Goal: Task Accomplishment & Management: Use online tool/utility

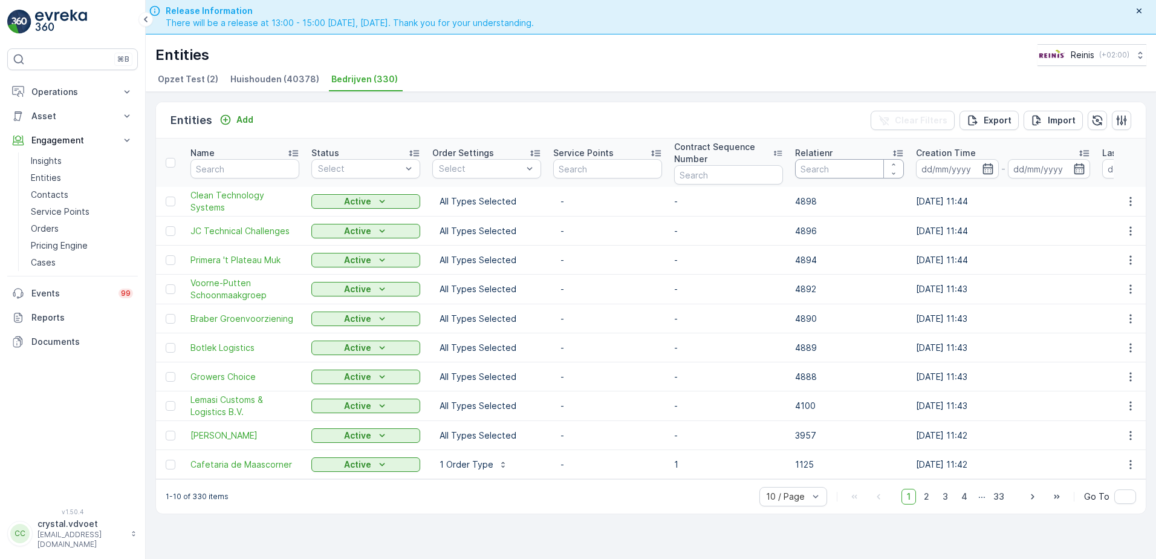
click at [872, 175] on input "number" at bounding box center [849, 168] width 109 height 19
type input "2219"
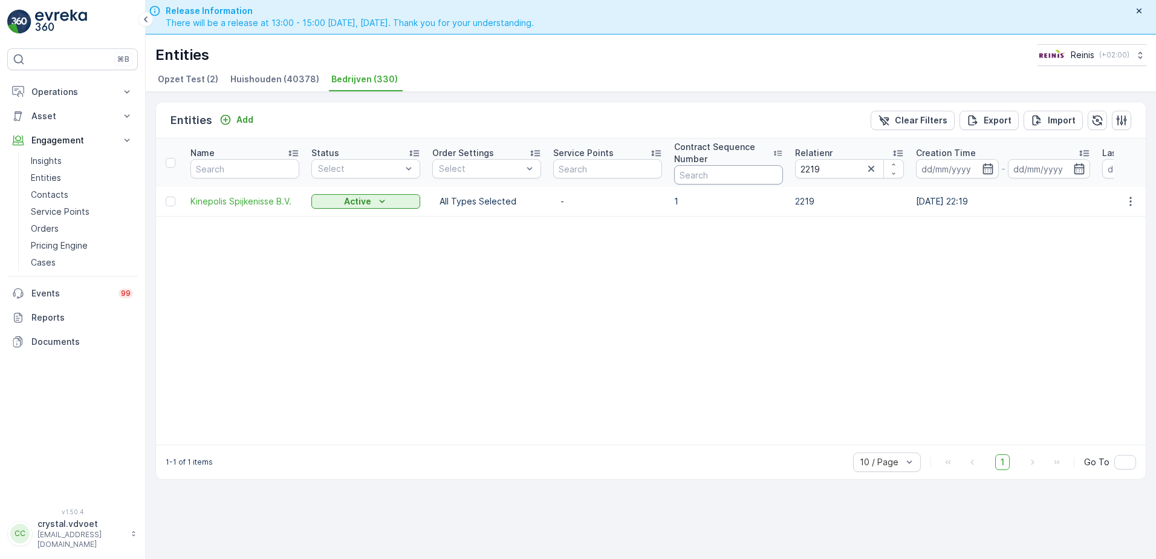
click at [702, 177] on input "text" at bounding box center [728, 174] width 109 height 19
drag, startPoint x: 843, startPoint y: 171, endPoint x: 762, endPoint y: 162, distance: 81.5
click at [765, 166] on tr "Name Status Select Order Settings Select Service Points Contract Sequence Numbe…" at bounding box center [735, 162] width 1159 height 48
type input "2223"
click at [11, 547] on button "CC crystal.vdvoet vdvoet@reinis.nl" at bounding box center [72, 532] width 131 height 31
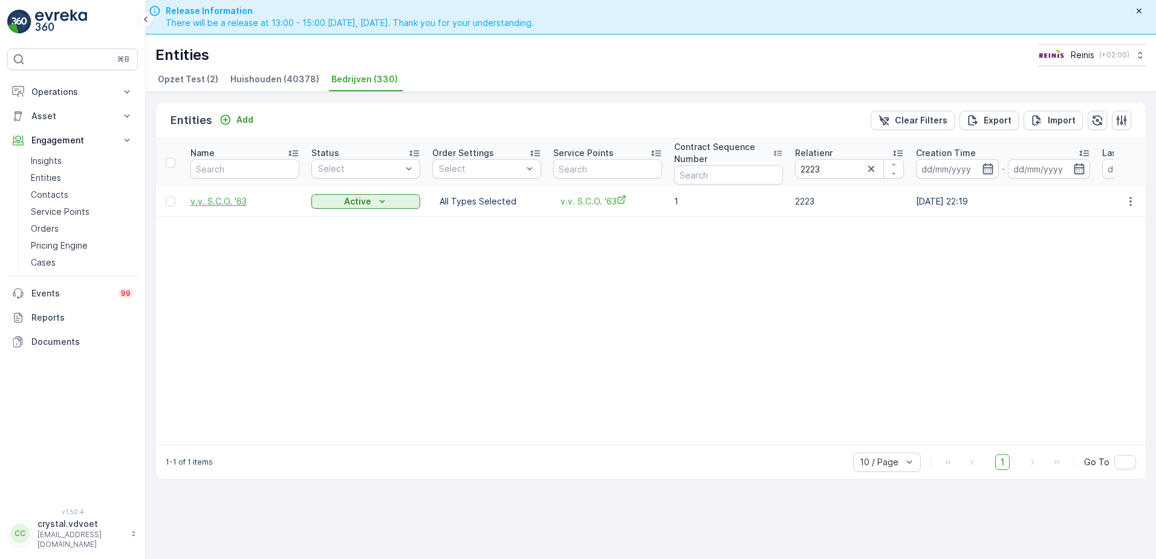
click at [219, 201] on span "v.v. S.C.O. '63" at bounding box center [244, 201] width 109 height 12
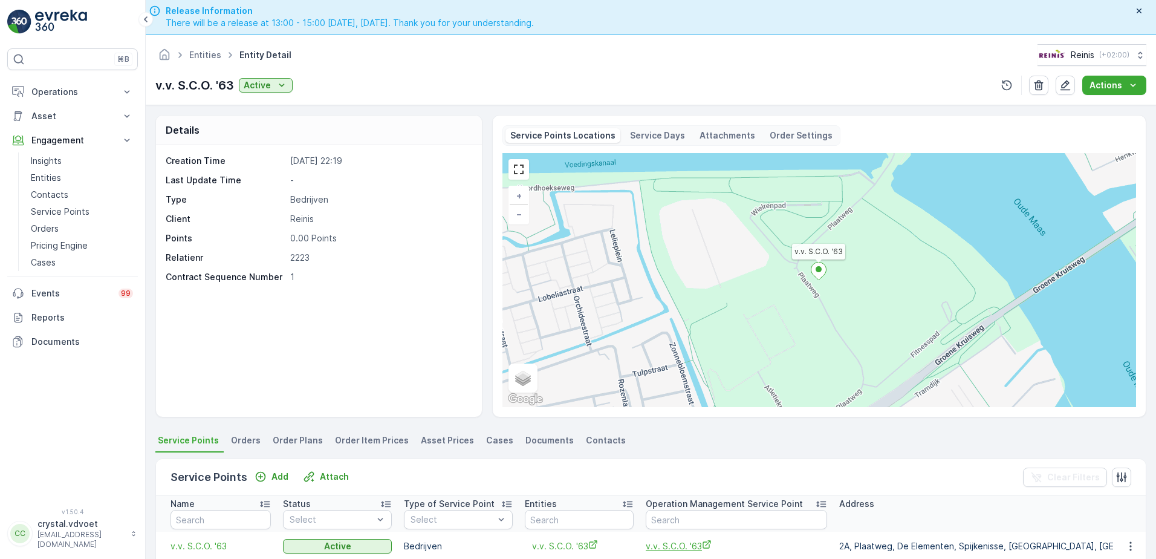
click at [685, 541] on span "v.v. S.C.O. '63" at bounding box center [736, 545] width 181 height 13
click at [210, 52] on link "Entities" at bounding box center [205, 55] width 32 height 10
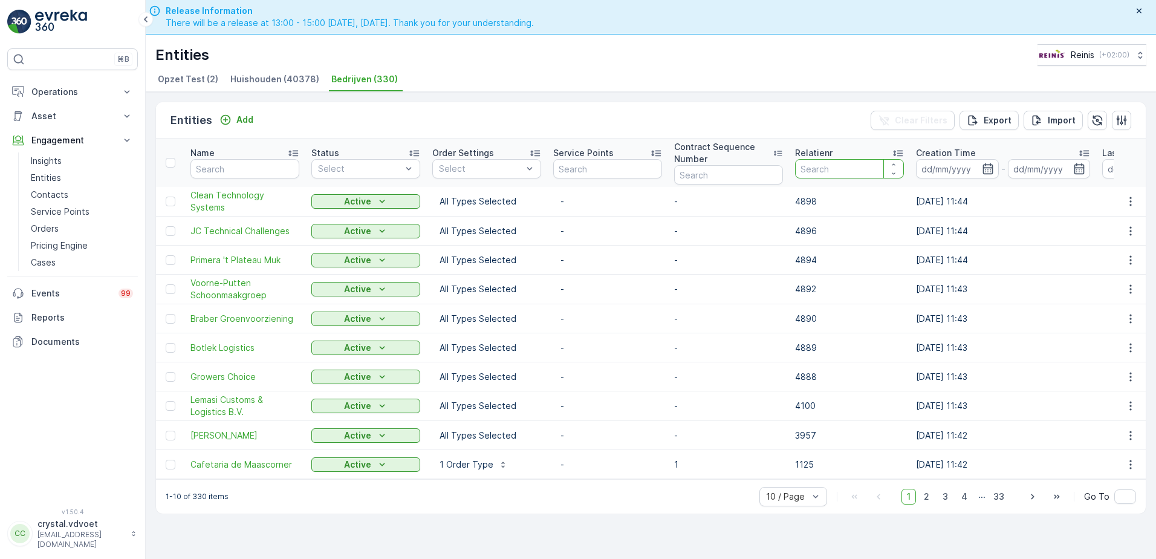
click at [844, 172] on input "number" at bounding box center [849, 168] width 109 height 19
type input "2235"
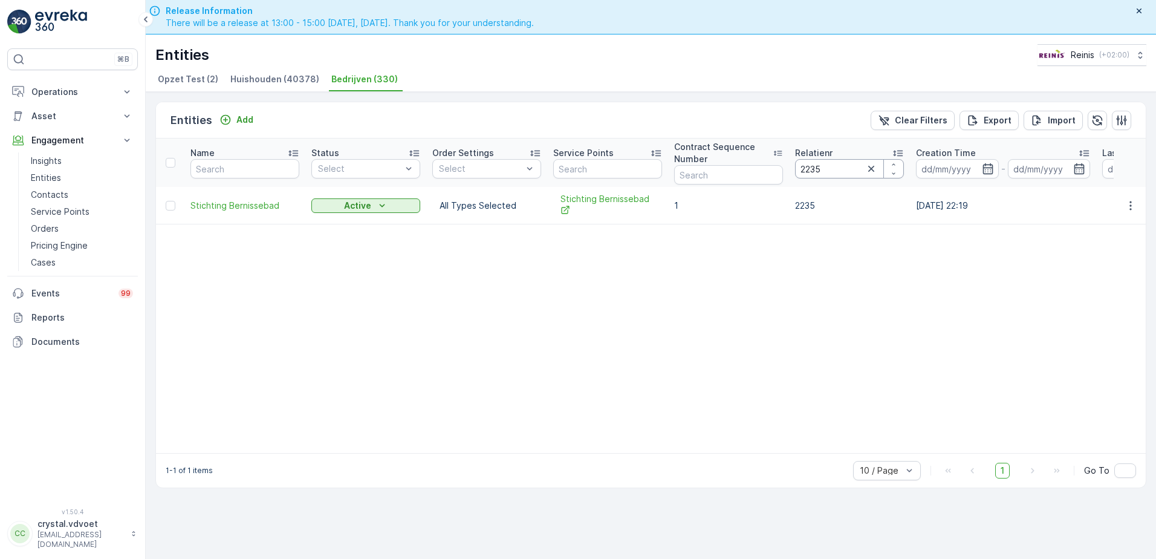
click at [829, 165] on input "2235" at bounding box center [849, 168] width 109 height 19
type input "2238"
click at [242, 201] on span "Loon & Verhuurbedrijf van Hennik" at bounding box center [244, 205] width 109 height 24
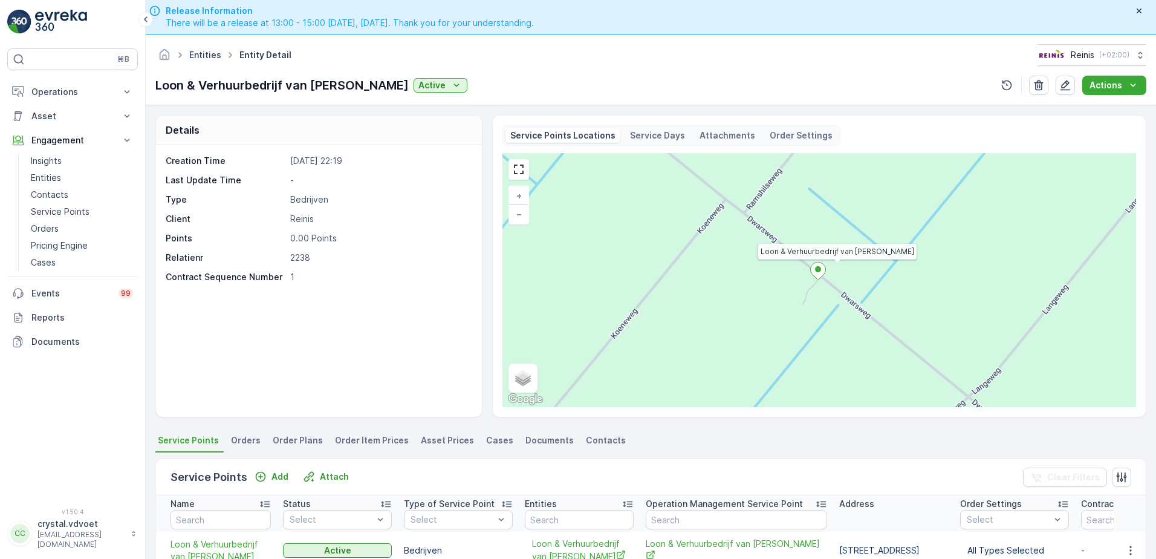
click at [210, 56] on link "Entities" at bounding box center [205, 55] width 32 height 10
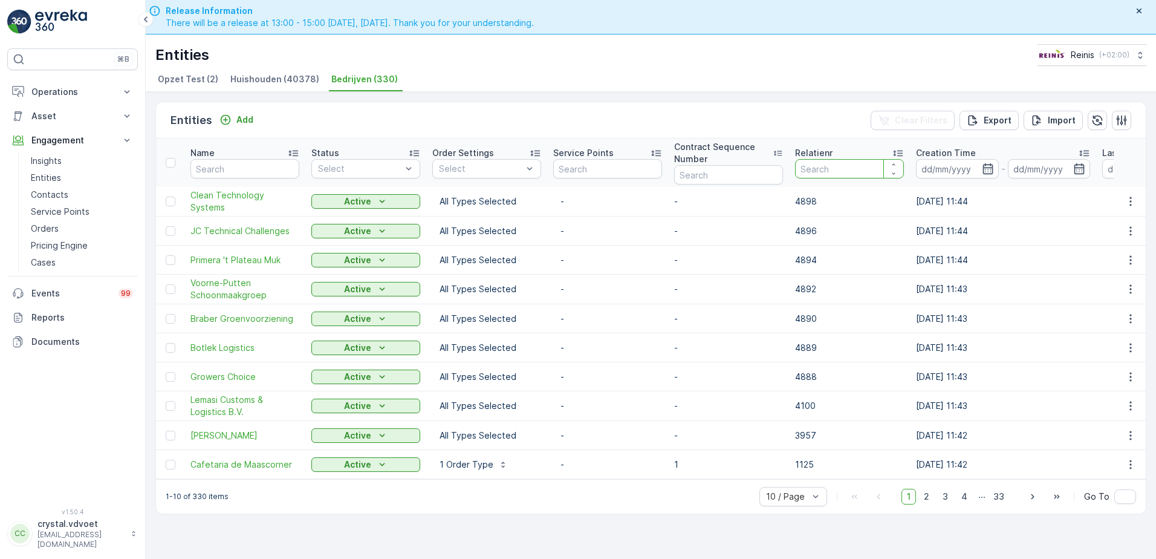
click at [868, 170] on input "number" at bounding box center [849, 168] width 109 height 19
type input "2287"
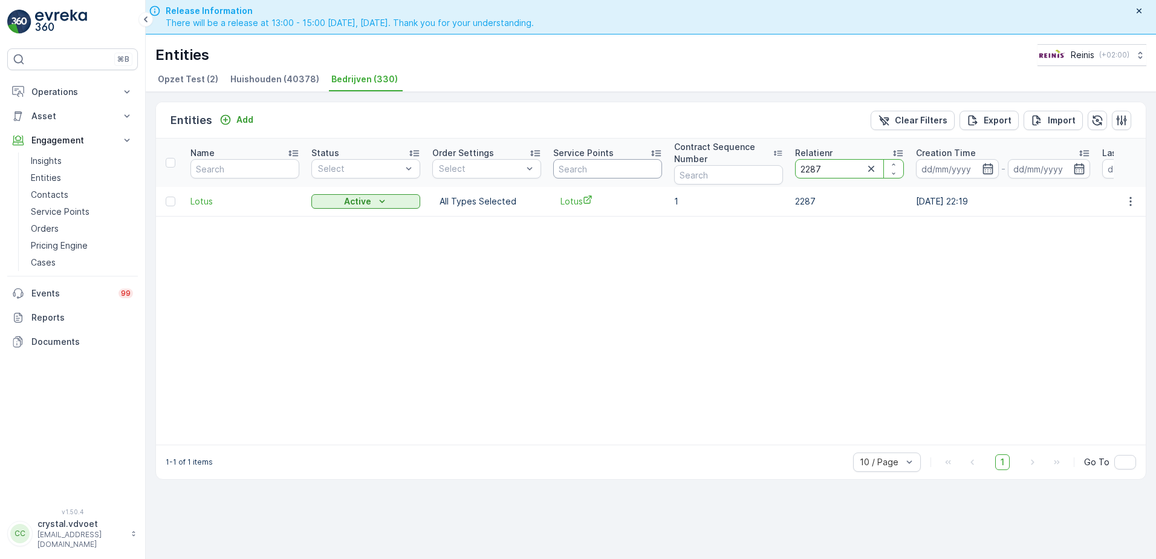
drag, startPoint x: 825, startPoint y: 165, endPoint x: 597, endPoint y: 164, distance: 227.9
click at [597, 164] on tr "Name Status Select Order Settings Select Service Points Contract Sequence Numbe…" at bounding box center [735, 162] width 1159 height 48
type input "2299"
click at [247, 203] on span "Maatschap Biesheuvel" at bounding box center [244, 205] width 109 height 12
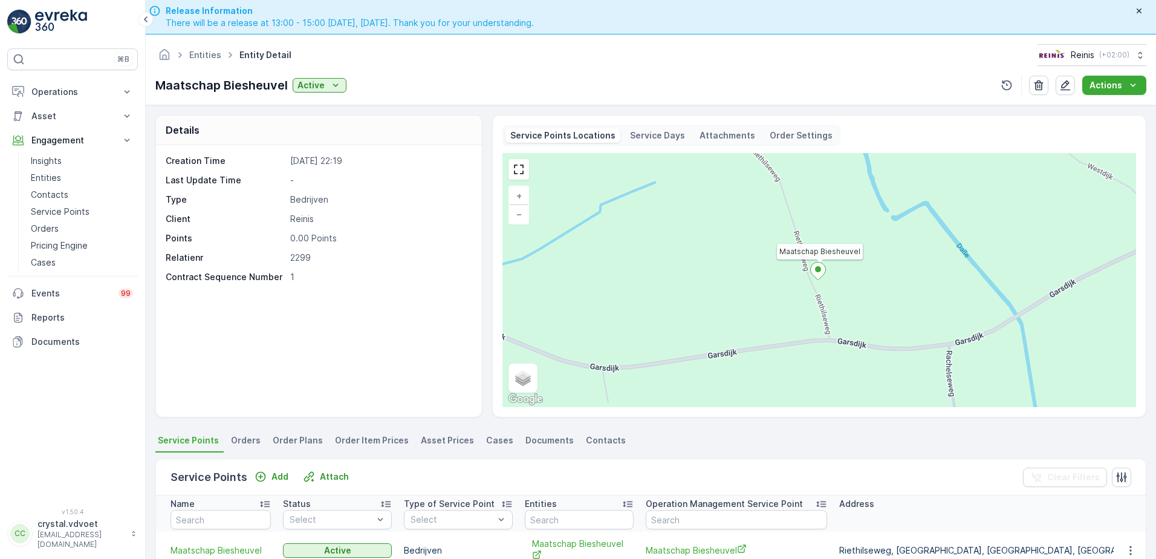
scroll to position [242, 0]
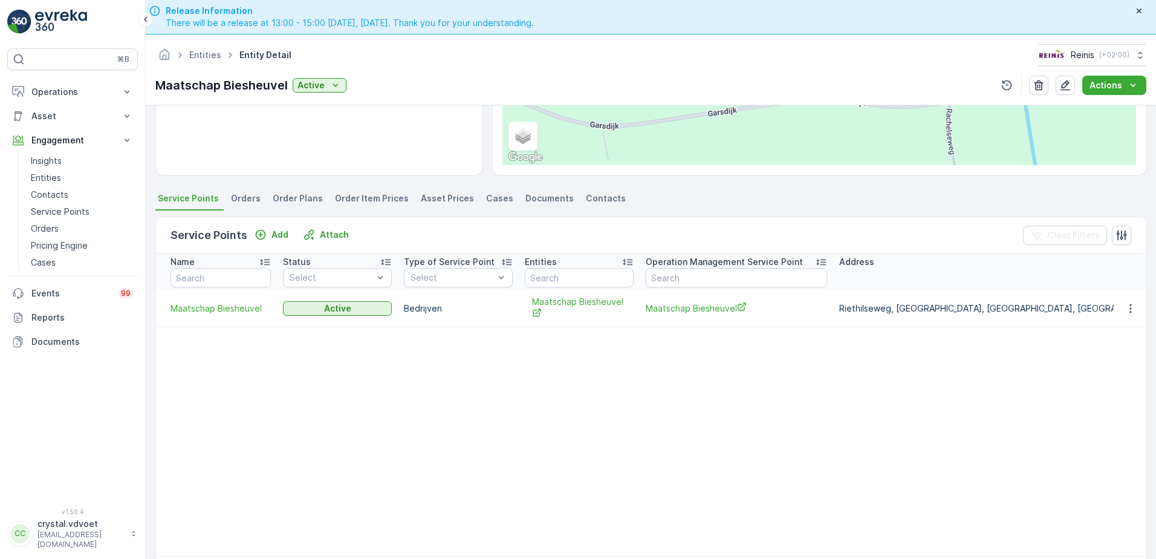
click at [697, 301] on td "Maatschap Biesheuvel" at bounding box center [736, 308] width 193 height 37
click at [698, 305] on span "Maatschap Biesheuvel" at bounding box center [736, 308] width 181 height 13
click at [204, 54] on link "Entities" at bounding box center [205, 55] width 32 height 10
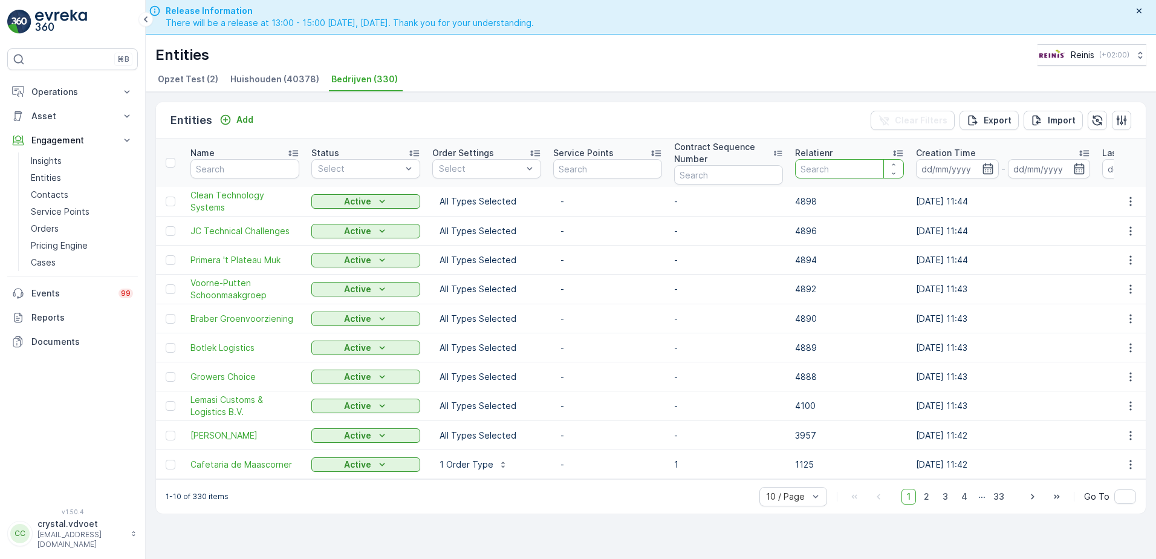
click at [836, 166] on input "number" at bounding box center [849, 168] width 109 height 19
type input "2300"
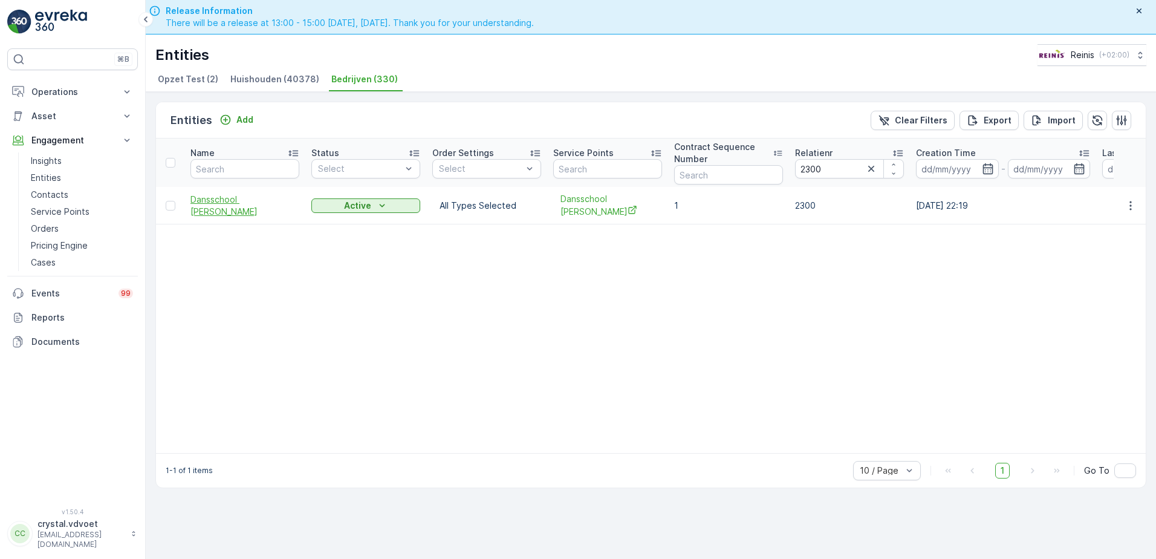
click at [258, 201] on span "Dansschool Norbert van Wijk" at bounding box center [244, 205] width 109 height 24
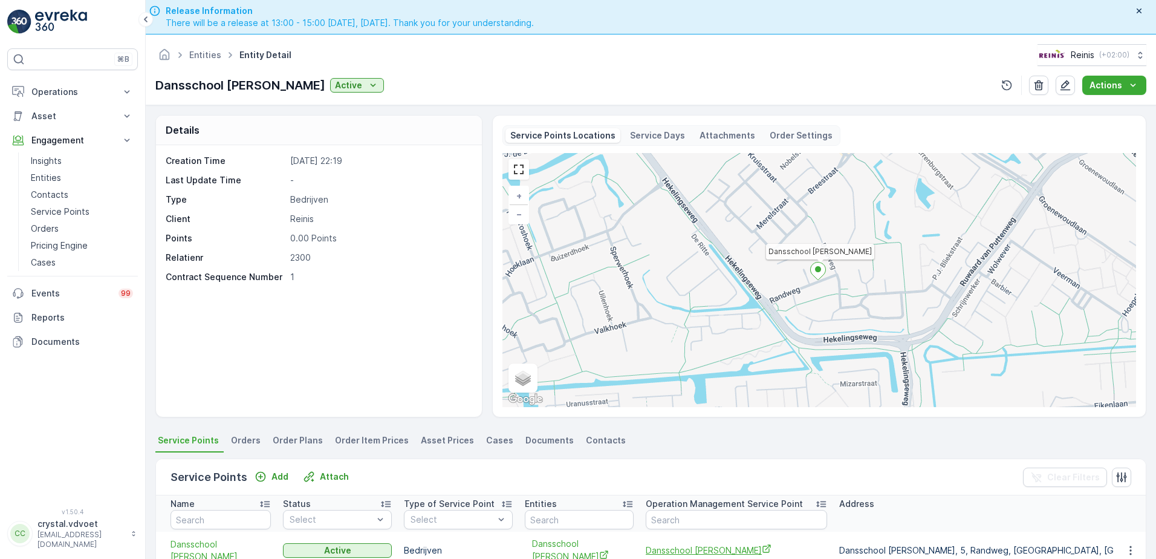
click at [708, 552] on span "Dansschool Norbert van Wijk" at bounding box center [736, 549] width 181 height 13
click at [204, 51] on link "Entities" at bounding box center [205, 55] width 32 height 10
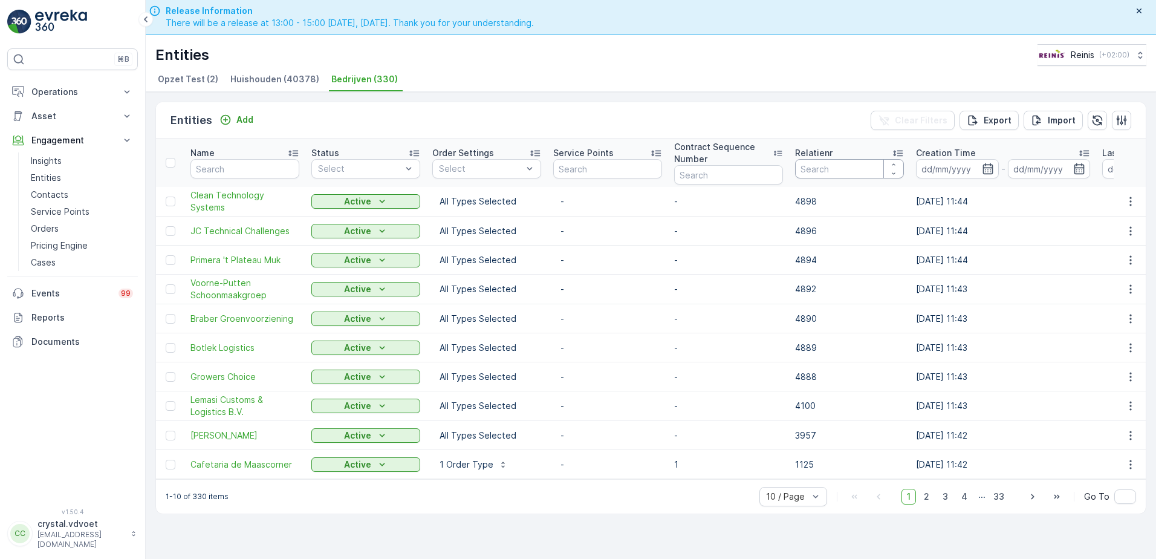
click at [851, 164] on input "number" at bounding box center [849, 168] width 109 height 19
type input "22"
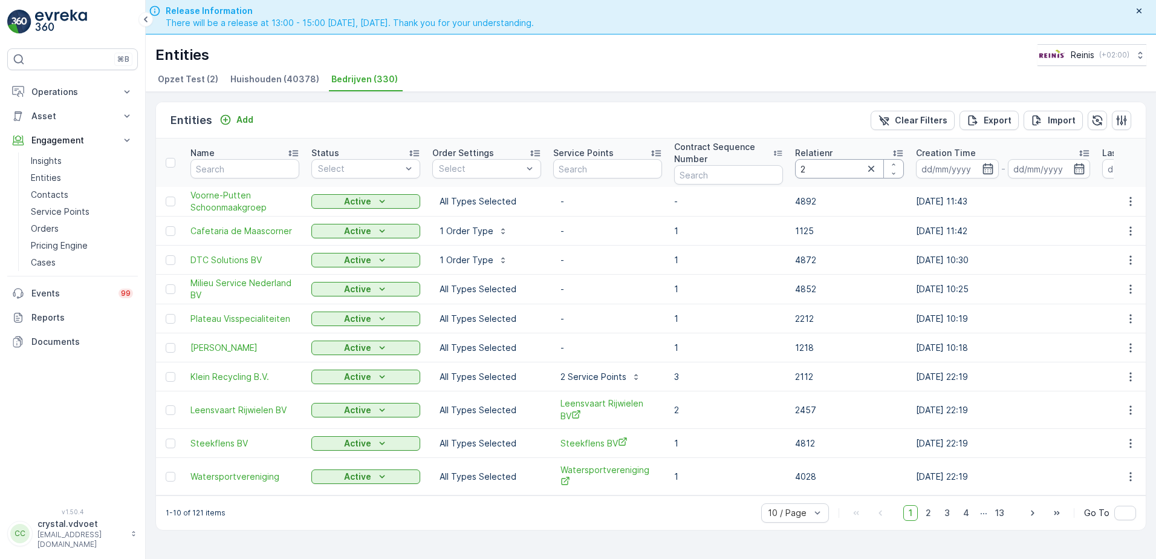
click at [851, 170] on input "2" at bounding box center [849, 168] width 109 height 19
type input "2336"
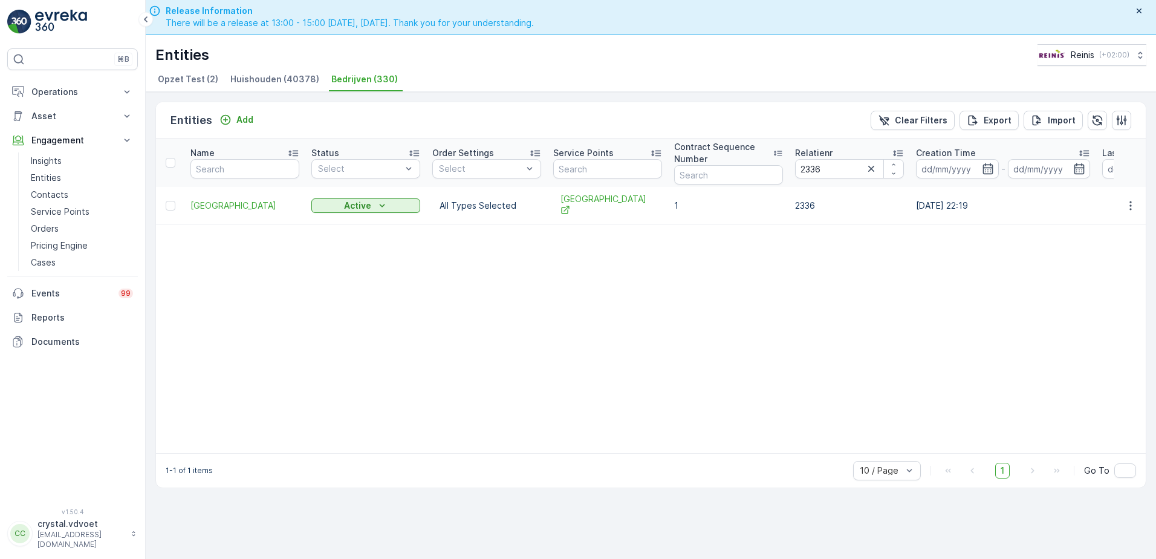
click at [188, 200] on td "[GEOGRAPHIC_DATA]" at bounding box center [244, 205] width 121 height 37
click at [202, 199] on span "[GEOGRAPHIC_DATA]" at bounding box center [244, 205] width 109 height 12
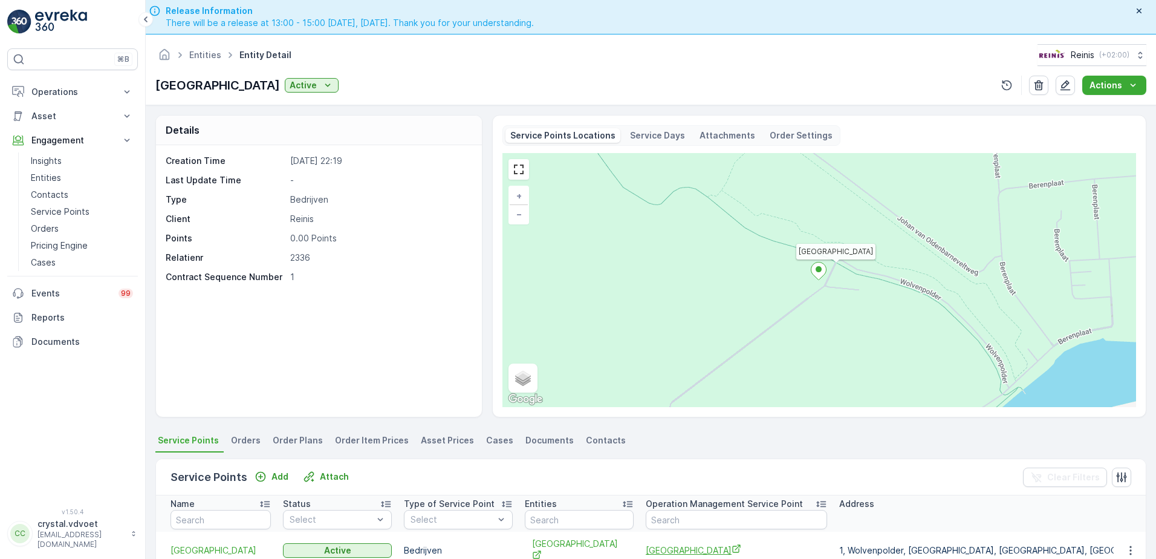
click at [663, 543] on span "[GEOGRAPHIC_DATA]" at bounding box center [736, 549] width 181 height 13
click at [216, 59] on link "Entities" at bounding box center [205, 55] width 32 height 10
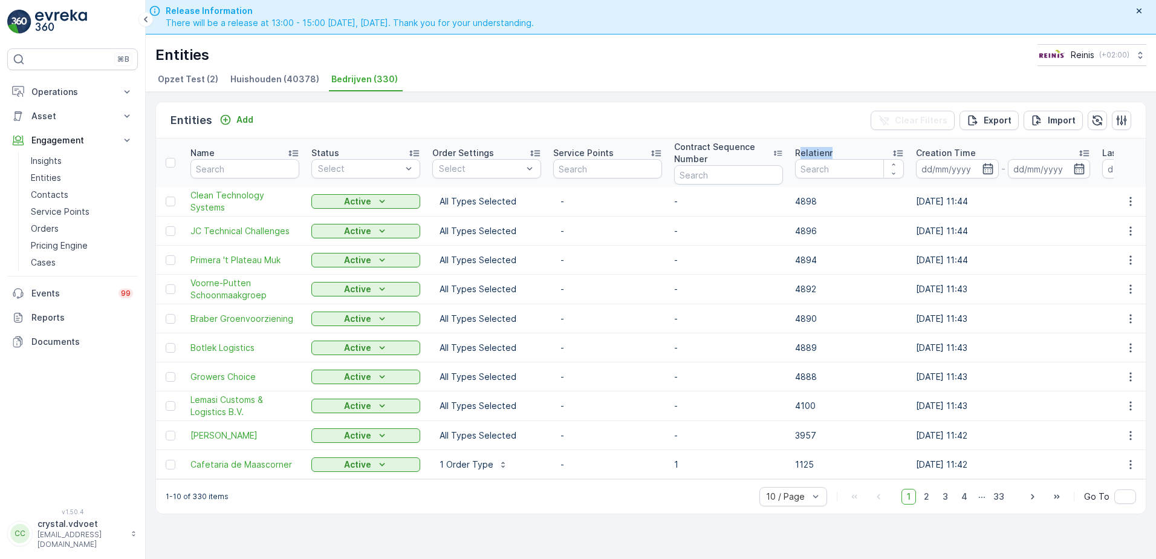
drag, startPoint x: 799, startPoint y: 156, endPoint x: 811, endPoint y: 164, distance: 14.8
click at [811, 164] on th "Relatienr" at bounding box center [849, 162] width 121 height 48
click at [811, 161] on input "number" at bounding box center [849, 168] width 109 height 19
type input "2347"
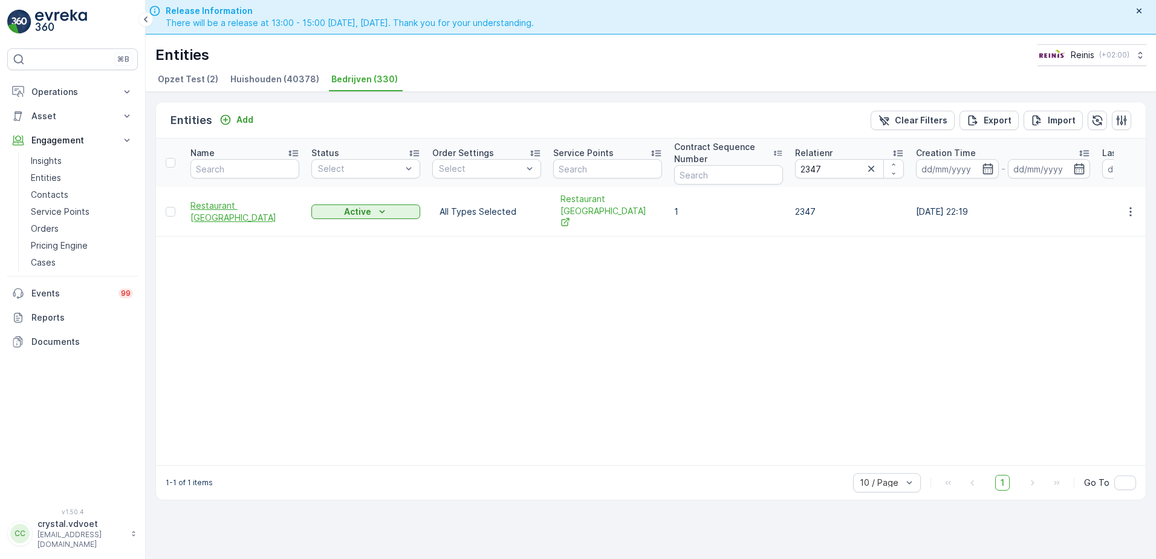
click at [233, 207] on span "Restaurant Oude Maas" at bounding box center [244, 211] width 109 height 24
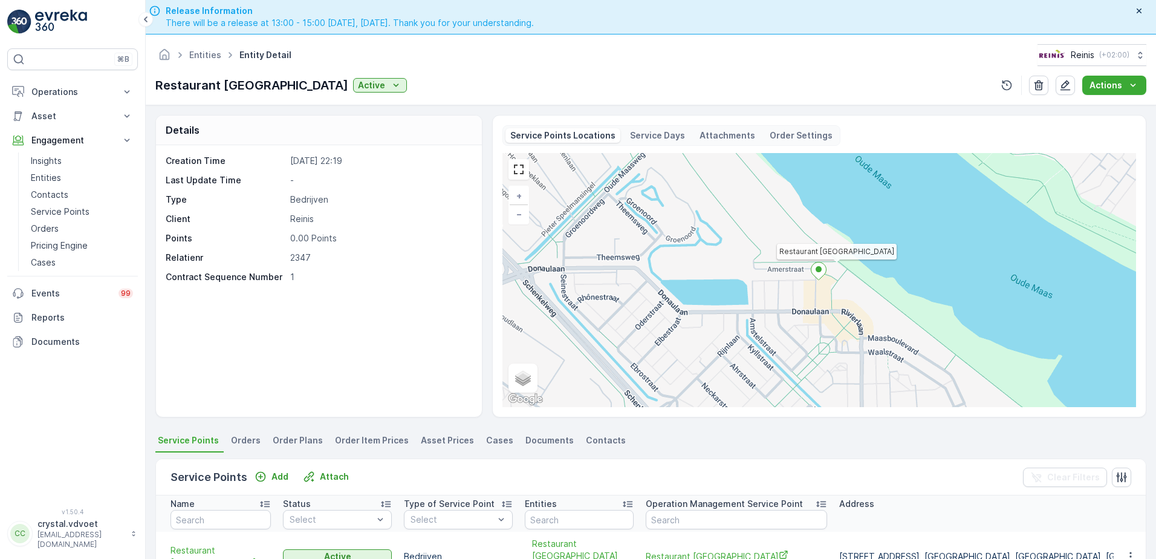
click at [680, 549] on span "Restaurant Oude Maas" at bounding box center [736, 555] width 181 height 13
click at [216, 55] on span "Entities" at bounding box center [205, 55] width 37 height 12
click at [204, 57] on link "Entities" at bounding box center [205, 55] width 32 height 10
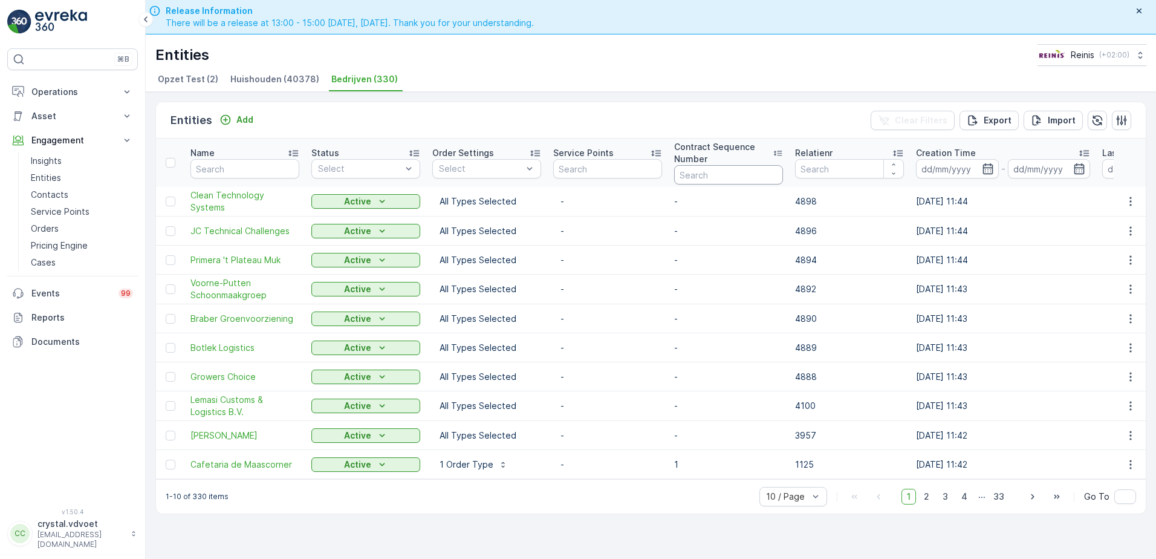
click at [695, 177] on input "text" at bounding box center [728, 174] width 109 height 19
click at [827, 162] on input "number" at bounding box center [849, 168] width 109 height 19
type input "2355"
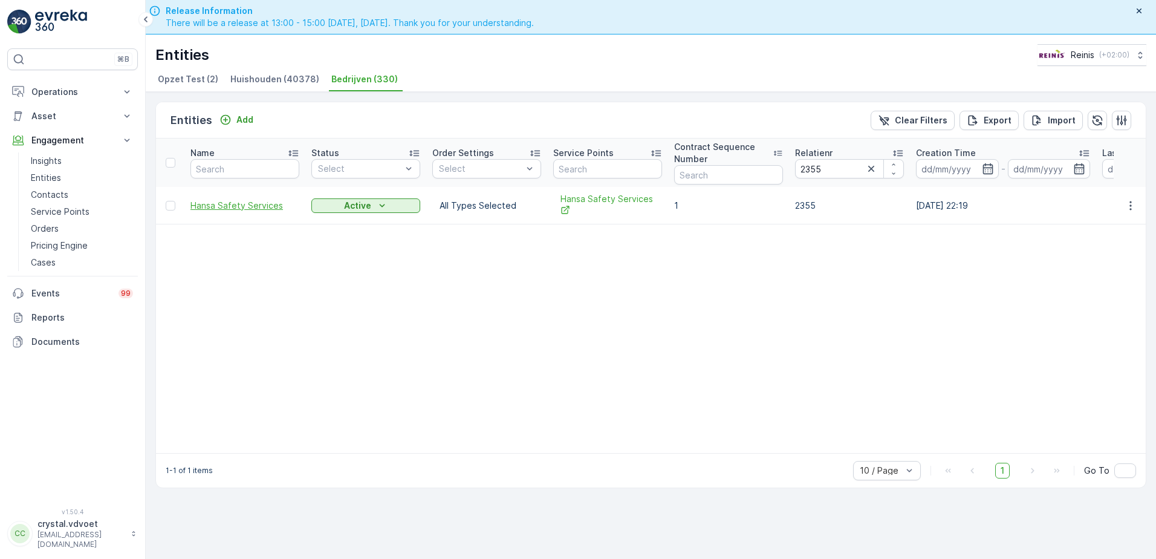
click at [215, 210] on span "Hansa Safety Services" at bounding box center [244, 205] width 109 height 12
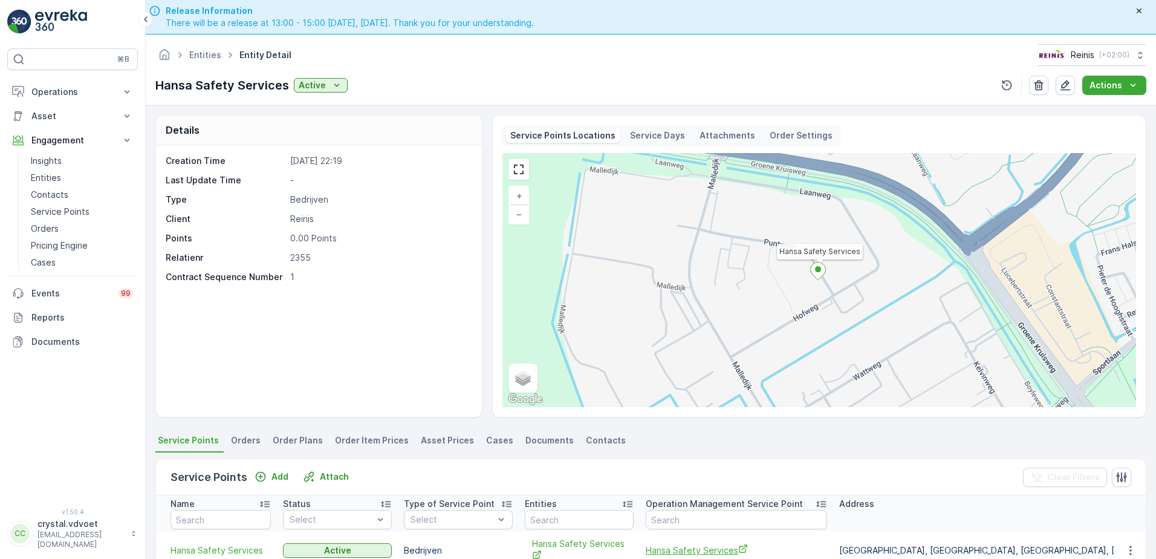
click at [683, 551] on span "Hansa Safety Services" at bounding box center [736, 549] width 181 height 13
click at [703, 552] on span "Hansa Safety Services" at bounding box center [736, 549] width 181 height 13
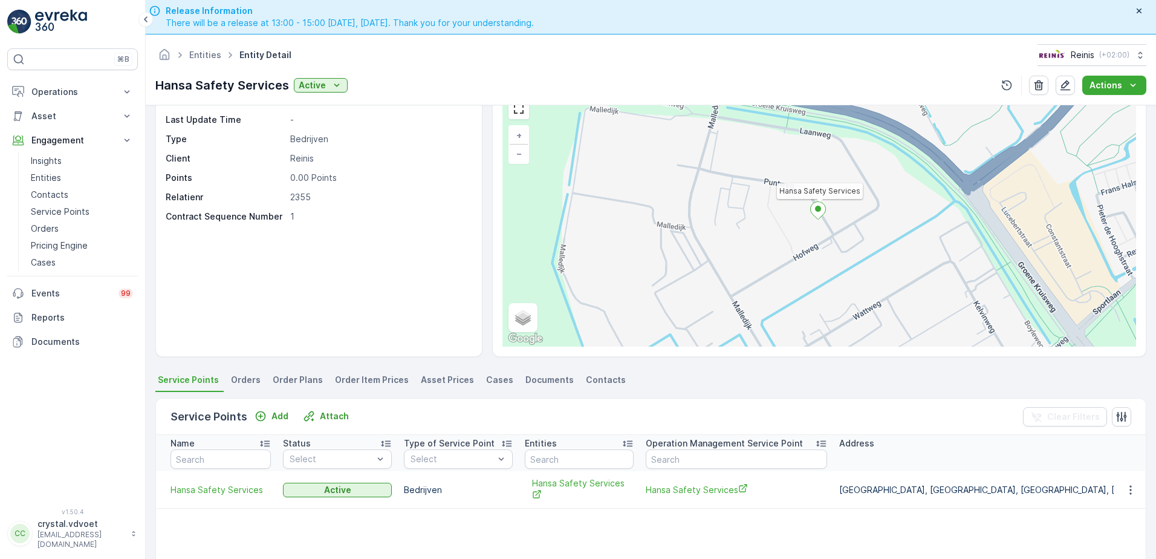
click at [658, 502] on td "Hansa Safety Services" at bounding box center [736, 489] width 193 height 37
click at [659, 494] on span "Hansa Safety Services" at bounding box center [736, 489] width 181 height 13
drag, startPoint x: 216, startPoint y: 45, endPoint x: 215, endPoint y: 54, distance: 8.7
click at [216, 47] on div "Entities Entity Detail Reinis ( +02:00 )" at bounding box center [650, 55] width 991 height 22
click at [212, 57] on link "Entities" at bounding box center [205, 55] width 32 height 10
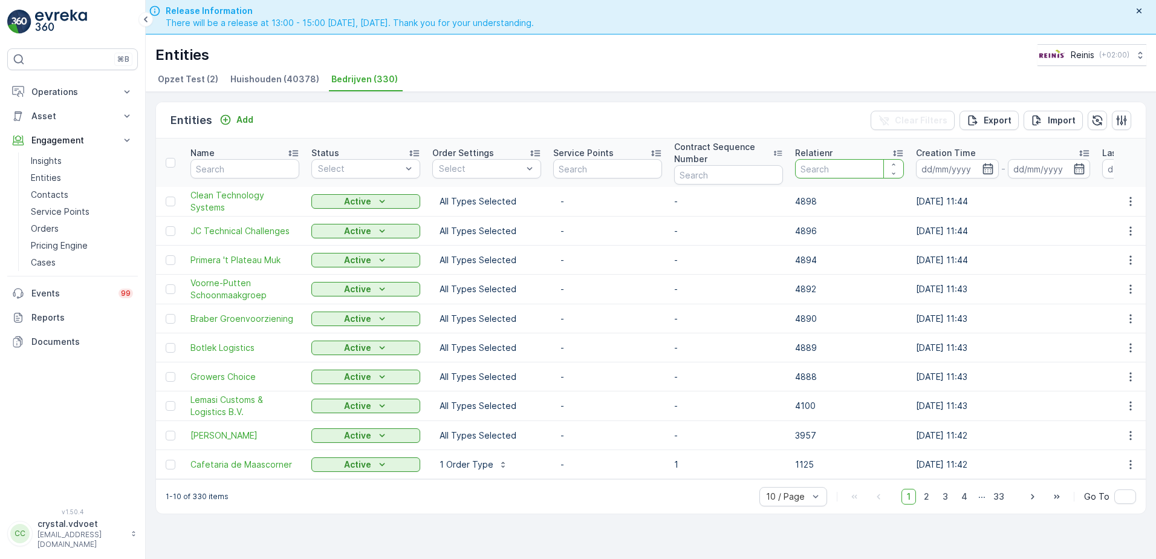
click at [822, 165] on input "number" at bounding box center [849, 168] width 109 height 19
type input "2369"
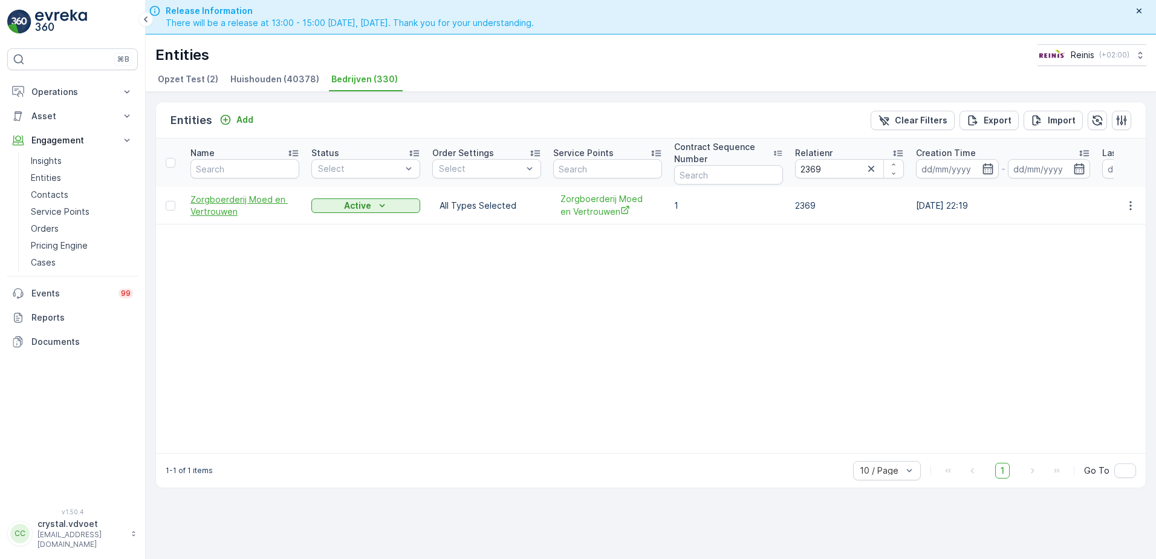
click at [212, 210] on span "Zorgboerderij Moed en Vertrouwen" at bounding box center [244, 205] width 109 height 24
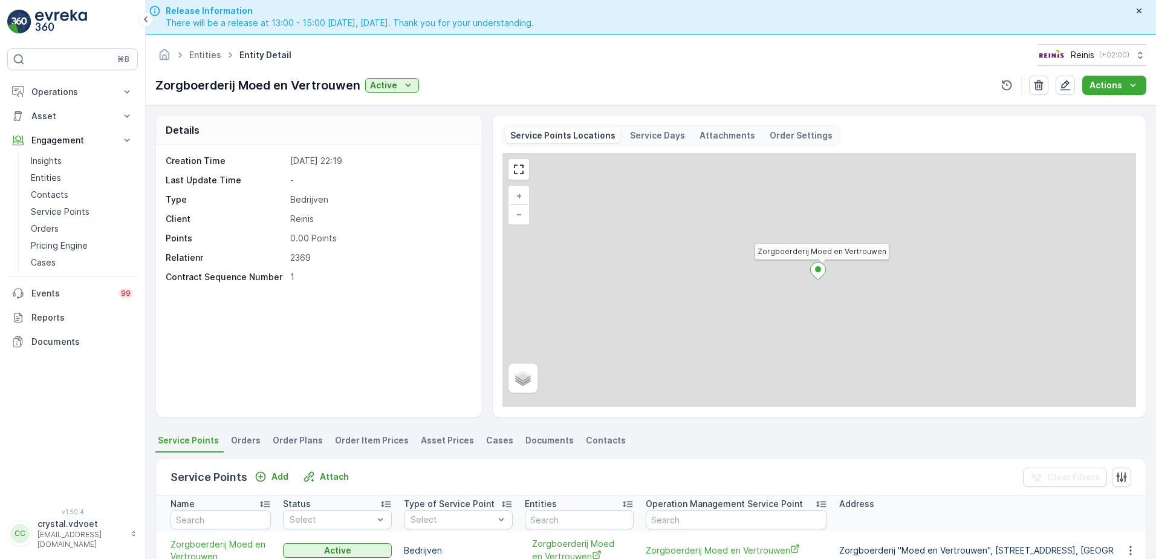
scroll to position [121, 0]
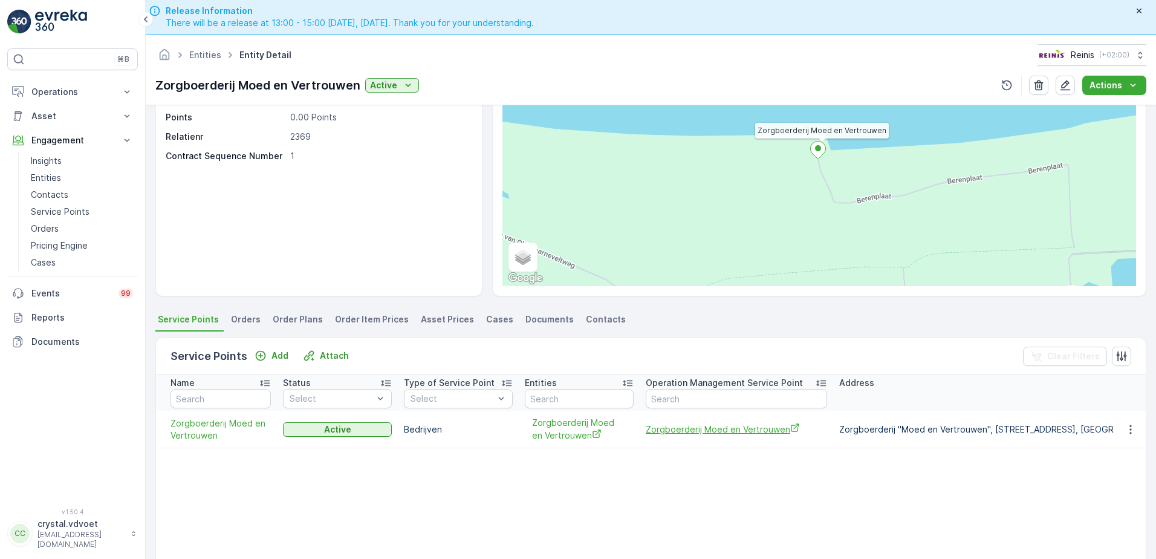
click at [714, 426] on span "Zorgboerderij Moed en Vertrouwen" at bounding box center [736, 429] width 181 height 13
click at [690, 433] on span "Zorgboerderij Moed en Vertrouwen" at bounding box center [736, 429] width 181 height 13
click at [190, 51] on li "Entities Entity Detail" at bounding box center [224, 56] width 138 height 18
click at [201, 55] on link "Entities" at bounding box center [205, 55] width 32 height 10
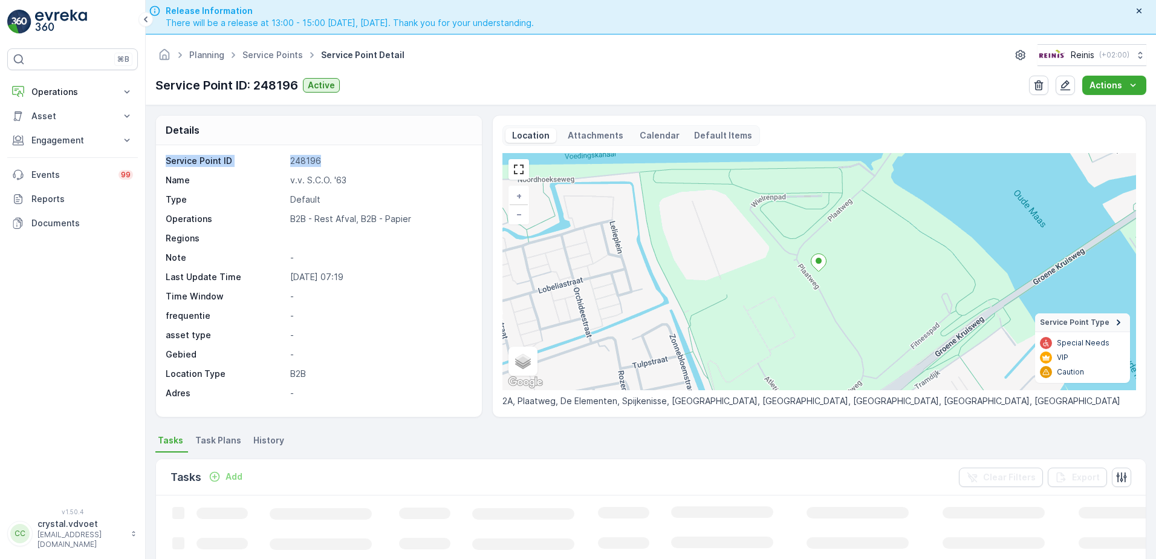
drag, startPoint x: 349, startPoint y: 148, endPoint x: 296, endPoint y: 146, distance: 53.8
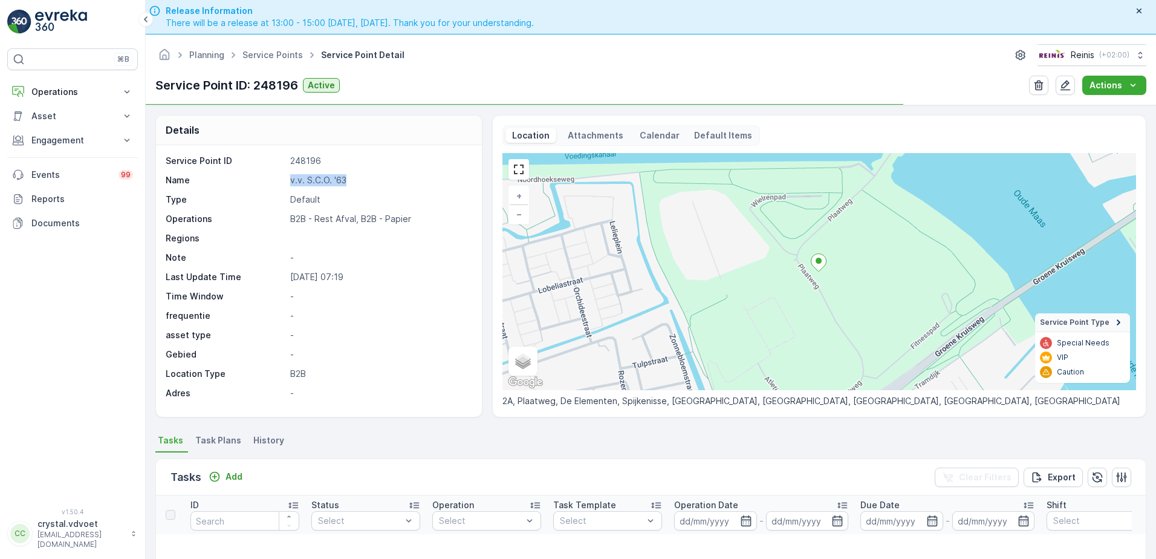
drag, startPoint x: 296, startPoint y: 146, endPoint x: 264, endPoint y: 175, distance: 42.8
click at [264, 175] on div "Name v.v. S.C.O. '63" at bounding box center [317, 180] width 303 height 12
drag, startPoint x: 267, startPoint y: 175, endPoint x: 299, endPoint y: 178, distance: 32.2
copy div "v.v. S.C.O. '63"
click at [217, 438] on span "Task Plans" at bounding box center [218, 440] width 46 height 12
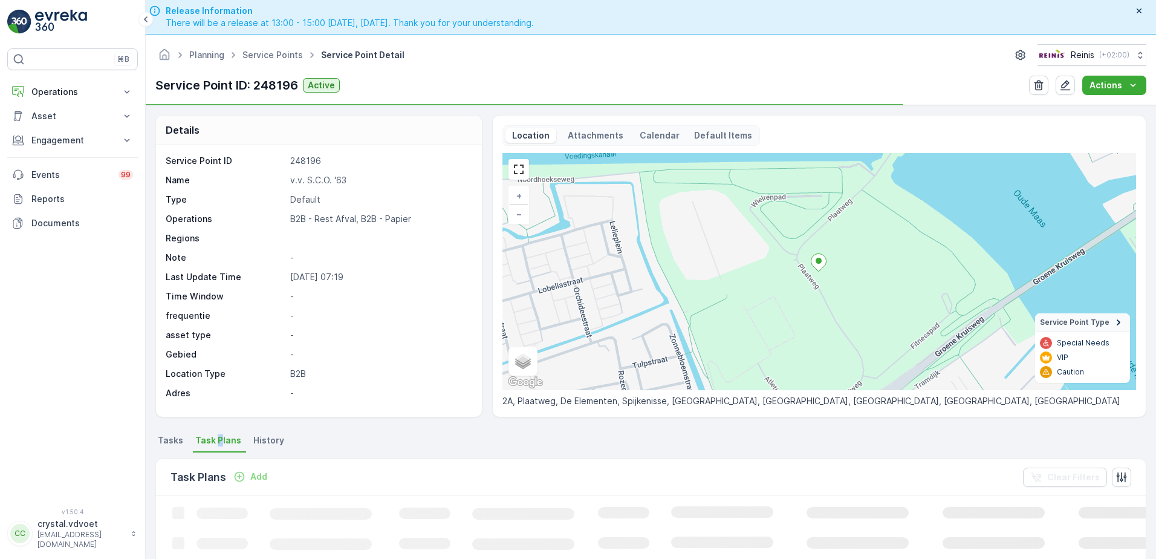
click at [239, 477] on icon "Add" at bounding box center [239, 476] width 12 height 12
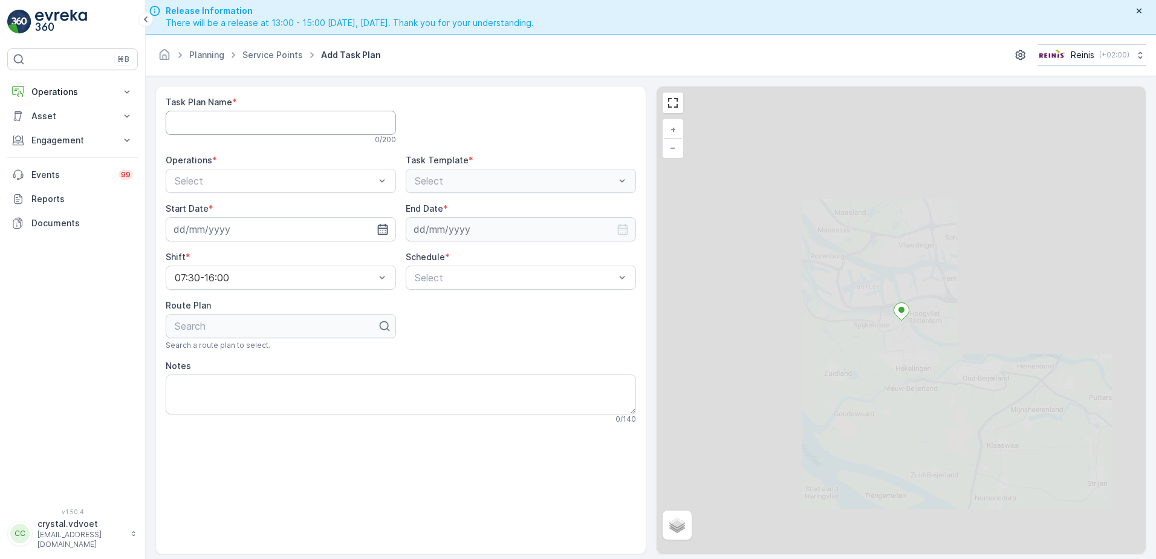
click at [196, 114] on Name "Task Plan Name" at bounding box center [281, 123] width 230 height 24
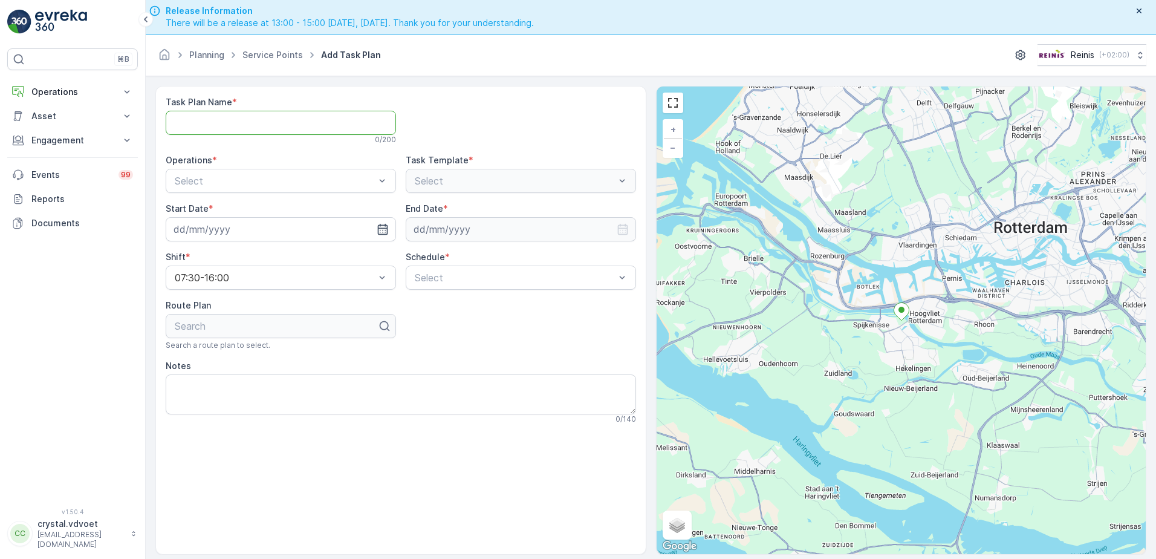
paste Name "v.v. S.C.O. '63"
type Name "v.v. S.C.O. '63"
click at [225, 231] on span "B2B - Rest Afval" at bounding box center [211, 230] width 77 height 11
click at [218, 225] on input at bounding box center [281, 229] width 230 height 24
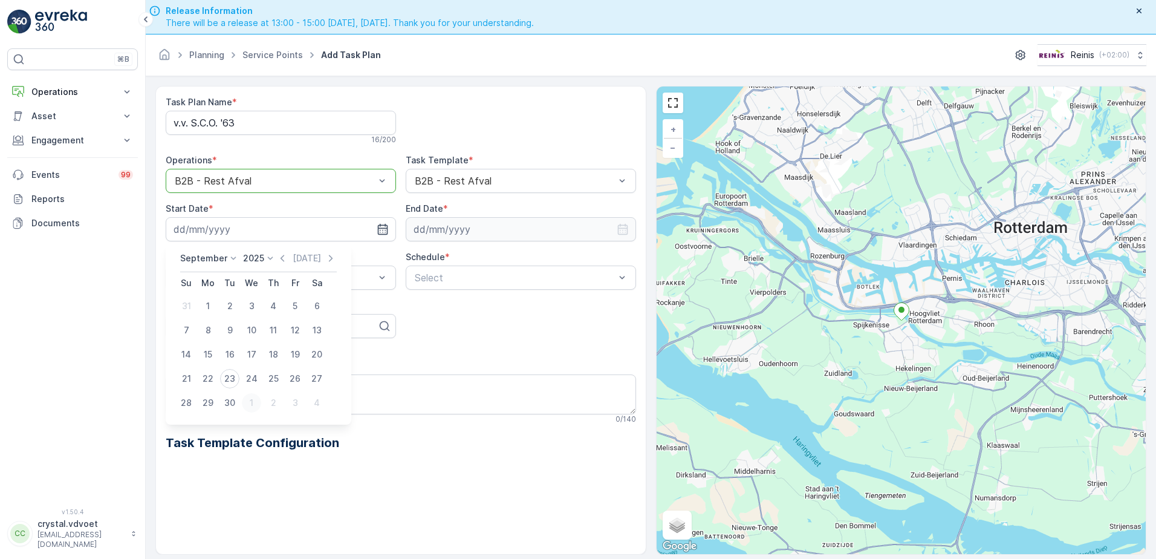
click at [256, 403] on div "1" at bounding box center [251, 402] width 19 height 19
type input "01.10.2025"
click at [464, 222] on input at bounding box center [521, 229] width 230 height 24
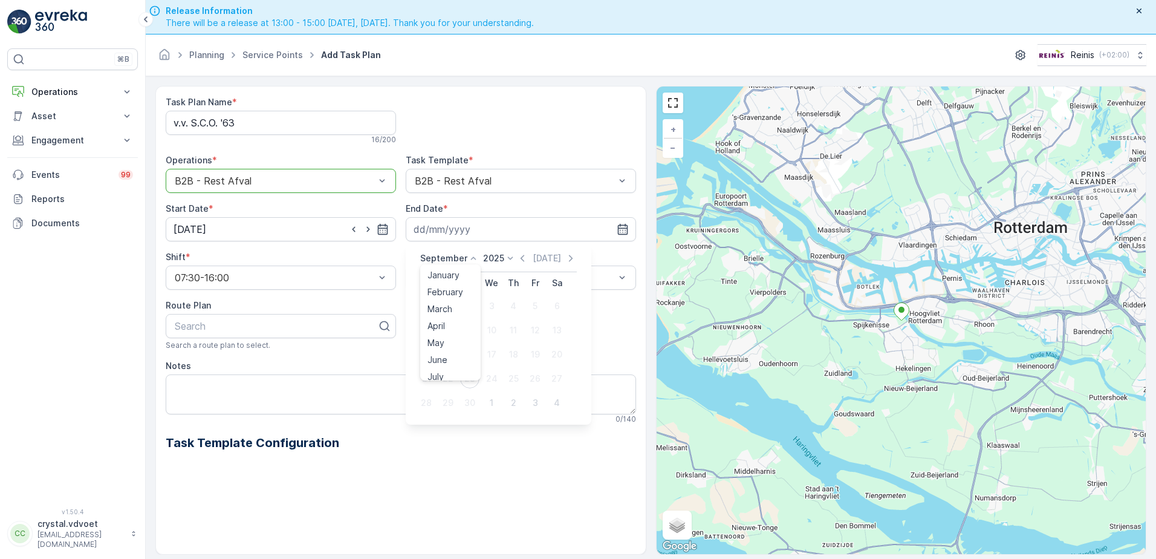
click at [432, 261] on p "September" at bounding box center [443, 258] width 47 height 12
click at [442, 374] on span "December" at bounding box center [448, 369] width 42 height 12
drag, startPoint x: 486, startPoint y: 254, endPoint x: 491, endPoint y: 259, distance: 7.7
click at [488, 255] on p "2025" at bounding box center [489, 258] width 21 height 12
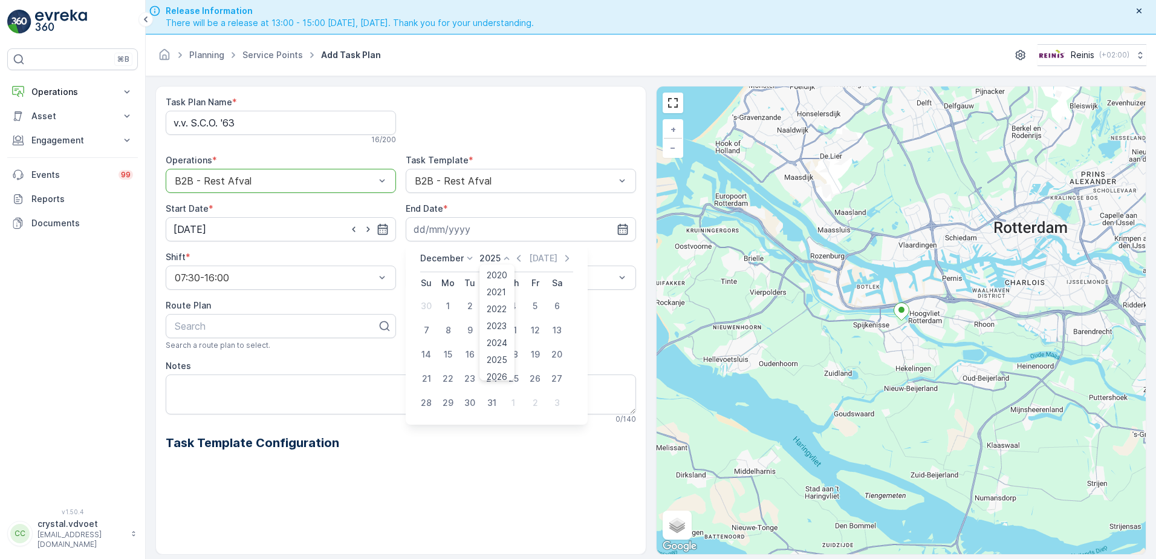
scroll to position [75, 0]
click at [490, 366] on span "2030" at bounding box center [497, 369] width 21 height 12
click at [466, 406] on div "31" at bounding box center [469, 402] width 19 height 19
type input "[DATE]"
click at [496, 326] on div "Weekly" at bounding box center [521, 327] width 216 height 11
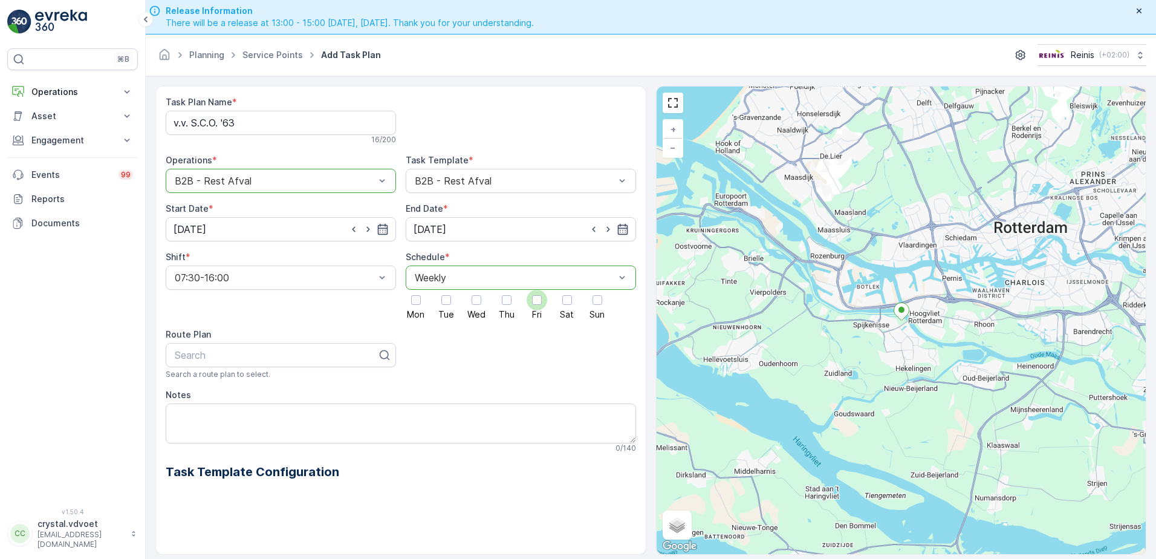
click at [537, 297] on div at bounding box center [537, 300] width 10 height 10
click at [537, 290] on input "Fri" at bounding box center [537, 290] width 0 height 0
drag, startPoint x: 170, startPoint y: 399, endPoint x: 175, endPoint y: 406, distance: 8.7
click at [170, 400] on span "Notes" at bounding box center [178, 395] width 25 height 12
drag, startPoint x: 175, startPoint y: 410, endPoint x: 185, endPoint y: 410, distance: 9.7
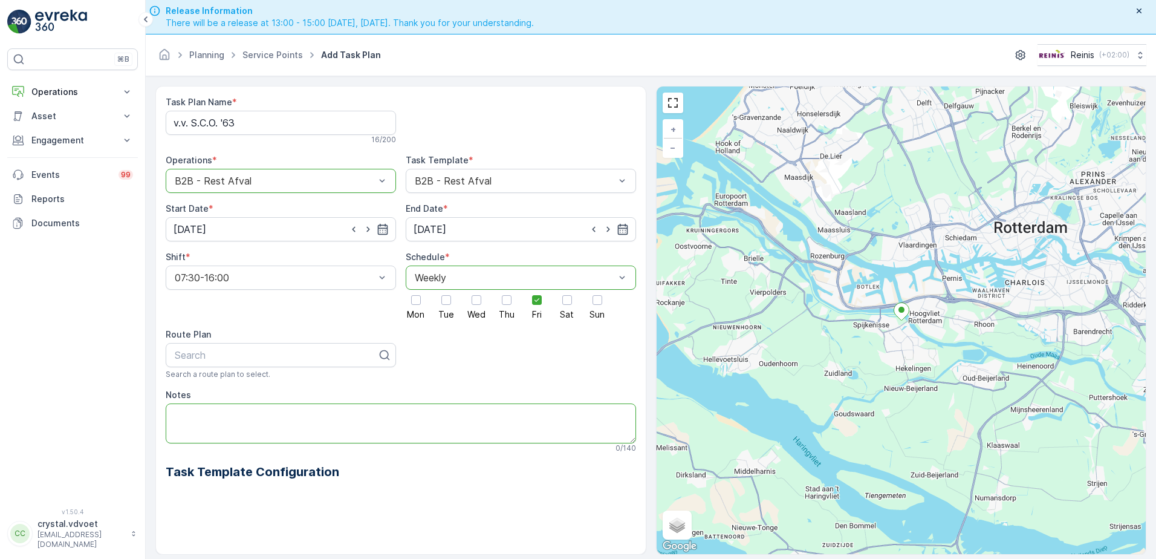
click at [175, 411] on textarea "Notes" at bounding box center [401, 423] width 470 height 40
click at [173, 425] on textarea "1x 1100 ltr rest" at bounding box center [401, 423] width 470 height 40
paste textarea "Als 2e container - legen en aantekenen als extra lediging"
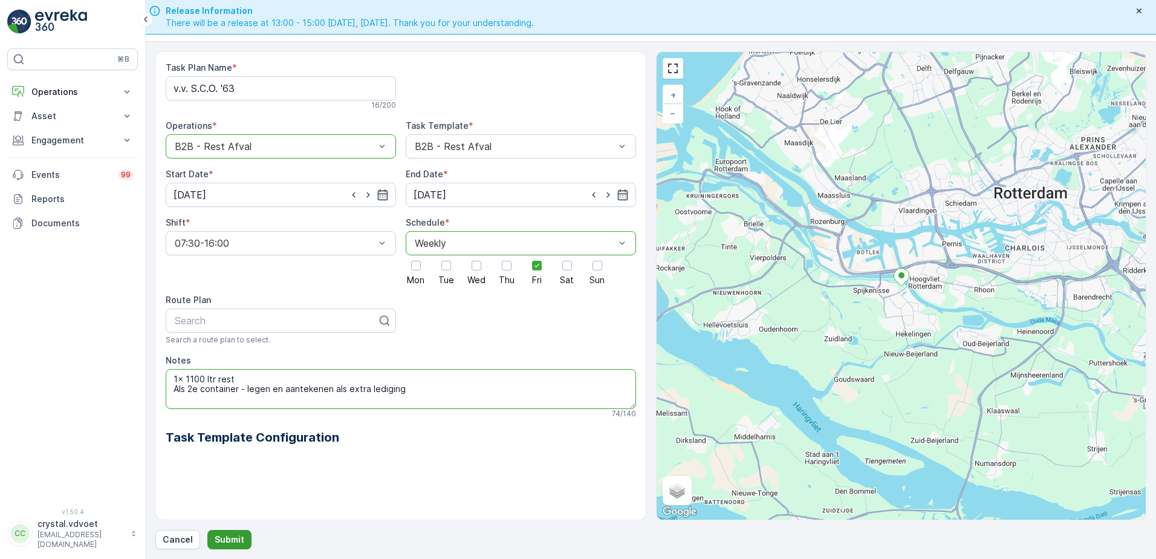
type textarea "1x 1100 ltr rest Als 2e container - legen en aantekenen als extra lediging"
click at [209, 539] on button "Submit" at bounding box center [229, 539] width 44 height 19
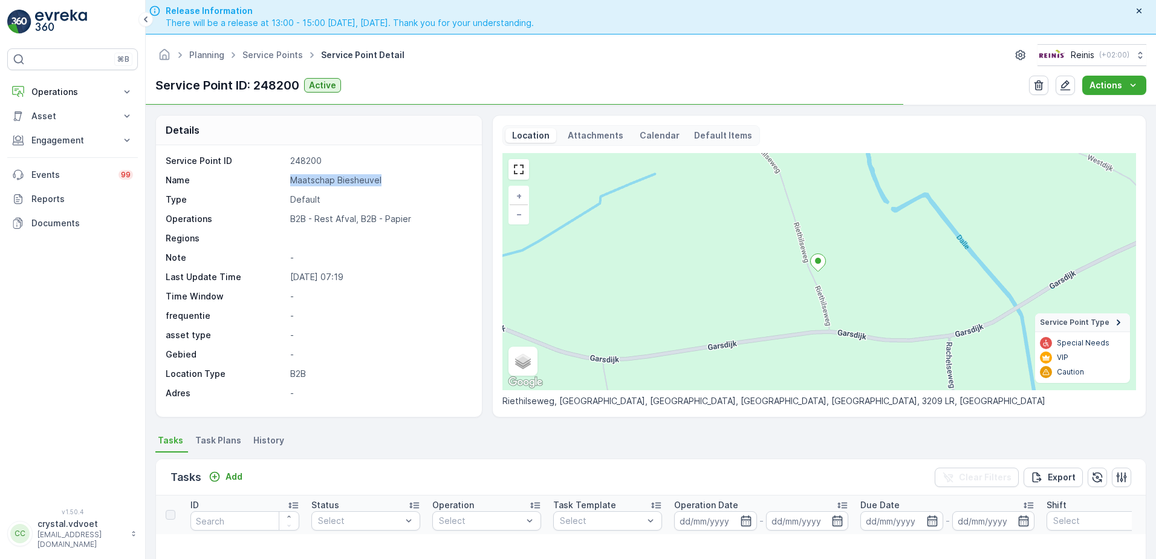
drag, startPoint x: 390, startPoint y: 180, endPoint x: 291, endPoint y: 174, distance: 98.7
click at [291, 174] on p "Maatschap Biesheuvel" at bounding box center [379, 180] width 179 height 12
copy p "Maatschap Biesheuvel"
click at [213, 446] on li "Task Plans" at bounding box center [219, 442] width 53 height 21
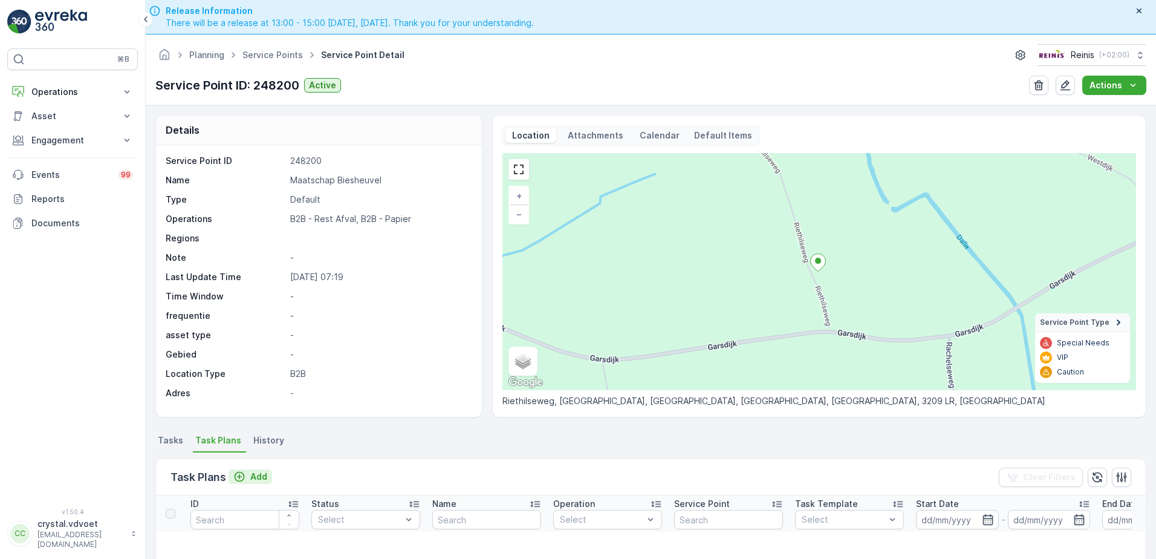
click at [251, 478] on p "Add" at bounding box center [258, 476] width 17 height 12
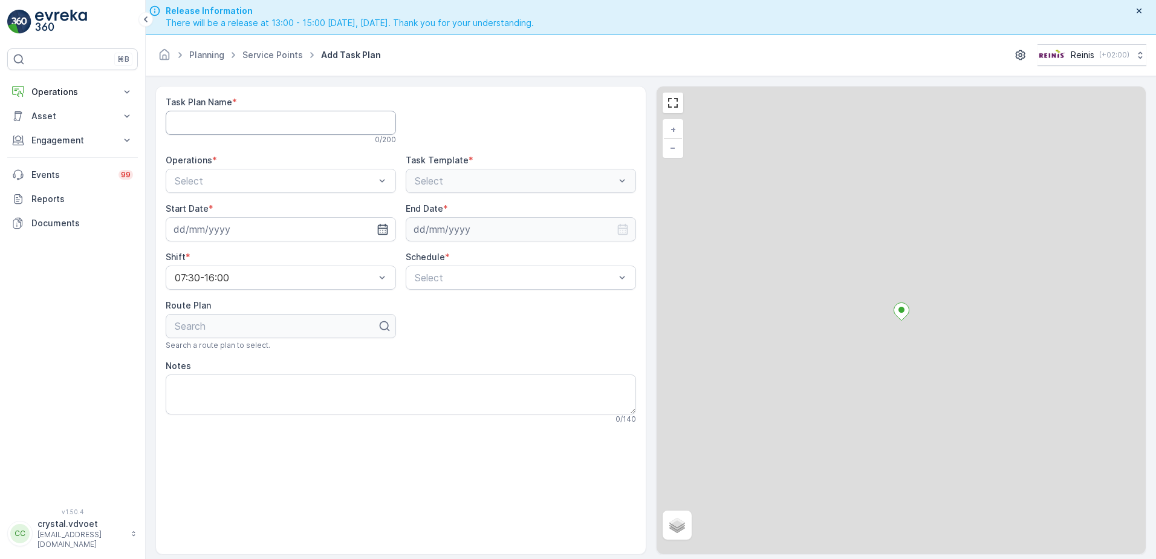
click at [197, 114] on Name "Task Plan Name" at bounding box center [281, 123] width 230 height 24
drag, startPoint x: 198, startPoint y: 114, endPoint x: 207, endPoint y: 114, distance: 8.5
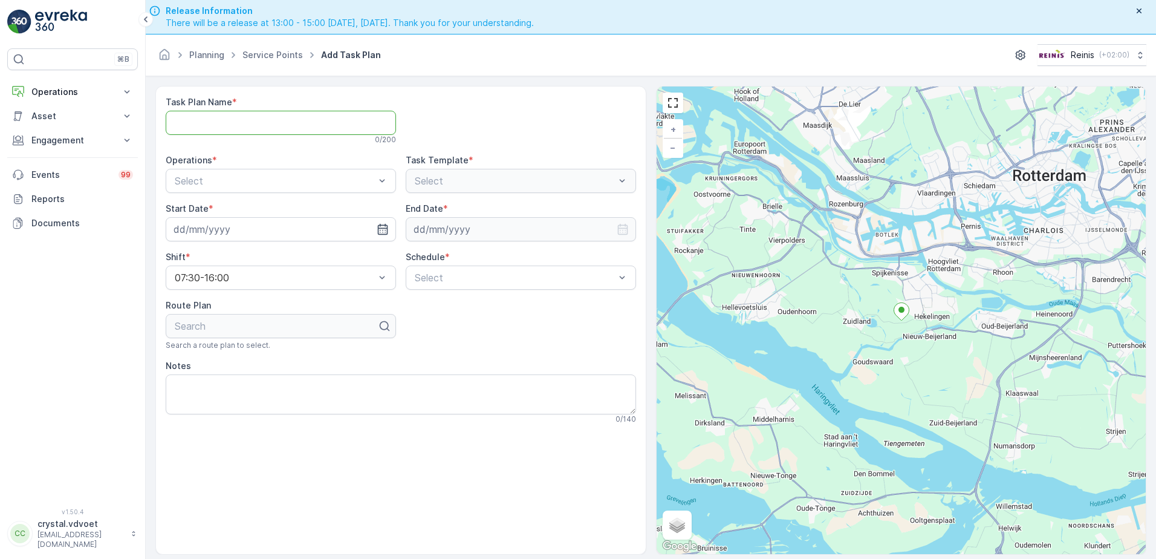
paste Name "Maatschap Biesheuvel"
type Name "Maatschap Biesheuvel"
click at [210, 227] on span "B2B - Rest Afval" at bounding box center [211, 230] width 77 height 11
click at [311, 224] on input at bounding box center [281, 229] width 230 height 24
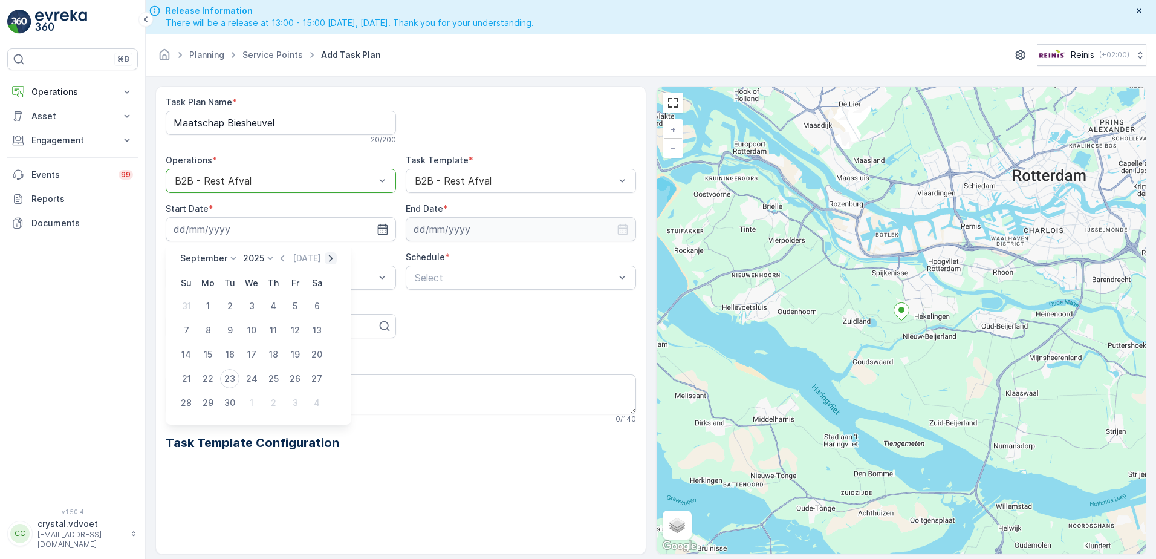
click at [325, 261] on icon "button" at bounding box center [331, 258] width 12 height 12
drag, startPoint x: 293, startPoint y: 351, endPoint x: 311, endPoint y: 338, distance: 22.1
click at [293, 351] on div "17" at bounding box center [294, 354] width 19 height 19
type input "17.10.2025"
click at [470, 230] on input at bounding box center [521, 229] width 230 height 24
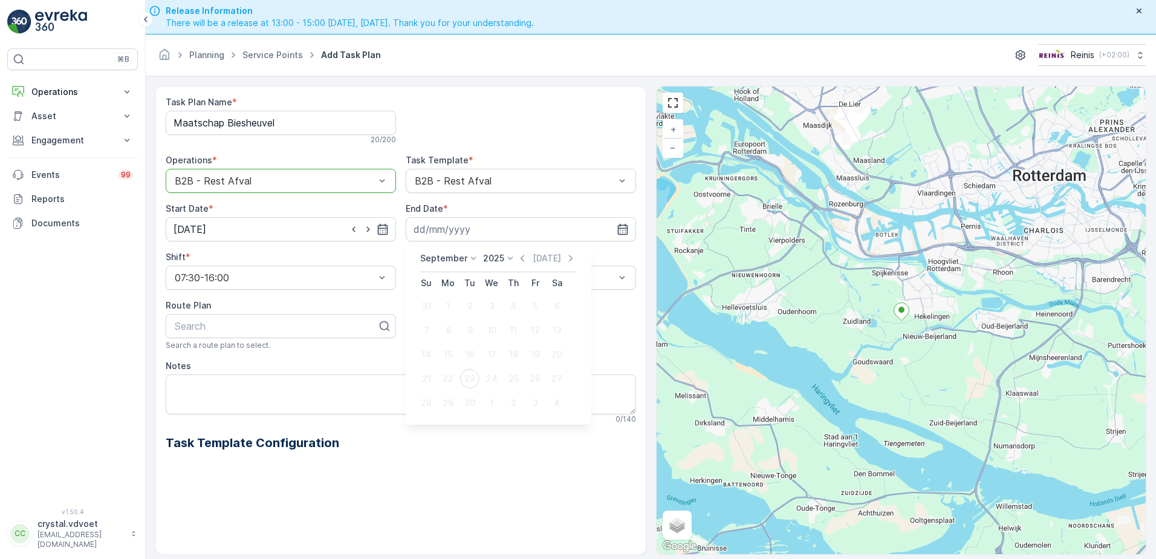
click at [446, 260] on p "September" at bounding box center [443, 258] width 47 height 12
click at [444, 371] on span "December" at bounding box center [448, 369] width 42 height 12
drag, startPoint x: 486, startPoint y: 252, endPoint x: 549, endPoint y: 360, distance: 125.4
click at [486, 258] on p "2025" at bounding box center [489, 258] width 21 height 12
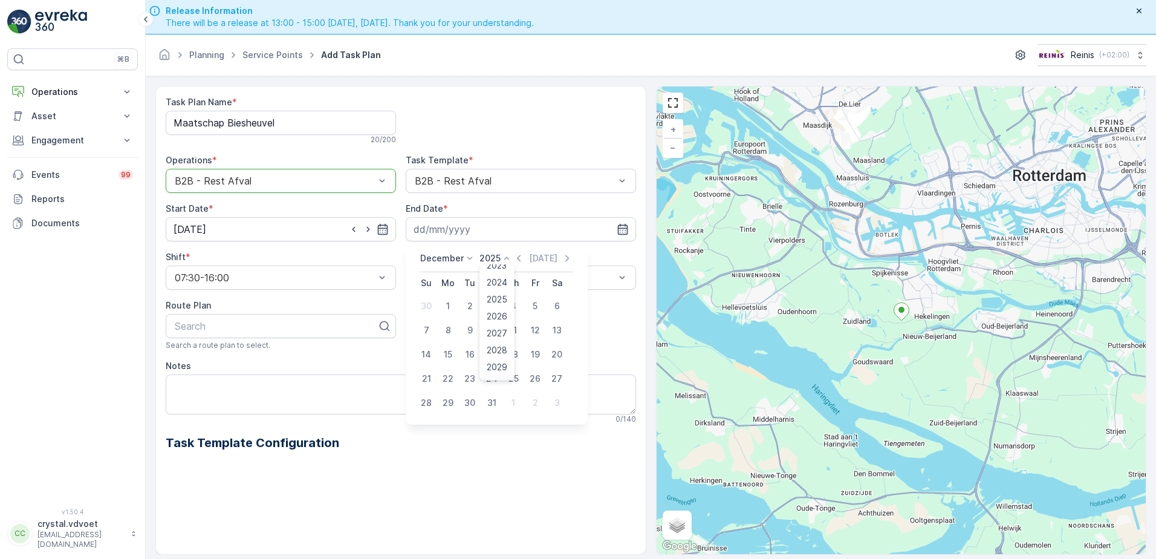
scroll to position [75, 0]
click at [505, 365] on span "2030" at bounding box center [497, 369] width 21 height 12
click at [471, 401] on div "31" at bounding box center [469, 402] width 19 height 19
type input "[DATE]"
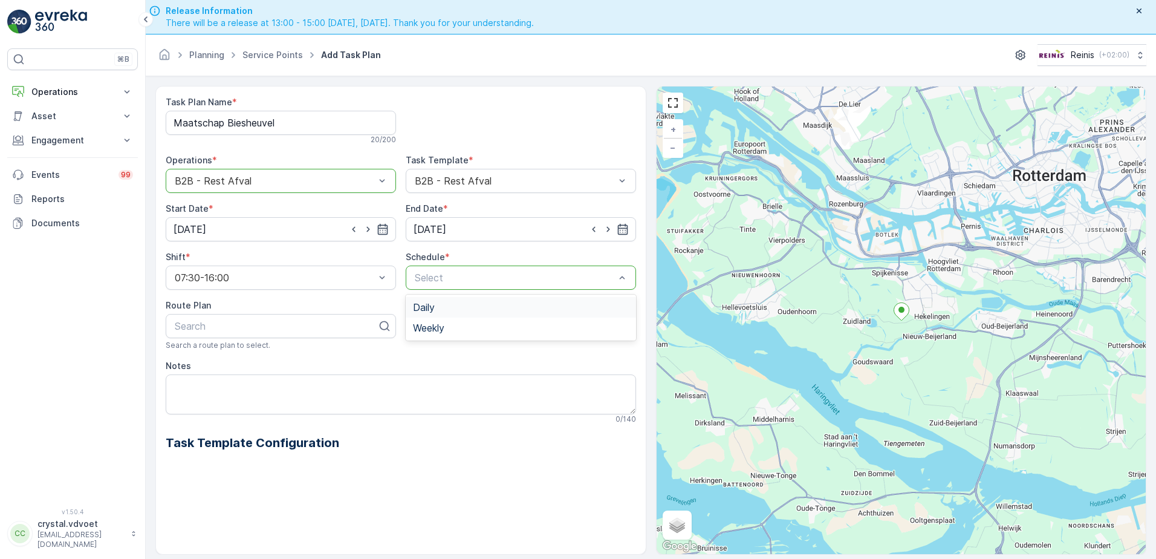
click at [480, 287] on div "Select" at bounding box center [521, 277] width 230 height 24
click at [448, 310] on div "Daily" at bounding box center [521, 307] width 216 height 11
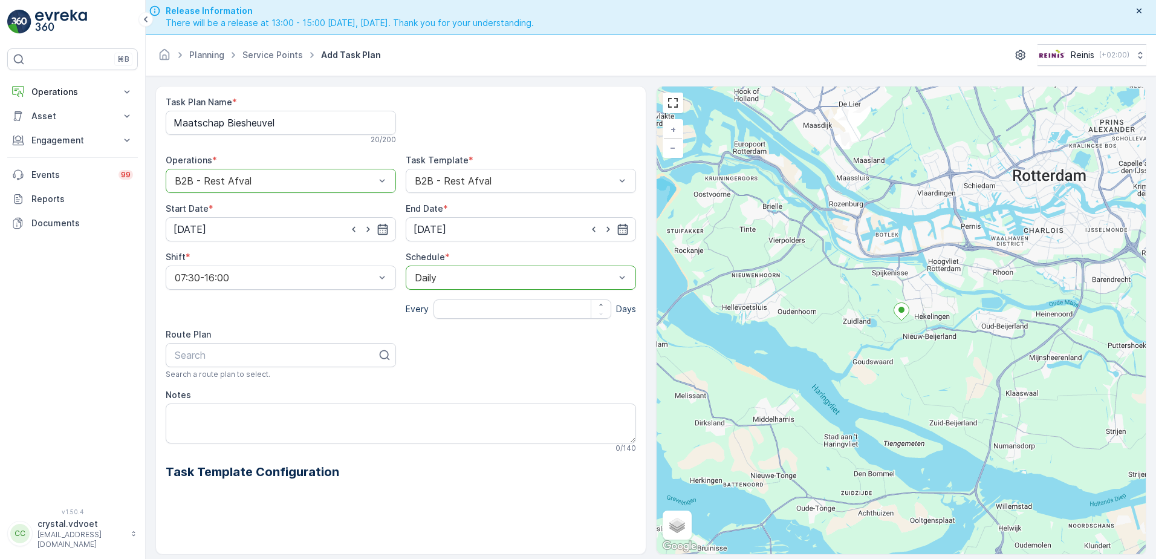
click at [458, 315] on input "number" at bounding box center [522, 308] width 178 height 19
type input "28"
click at [181, 420] on textarea "Notes" at bounding box center [401, 423] width 470 height 40
type textarea "1x 1100 ltr rest"
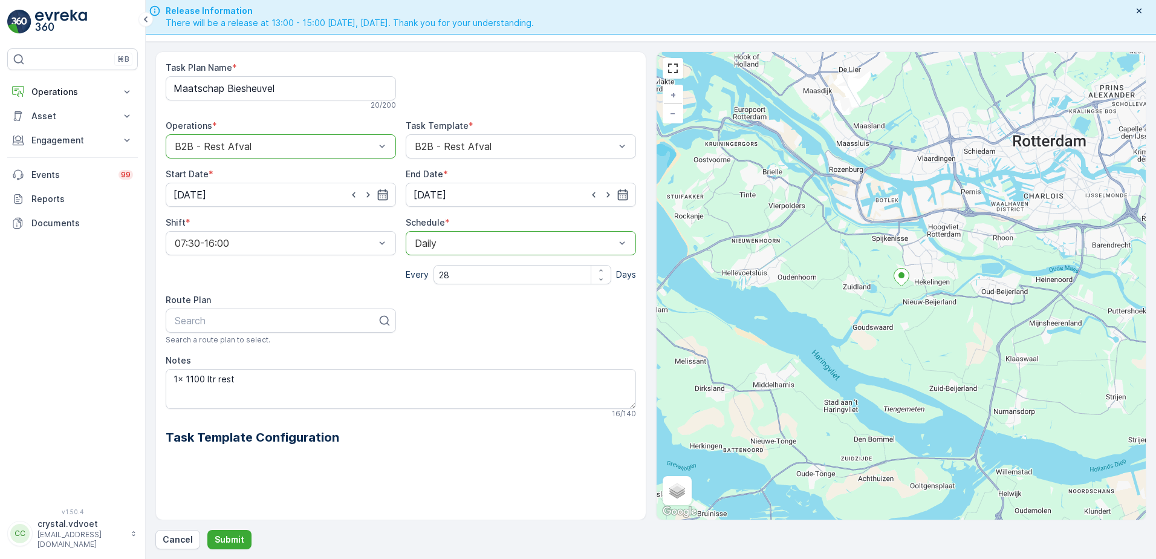
click at [203, 542] on div "Cancel Submit" at bounding box center [650, 539] width 991 height 19
click at [237, 536] on p "Submit" at bounding box center [230, 539] width 30 height 12
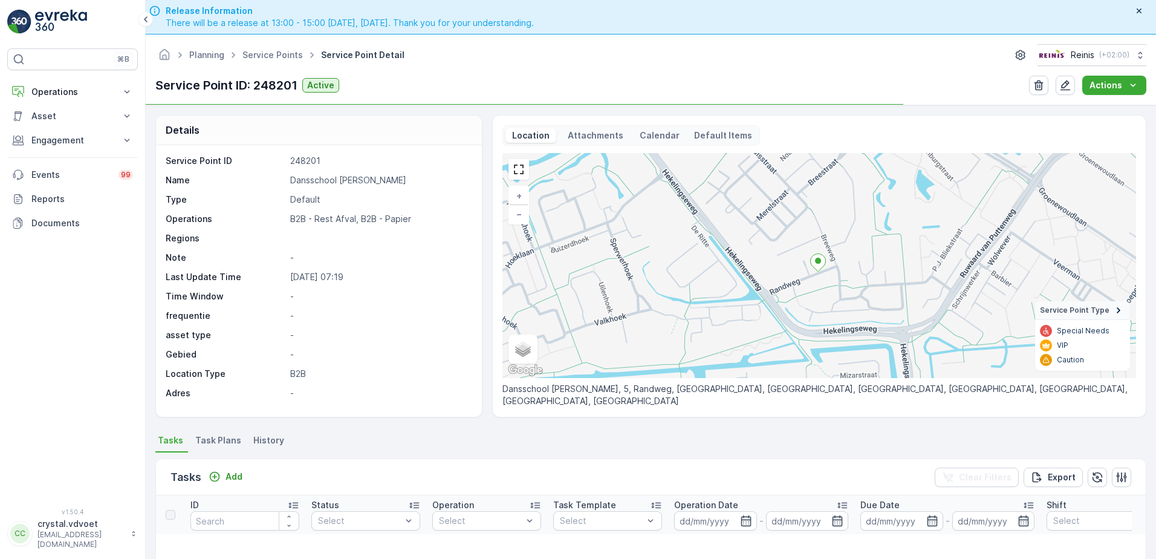
drag, startPoint x: 410, startPoint y: 183, endPoint x: 287, endPoint y: 178, distance: 123.4
click at [283, 175] on div "Name Dansschool Norbert van Wijk" at bounding box center [317, 180] width 303 height 12
drag, startPoint x: 287, startPoint y: 178, endPoint x: 294, endPoint y: 181, distance: 8.1
copy div "Dansschool Norbert van Wijk"
click at [216, 442] on span "Task Plans" at bounding box center [218, 440] width 46 height 12
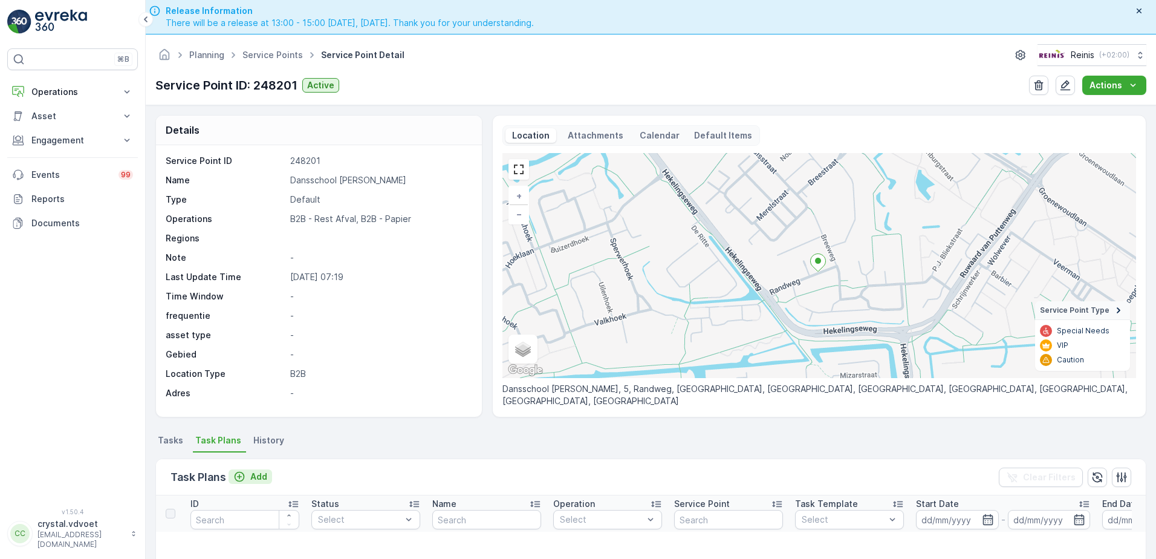
click at [246, 481] on div "Add" at bounding box center [250, 476] width 34 height 12
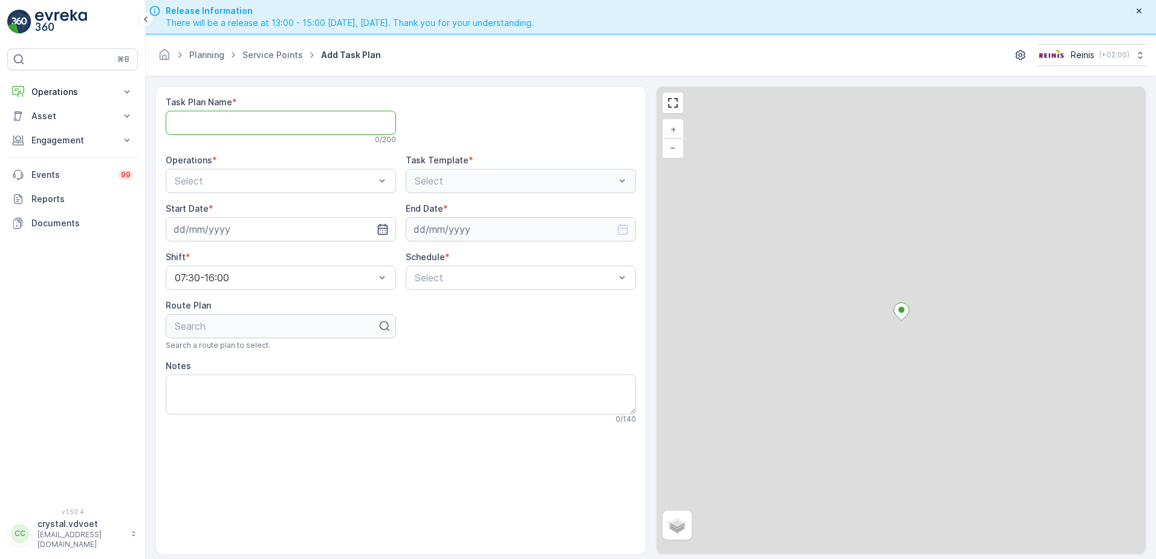
click at [205, 122] on Name "Task Plan Name" at bounding box center [281, 123] width 230 height 24
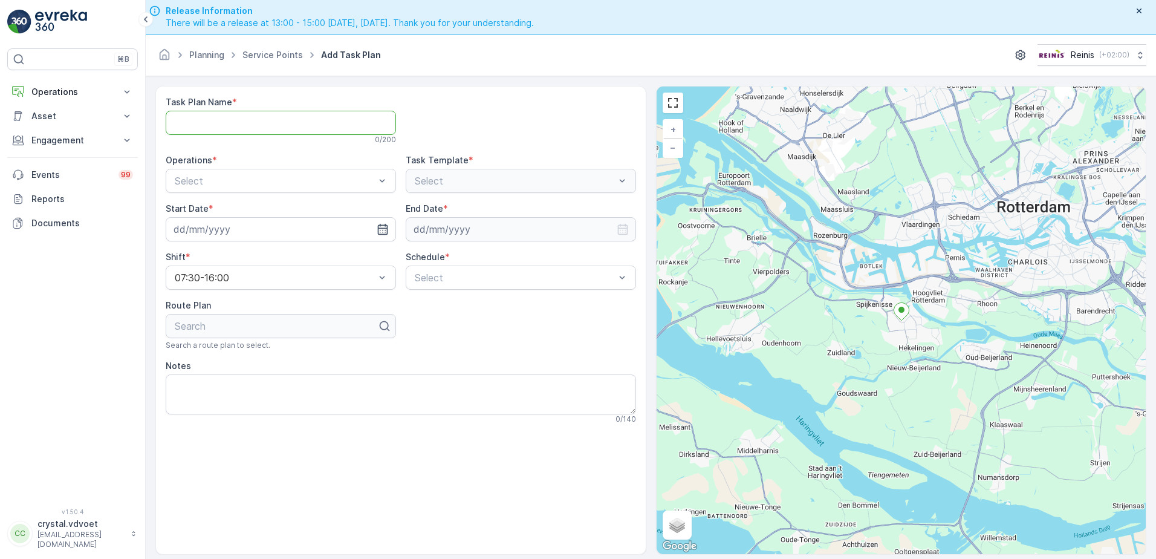
paste Name "Dansschool Norbert van Wijk"
type Name "Dansschool Norbert van Wijk"
click at [210, 169] on div "Select" at bounding box center [281, 181] width 230 height 24
click at [248, 233] on div "B2B - Rest Afval" at bounding box center [281, 230] width 216 height 11
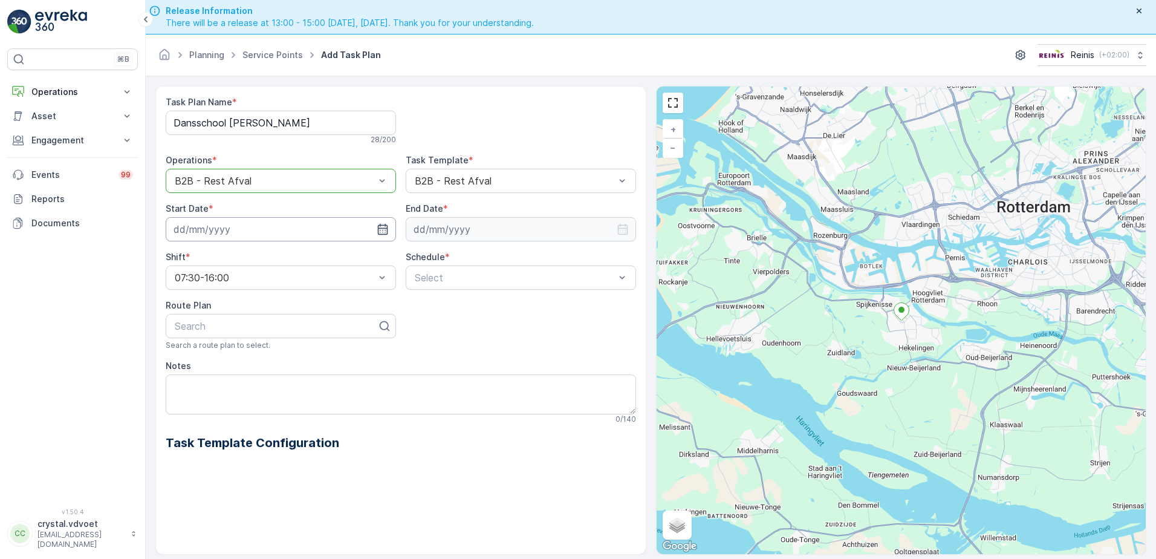
click at [386, 234] on icon "button" at bounding box center [383, 229] width 12 height 12
click at [325, 256] on icon "button" at bounding box center [331, 258] width 12 height 12
click at [225, 331] on div "7" at bounding box center [229, 329] width 19 height 19
type input "07.10.2025"
drag, startPoint x: 601, startPoint y: 225, endPoint x: 580, endPoint y: 237, distance: 24.4
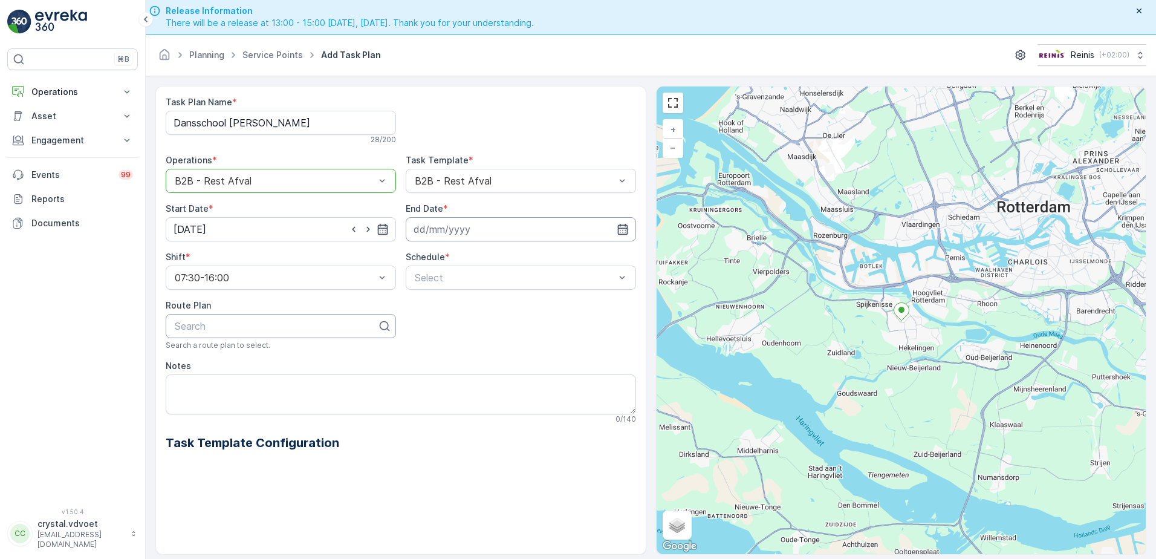
click at [602, 225] on input at bounding box center [521, 229] width 230 height 24
drag, startPoint x: 441, startPoint y: 258, endPoint x: 446, endPoint y: 267, distance: 10.6
click at [440, 258] on p "September" at bounding box center [443, 258] width 47 height 12
click at [450, 372] on span "December" at bounding box center [448, 369] width 42 height 12
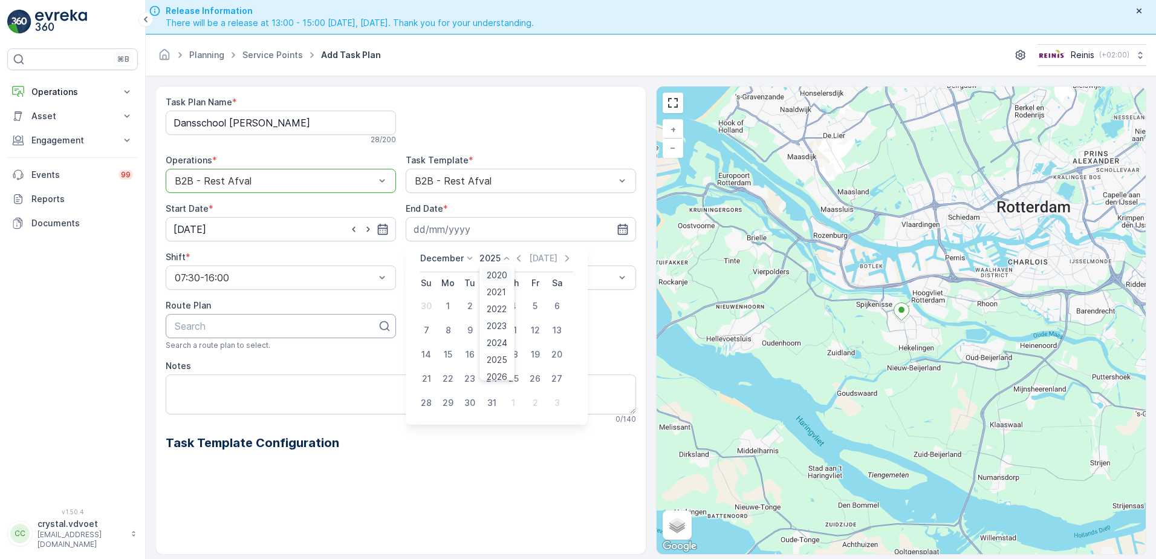
drag, startPoint x: 488, startPoint y: 262, endPoint x: 504, endPoint y: 277, distance: 21.8
click at [488, 262] on p "2025" at bounding box center [489, 258] width 21 height 12
click at [495, 365] on span "2030" at bounding box center [497, 369] width 21 height 12
click at [473, 401] on div "31" at bounding box center [469, 402] width 19 height 19
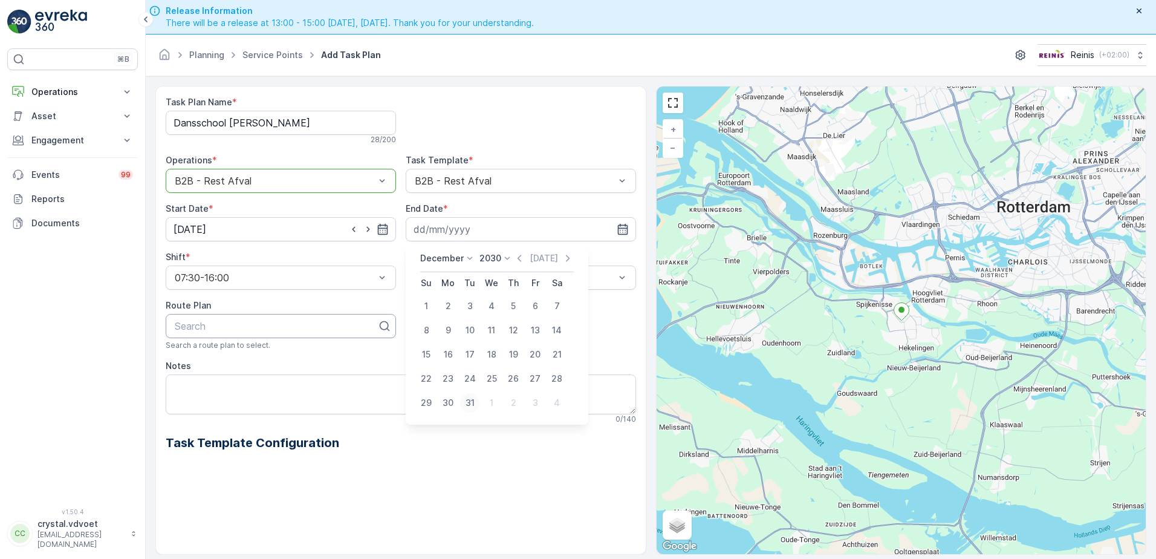
type input "[DATE]"
click at [482, 324] on div "Weekly" at bounding box center [521, 327] width 216 height 11
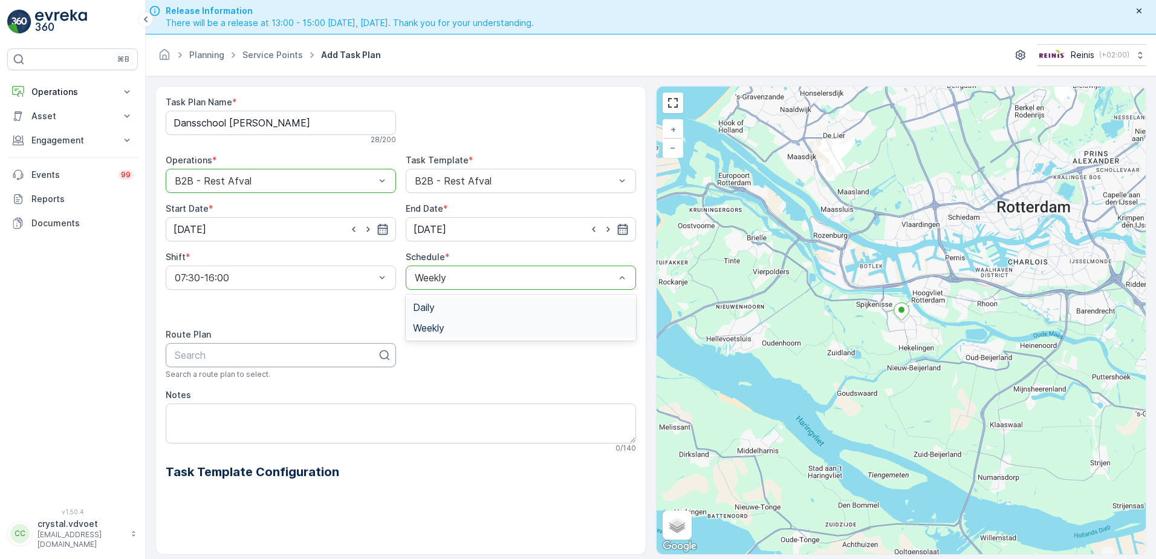
click at [496, 287] on div "Weekly" at bounding box center [521, 277] width 230 height 24
click at [433, 311] on span "Daily" at bounding box center [424, 307] width 22 height 11
click at [465, 311] on input "number" at bounding box center [522, 308] width 178 height 19
type input "14"
click at [177, 411] on textarea "Notes" at bounding box center [401, 423] width 470 height 40
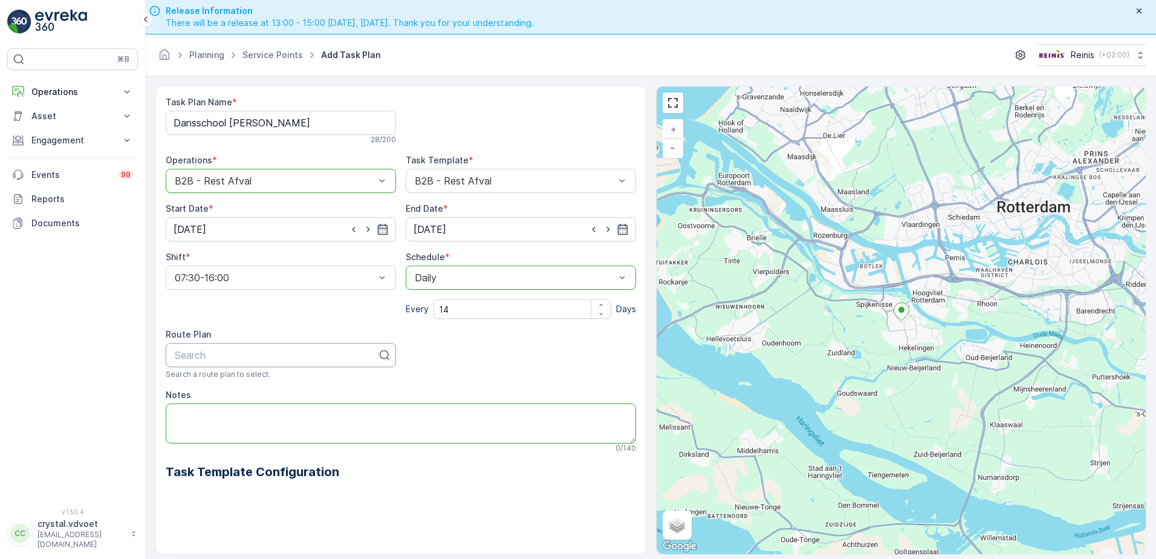
drag, startPoint x: 166, startPoint y: 409, endPoint x: 173, endPoint y: 413, distance: 9.2
click at [166, 409] on textarea "Notes" at bounding box center [401, 423] width 470 height 40
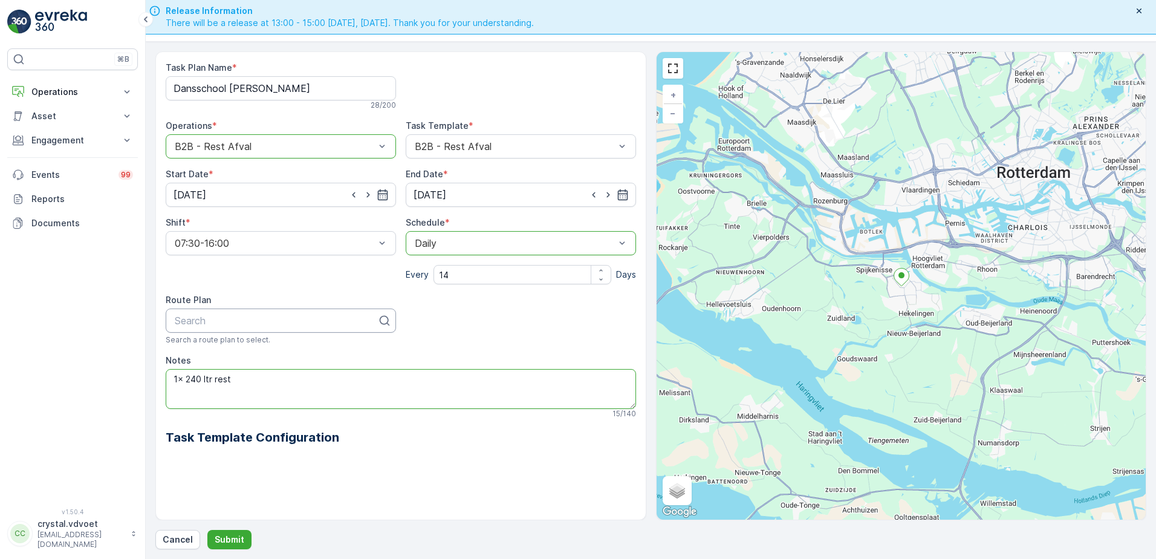
type textarea "1x 240 ltr rest"
click at [235, 542] on p "Submit" at bounding box center [230, 539] width 30 height 12
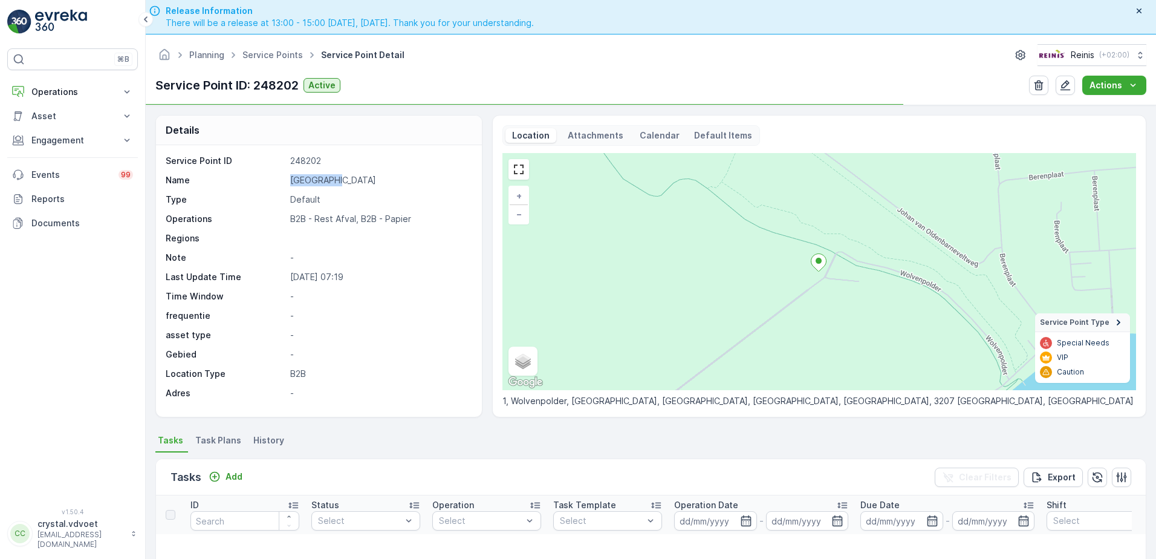
drag, startPoint x: 355, startPoint y: 180, endPoint x: 284, endPoint y: 177, distance: 71.4
click at [283, 175] on div "Name [PERSON_NAME]" at bounding box center [317, 180] width 303 height 12
drag, startPoint x: 284, startPoint y: 177, endPoint x: 350, endPoint y: 175, distance: 66.5
drag, startPoint x: 225, startPoint y: 433, endPoint x: 228, endPoint y: 442, distance: 9.4
click at [225, 436] on li "Task Plans" at bounding box center [219, 442] width 53 height 21
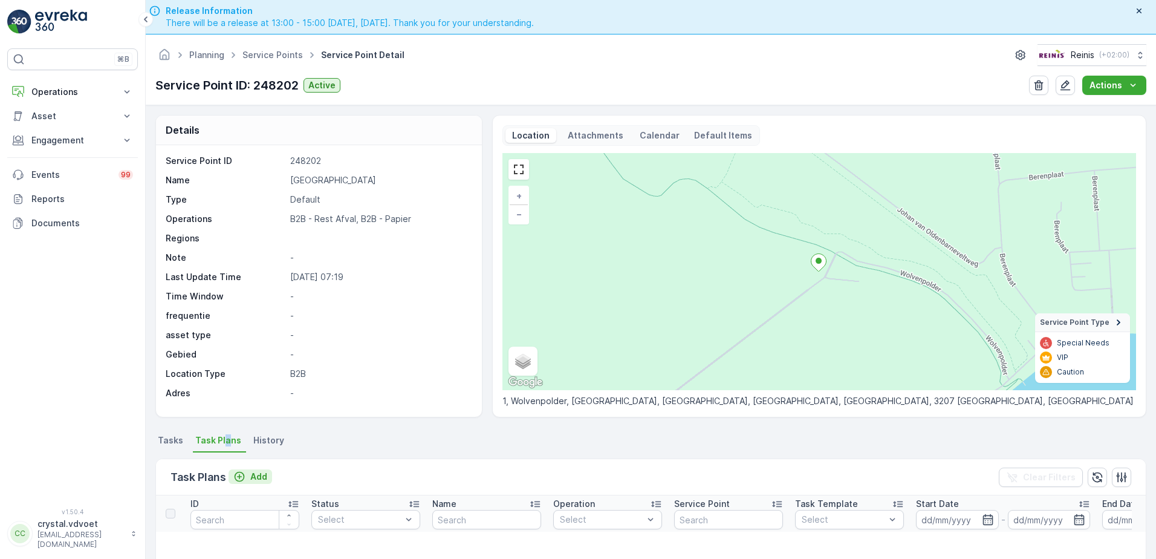
click at [256, 475] on p "Add" at bounding box center [258, 476] width 17 height 12
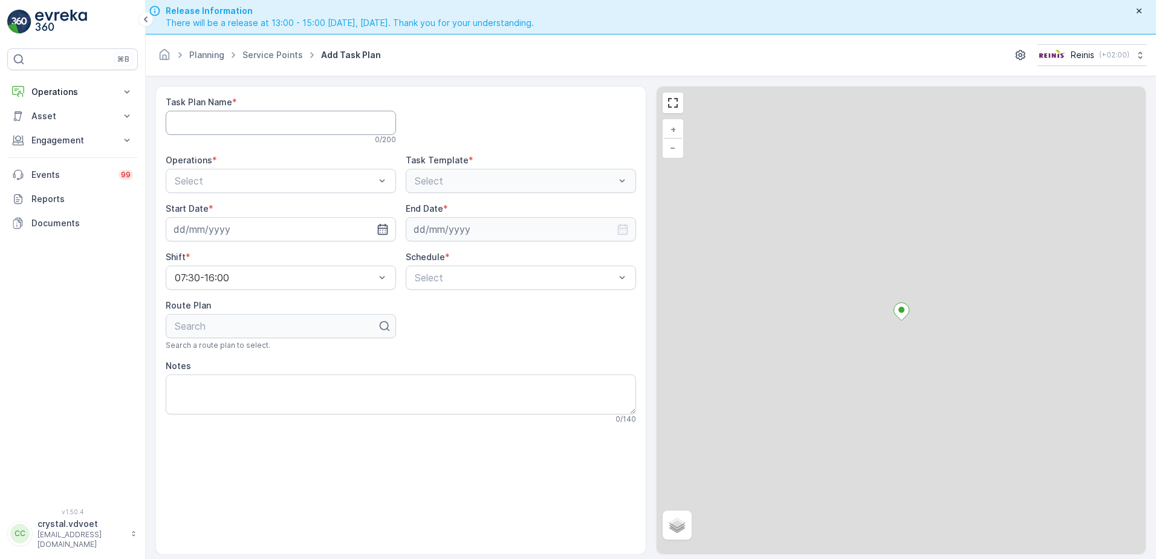
click at [206, 121] on Name "Task Plan Name" at bounding box center [281, 123] width 230 height 24
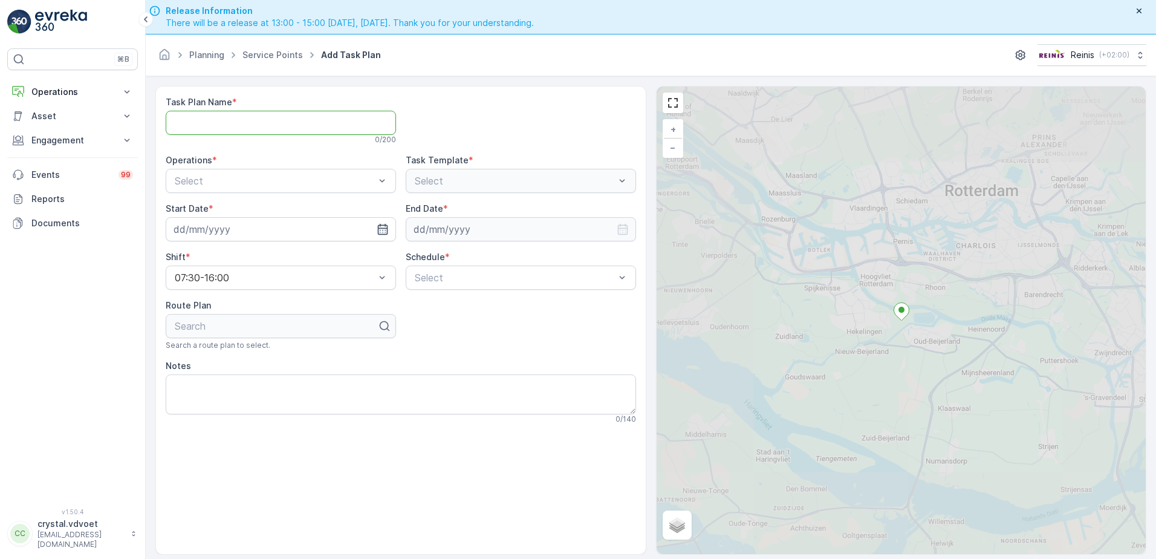
drag, startPoint x: 206, startPoint y: 121, endPoint x: 218, endPoint y: 118, distance: 12.3
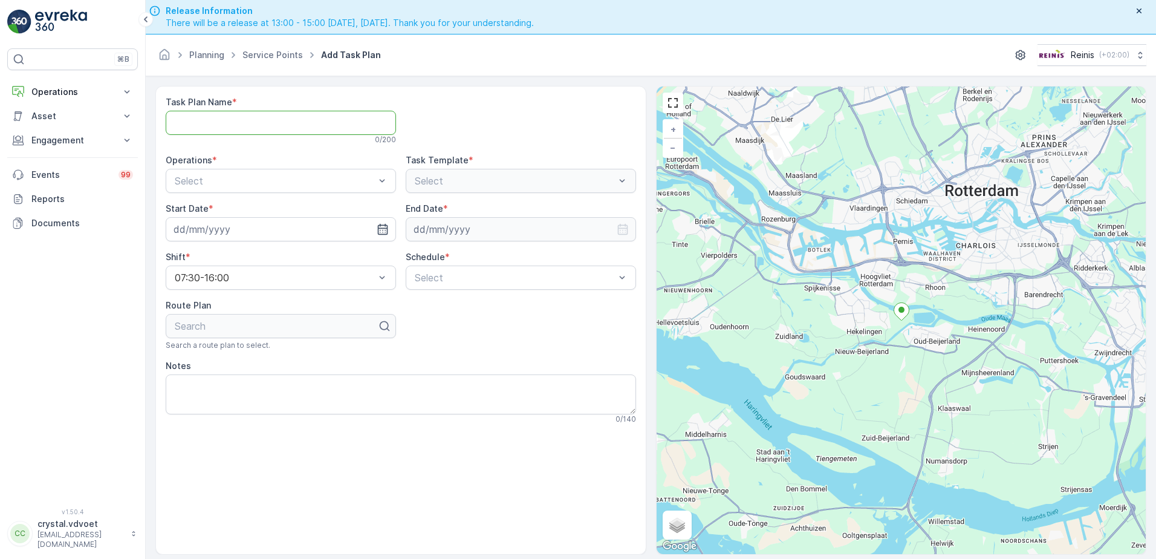
paste Name "[GEOGRAPHIC_DATA]"
type Name "[GEOGRAPHIC_DATA]"
click at [258, 225] on div "B2B - Rest Afval" at bounding box center [281, 231] width 230 height 21
click at [258, 224] on input at bounding box center [281, 229] width 230 height 24
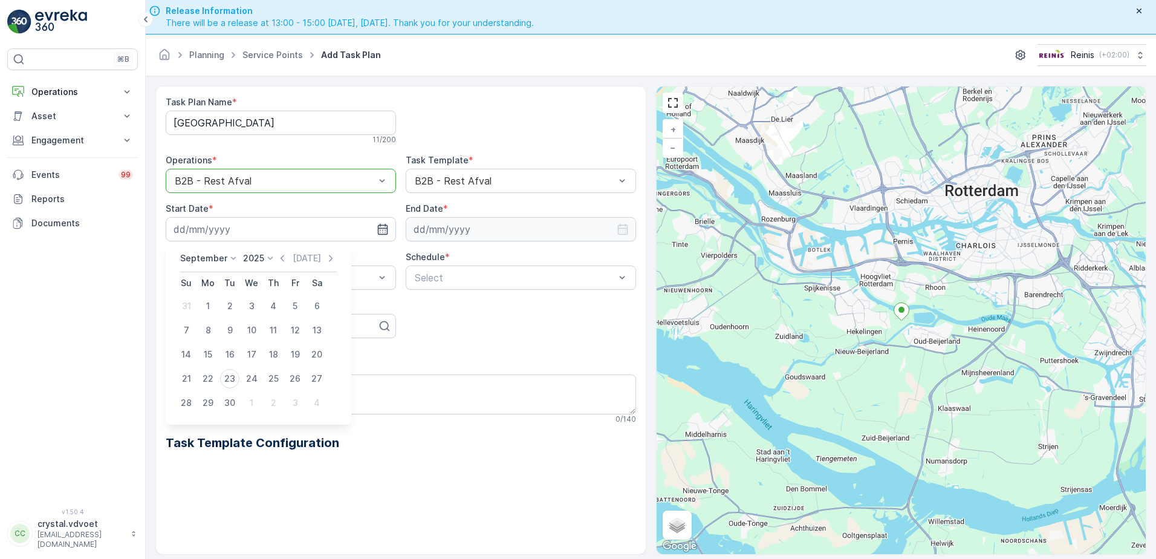
click at [326, 257] on icon "button" at bounding box center [331, 258] width 12 height 12
click at [289, 331] on div "10" at bounding box center [294, 329] width 19 height 19
type input "[DATE]"
click at [462, 222] on input at bounding box center [521, 229] width 230 height 24
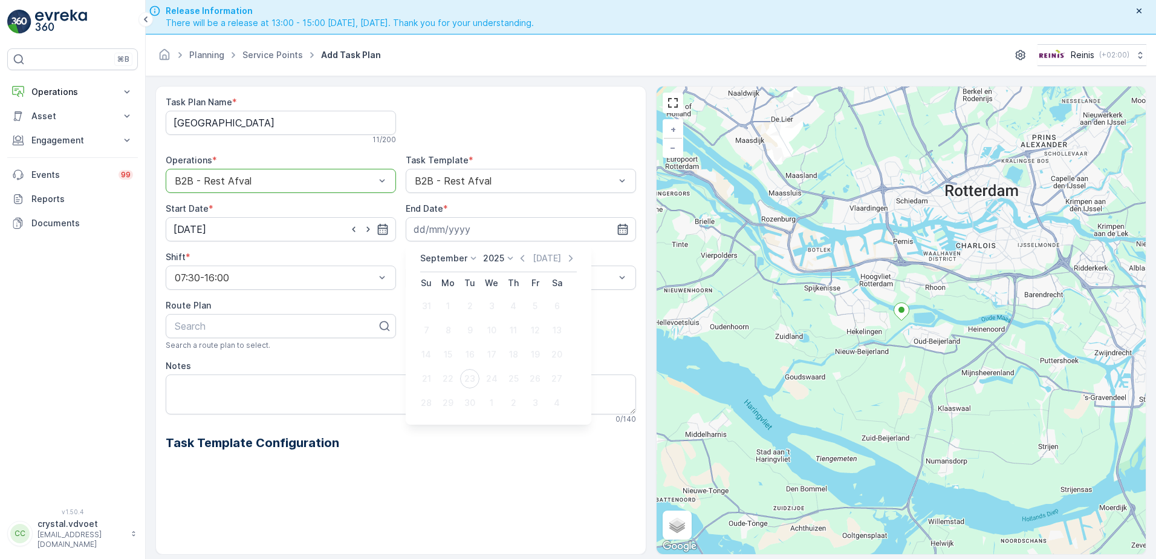
click at [430, 256] on p "September" at bounding box center [443, 258] width 47 height 12
click at [447, 361] on ul "January February March April May June July August September October November De…" at bounding box center [450, 322] width 60 height 116
click at [453, 366] on span "December" at bounding box center [448, 369] width 42 height 12
click at [501, 262] on icon at bounding box center [507, 258] width 12 height 12
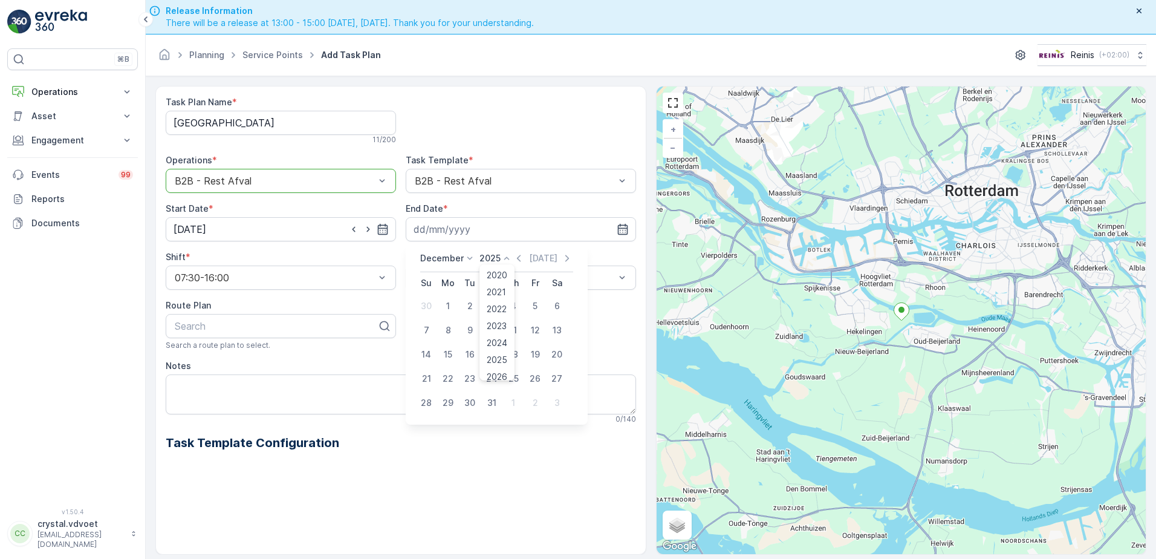
scroll to position [75, 0]
click at [506, 365] on span "2030" at bounding box center [497, 369] width 21 height 12
click at [475, 404] on div "31" at bounding box center [469, 402] width 19 height 19
type input "[DATE]"
drag, startPoint x: 456, startPoint y: 257, endPoint x: 461, endPoint y: 264, distance: 8.7
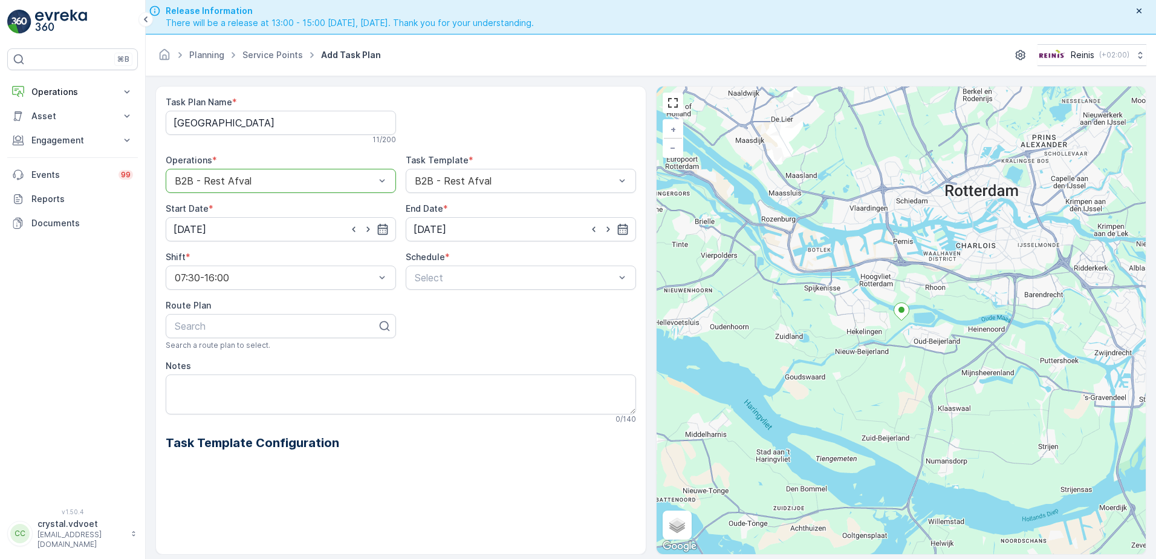
click at [461, 264] on div "Schedule * Select" at bounding box center [521, 270] width 230 height 39
click at [456, 299] on div "Daily" at bounding box center [521, 307] width 230 height 21
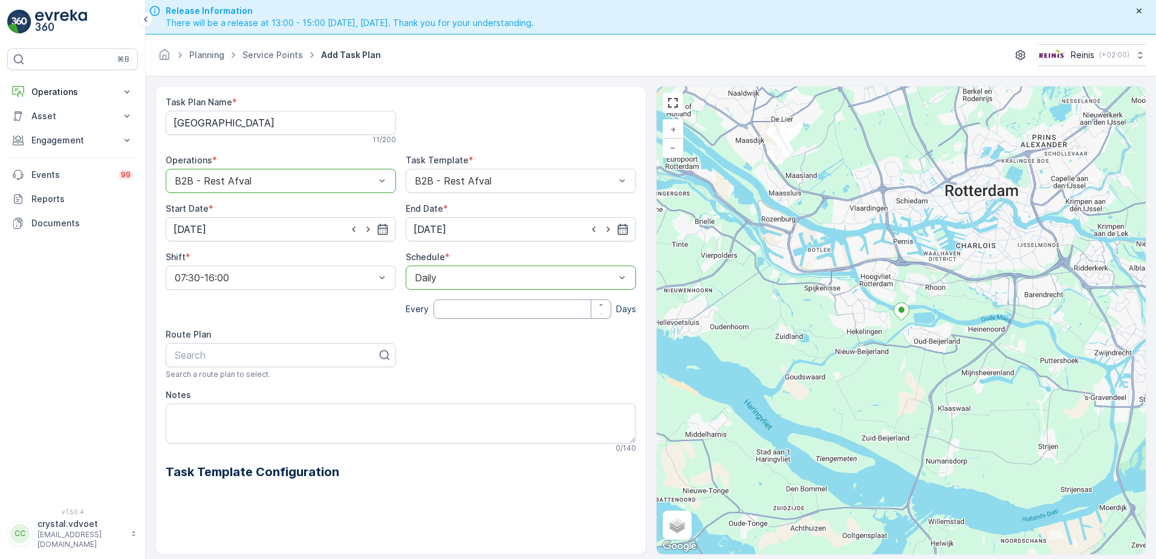
click at [449, 313] on input "number" at bounding box center [522, 308] width 178 height 19
type input "14"
click at [186, 415] on textarea "Notes" at bounding box center [401, 423] width 470 height 40
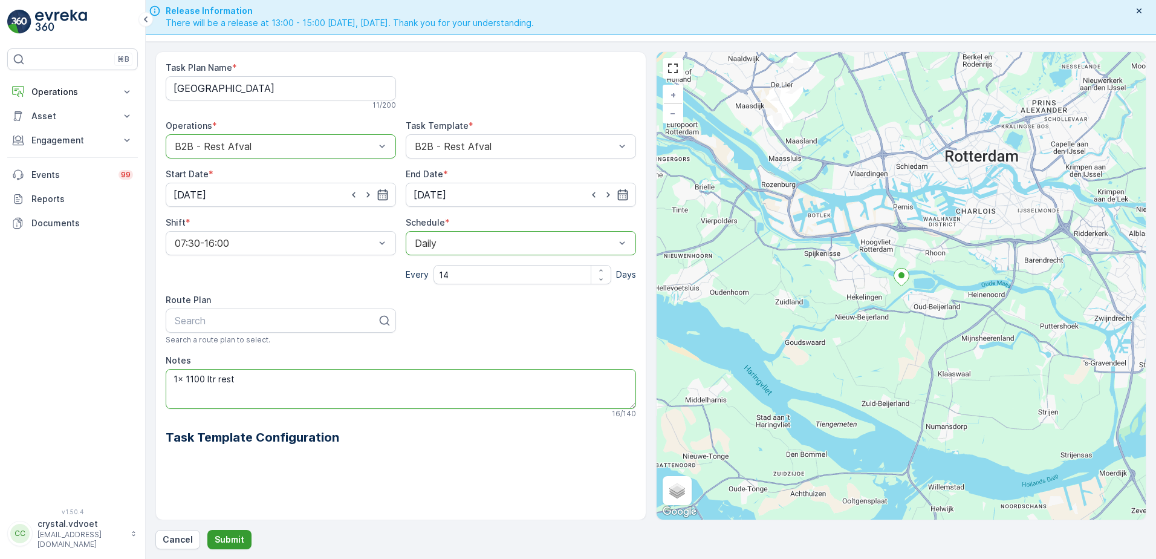
type textarea "1x 1100 ltr rest"
click at [232, 534] on p "Submit" at bounding box center [230, 539] width 30 height 12
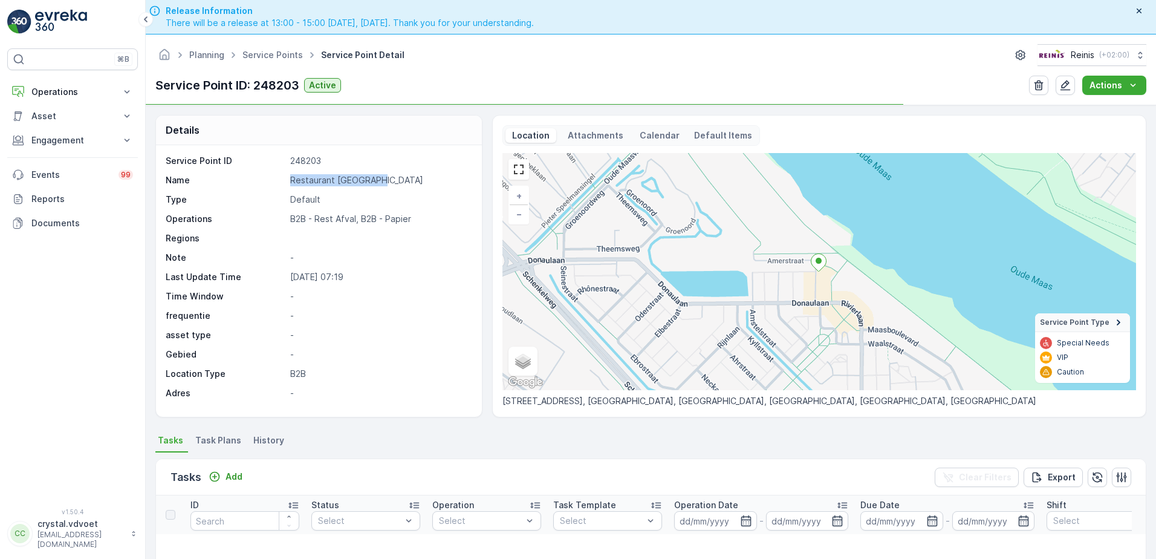
drag, startPoint x: 382, startPoint y: 183, endPoint x: 287, endPoint y: 186, distance: 95.5
click at [287, 186] on div "Name Restaurant [GEOGRAPHIC_DATA]" at bounding box center [317, 180] width 303 height 12
copy div "Restaurant [GEOGRAPHIC_DATA]"
click at [213, 442] on span "Task Plans" at bounding box center [218, 440] width 46 height 12
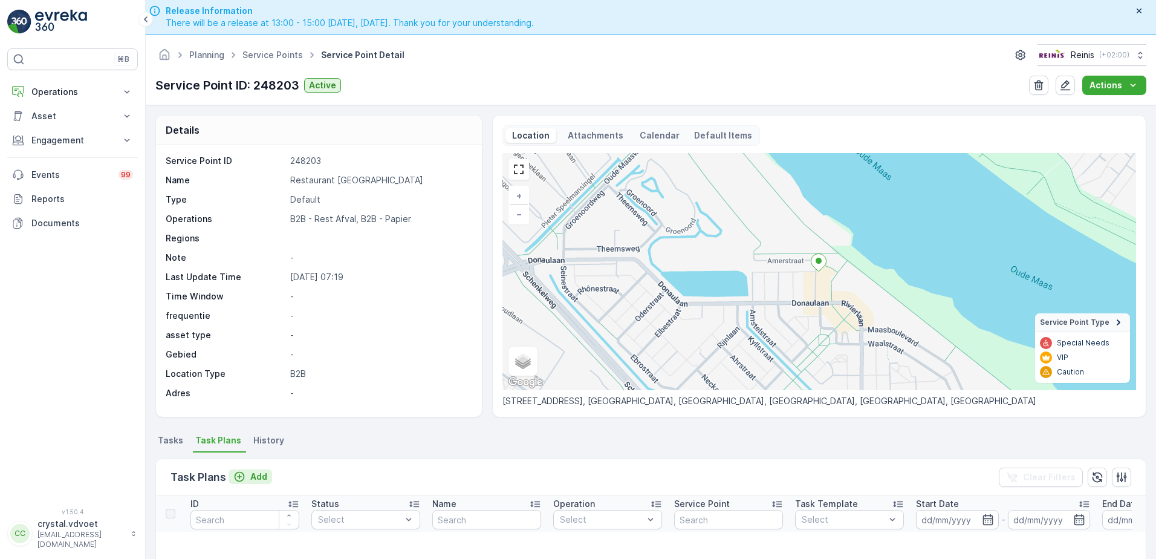
click at [259, 476] on p "Add" at bounding box center [258, 476] width 17 height 12
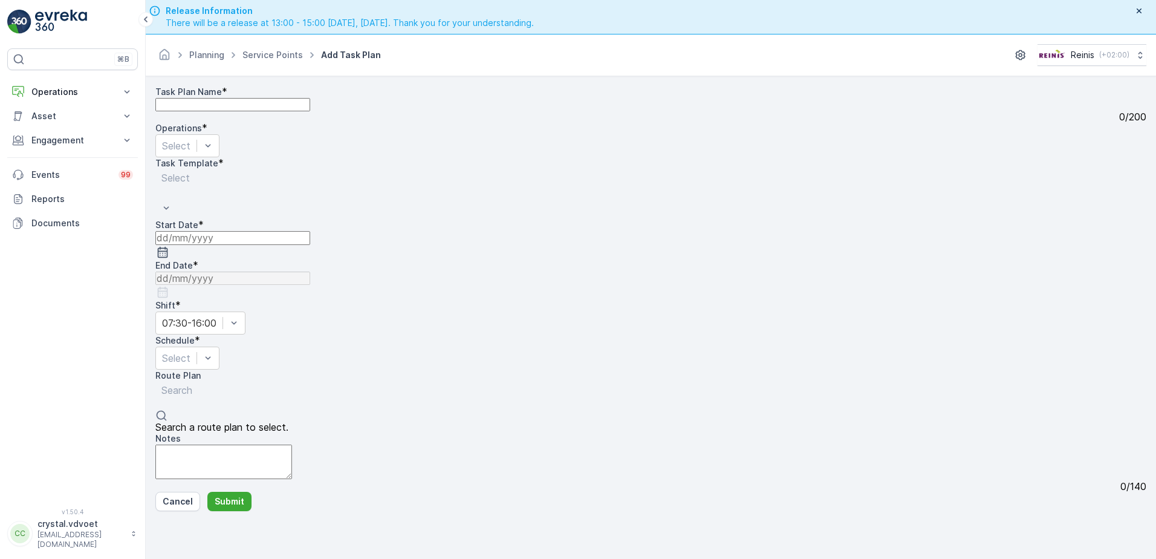
click at [229, 111] on Name "Task Plan Name" at bounding box center [232, 104] width 155 height 13
drag, startPoint x: 227, startPoint y: 122, endPoint x: 235, endPoint y: 121, distance: 8.0
paste Name "Restaurant Oude Maas"
type Name "Restaurant Oude Maas"
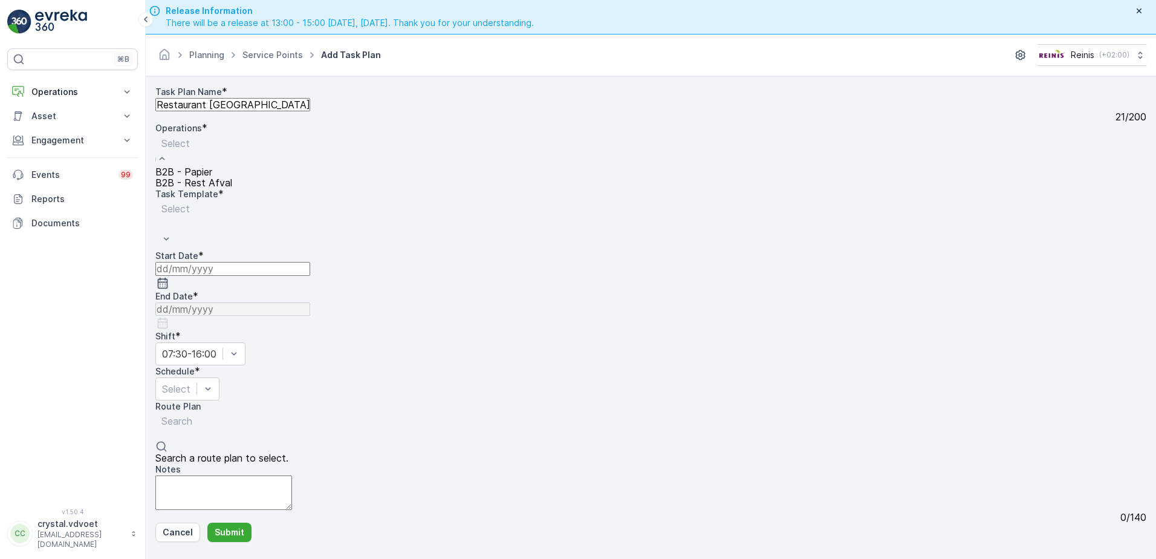
click at [232, 189] on span "B2B - Rest Afval" at bounding box center [193, 183] width 77 height 12
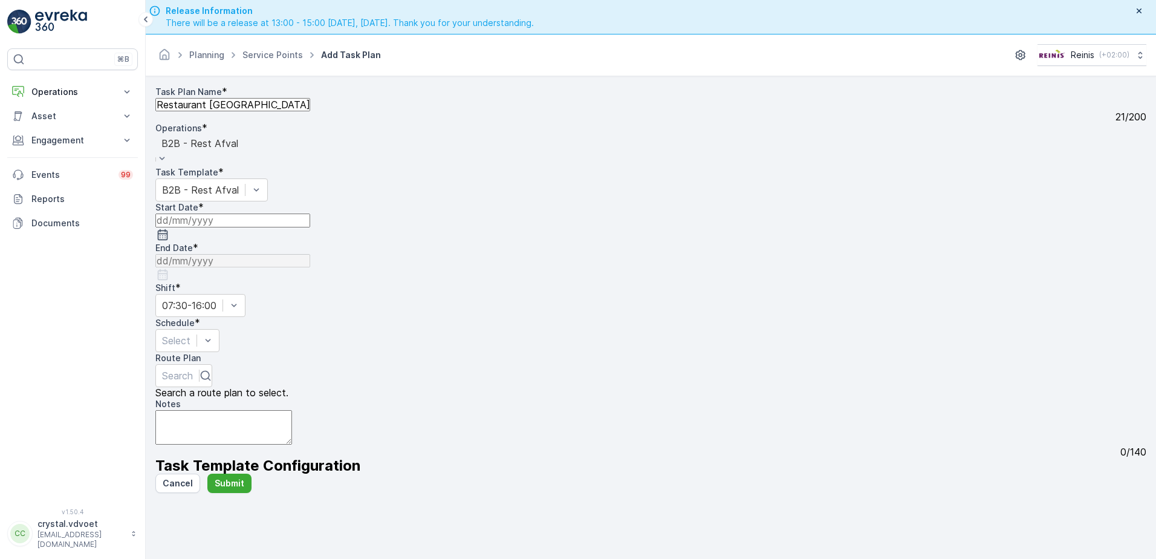
click at [169, 228] on icon "button" at bounding box center [163, 234] width 12 height 12
drag, startPoint x: 251, startPoint y: 404, endPoint x: 261, endPoint y: 395, distance: 12.4
click at [258, 473] on div "1" at bounding box center [260, 478] width 4 height 11
click at [310, 254] on input at bounding box center [232, 260] width 155 height 13
click at [446, 261] on p "September" at bounding box center [499, 258] width 169 height 12
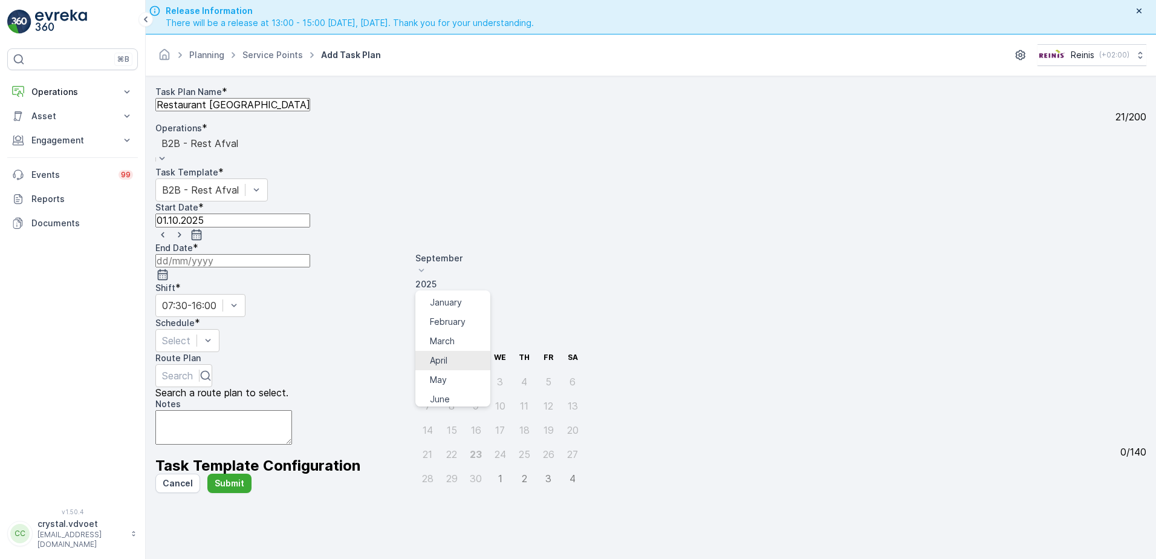
scroll to position [92, 0]
drag, startPoint x: 456, startPoint y: 368, endPoint x: 479, endPoint y: 258, distance: 111.8
click at [456, 417] on span "December" at bounding box center [451, 423] width 42 height 12
drag, startPoint x: 499, startPoint y: 256, endPoint x: 494, endPoint y: 267, distance: 11.7
click at [427, 290] on icon at bounding box center [421, 296] width 12 height 12
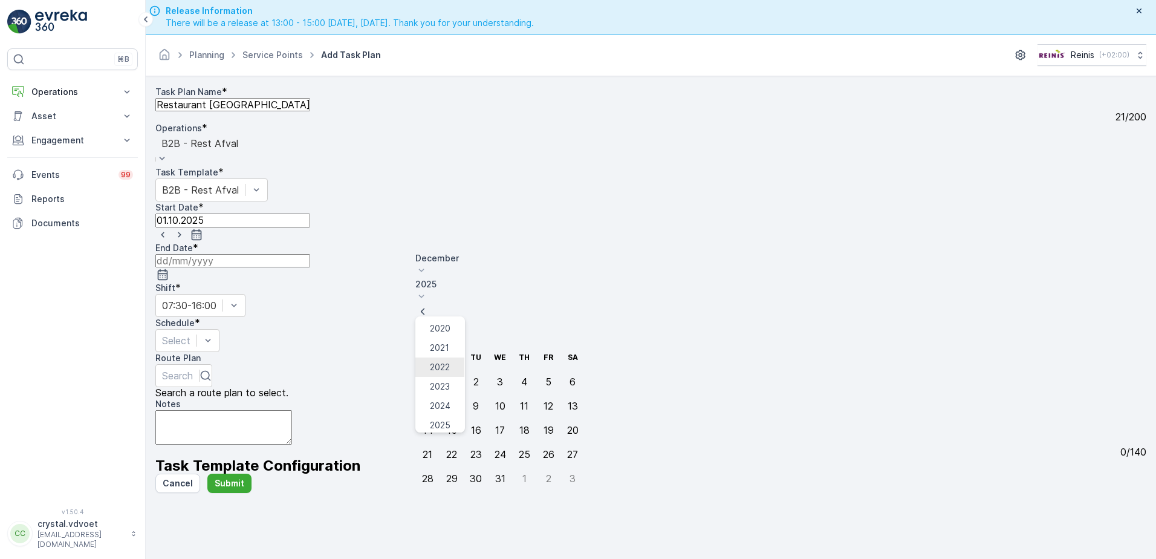
scroll to position [75, 0]
click at [450, 441] on div "2030" at bounding box center [440, 447] width 21 height 12
click at [471, 473] on div "31" at bounding box center [476, 478] width 10 height 11
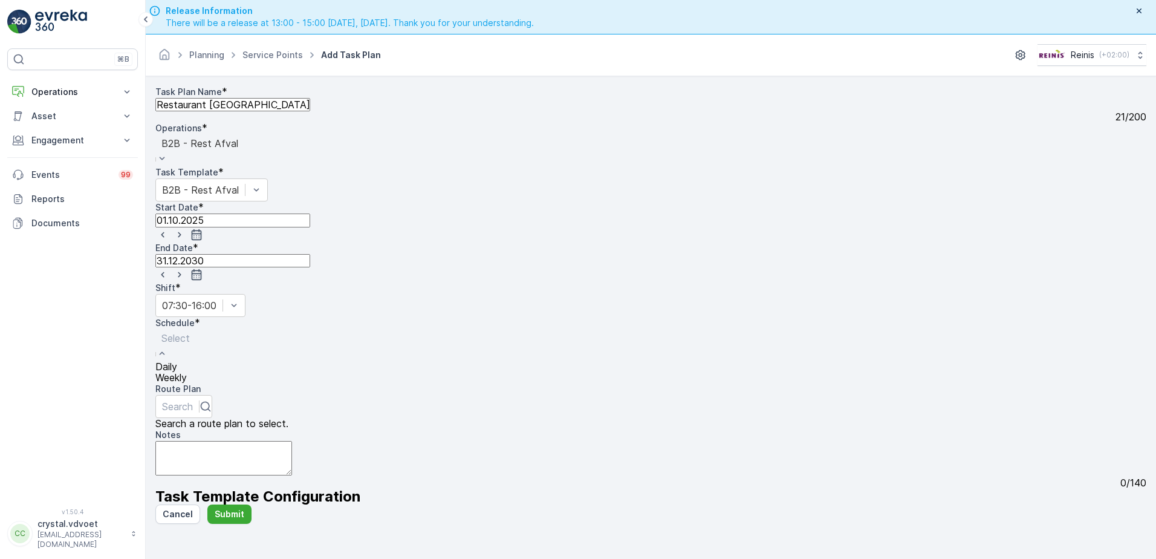
click at [196, 329] on div "Select" at bounding box center [175, 345] width 41 height 32
click at [196, 372] on div "Weekly" at bounding box center [175, 377] width 41 height 11
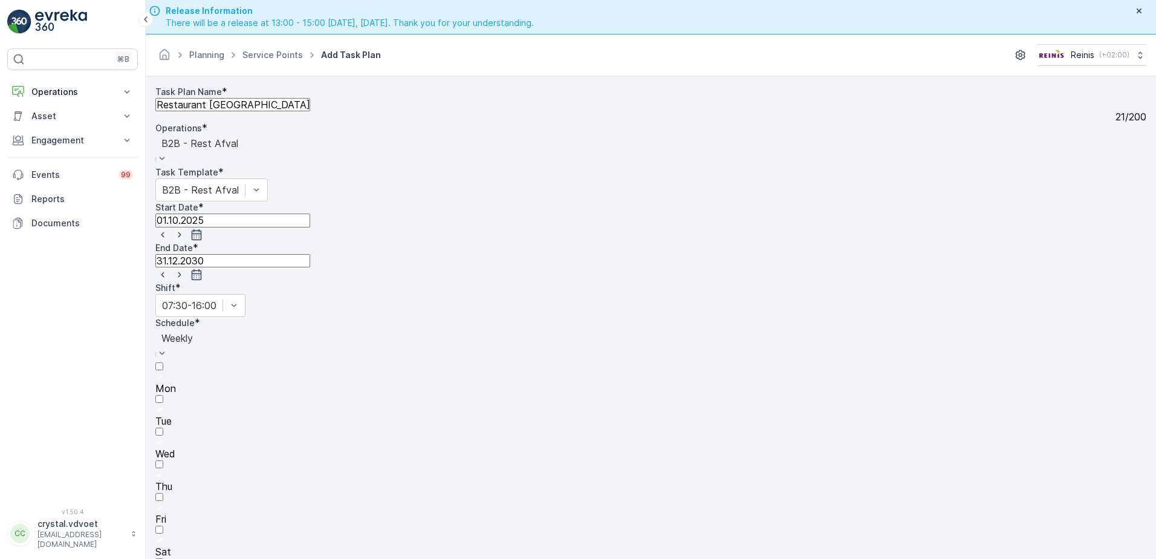
drag, startPoint x: 454, startPoint y: 298, endPoint x: 529, endPoint y: 296, distance: 75.0
click at [453, 404] on div at bounding box center [650, 409] width 991 height 11
click at [163, 395] on input "Tue" at bounding box center [159, 399] width 8 height 8
click at [537, 502] on div at bounding box center [650, 507] width 991 height 11
click at [163, 493] on input "Fri" at bounding box center [159, 497] width 8 height 8
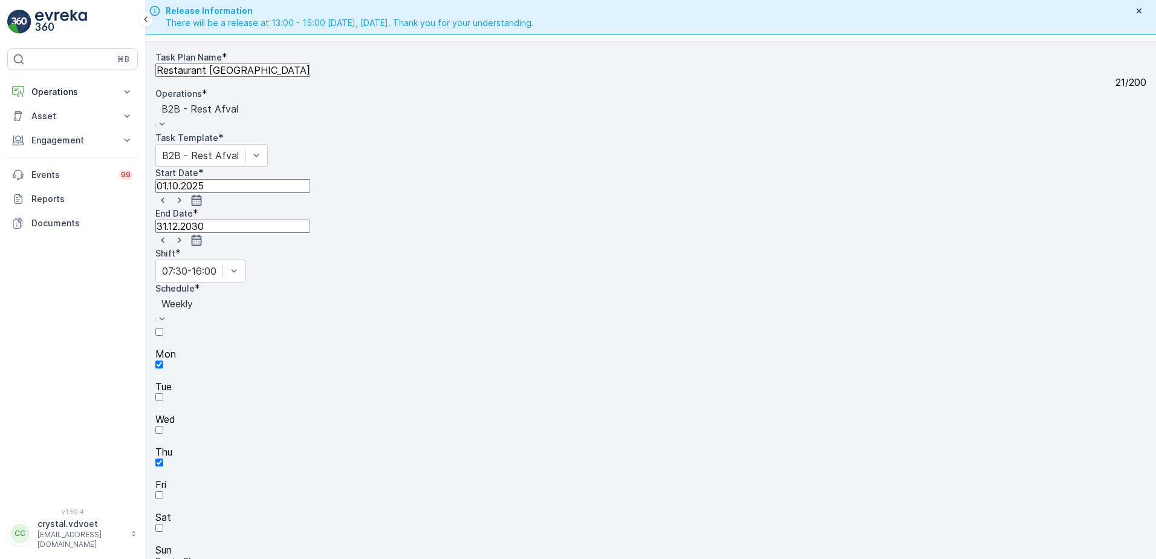
type textarea "1x 1100 ltr rest"
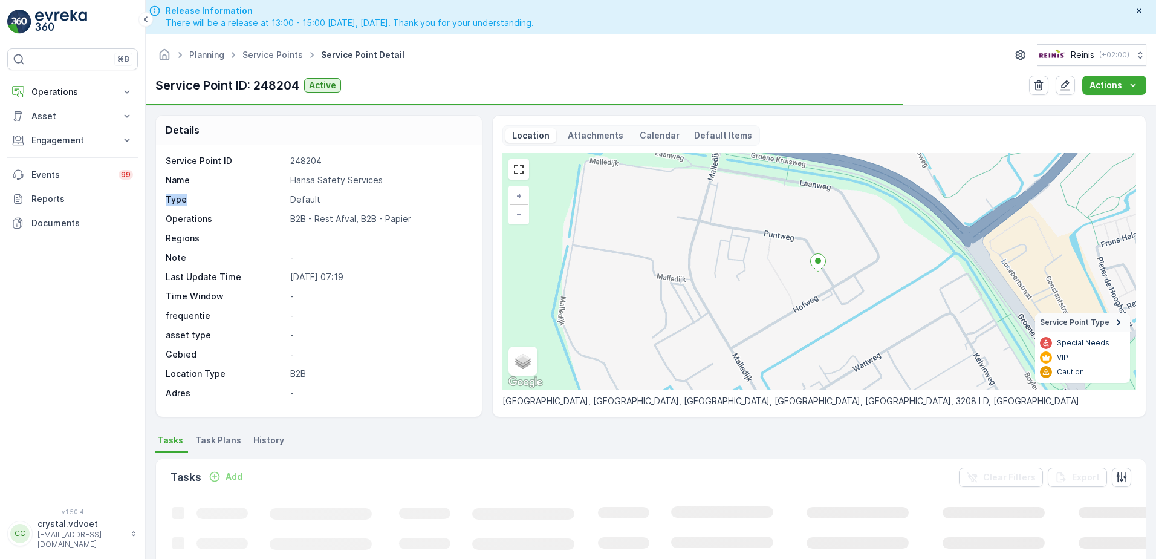
drag, startPoint x: 387, startPoint y: 181, endPoint x: 256, endPoint y: 195, distance: 132.0
click at [259, 195] on div "Service Point ID 248204 Name Hansa Safety Services Type Default Operations B2B …" at bounding box center [317, 277] width 303 height 244
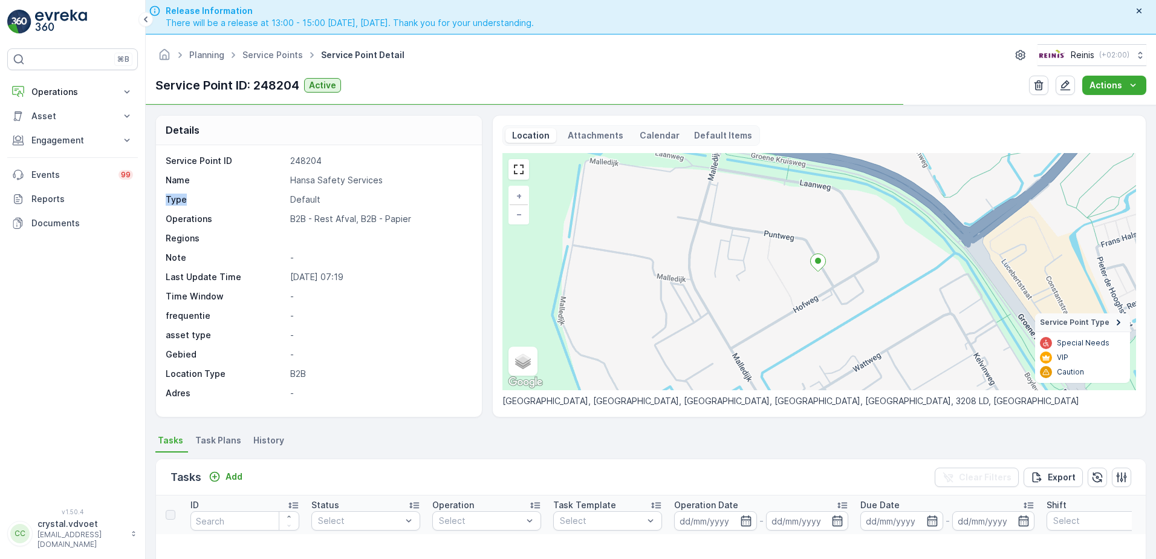
drag, startPoint x: 381, startPoint y: 181, endPoint x: 390, endPoint y: 180, distance: 9.1
click at [383, 182] on p "Hansa Safety Services" at bounding box center [379, 180] width 179 height 12
click at [418, 178] on p "Hansa Safety Services" at bounding box center [379, 180] width 179 height 12
drag, startPoint x: 295, startPoint y: 181, endPoint x: 319, endPoint y: 179, distance: 23.7
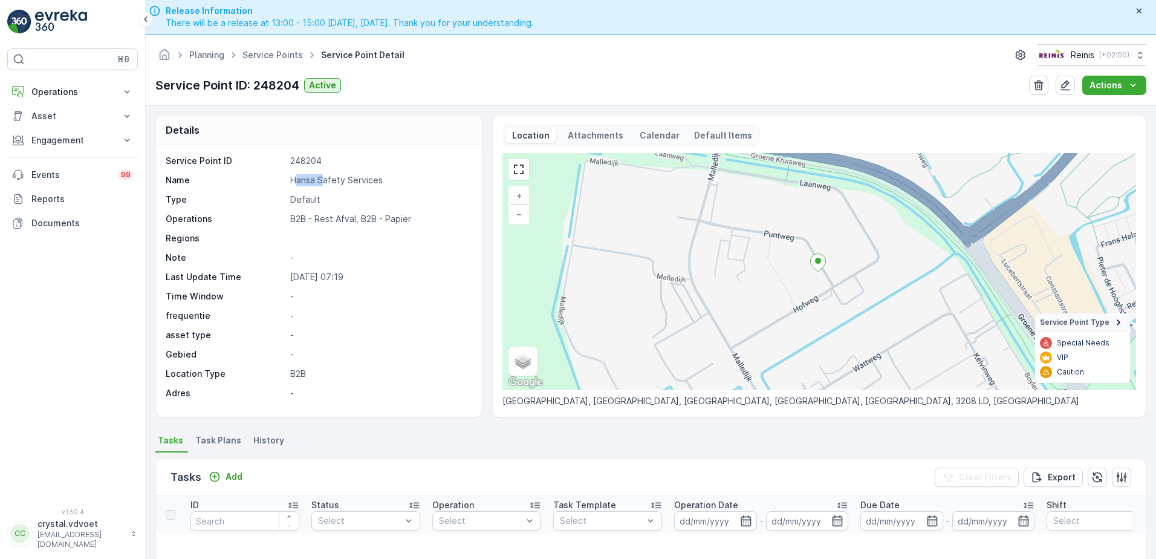
click at [319, 180] on p "Hansa Safety Services" at bounding box center [379, 180] width 179 height 12
drag, startPoint x: 319, startPoint y: 179, endPoint x: 386, endPoint y: 184, distance: 67.9
click at [386, 183] on div "Name Hansa Safety Services" at bounding box center [317, 180] width 303 height 12
copy div "Hansa Safety Services"
click at [219, 444] on span "Task Plans" at bounding box center [218, 440] width 46 height 12
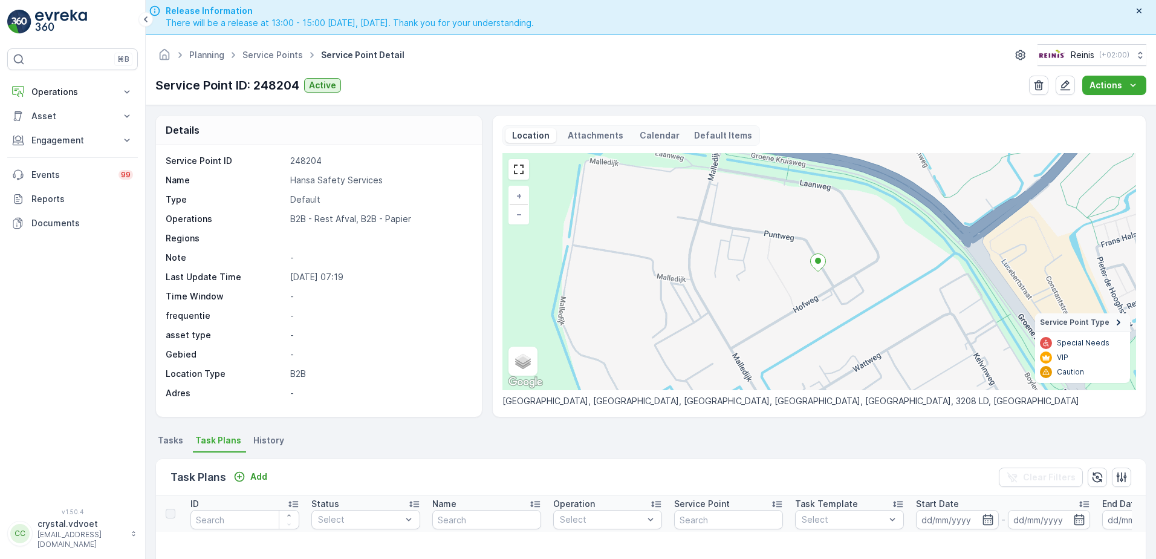
click at [254, 484] on div "Add" at bounding box center [250, 476] width 44 height 15
click at [244, 469] on div "Task Plans Add" at bounding box center [221, 476] width 102 height 17
click at [242, 476] on icon "Add" at bounding box center [239, 476] width 12 height 12
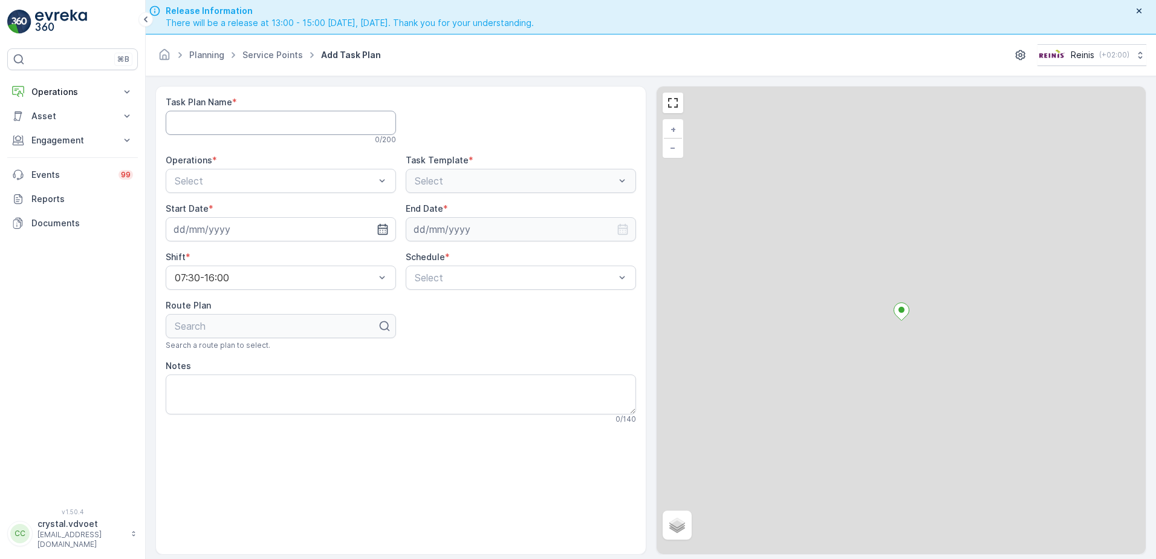
click at [206, 120] on Name "Task Plan Name" at bounding box center [281, 123] width 230 height 24
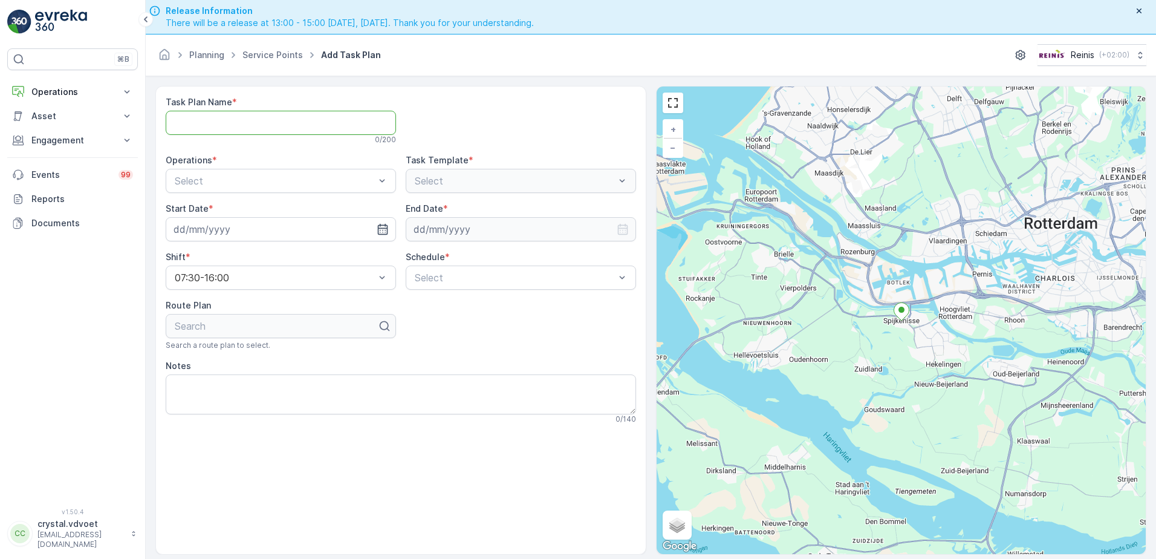
paste Name "Hansa Safety Services"
type Name "Hansa Safety Services"
click at [311, 231] on div "B2B - Rest Afval" at bounding box center [281, 230] width 216 height 11
drag, startPoint x: 379, startPoint y: 227, endPoint x: 366, endPoint y: 236, distance: 15.8
click at [380, 227] on icon "button" at bounding box center [383, 229] width 12 height 12
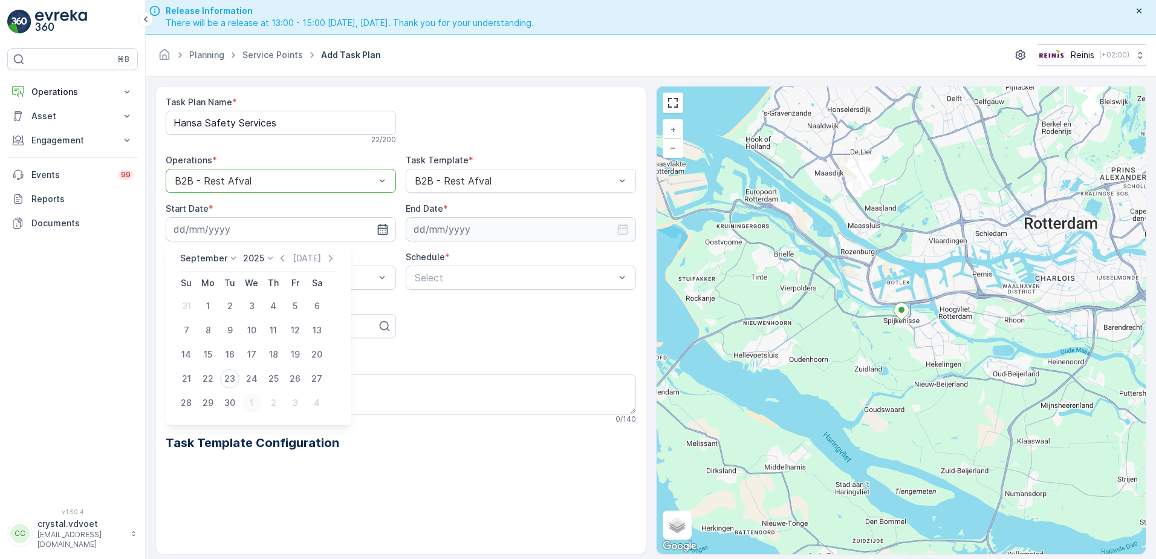
click at [249, 401] on div "1" at bounding box center [251, 402] width 19 height 19
type input "[DATE]"
drag, startPoint x: 498, startPoint y: 231, endPoint x: 491, endPoint y: 234, distance: 7.3
click at [498, 230] on input at bounding box center [521, 229] width 230 height 24
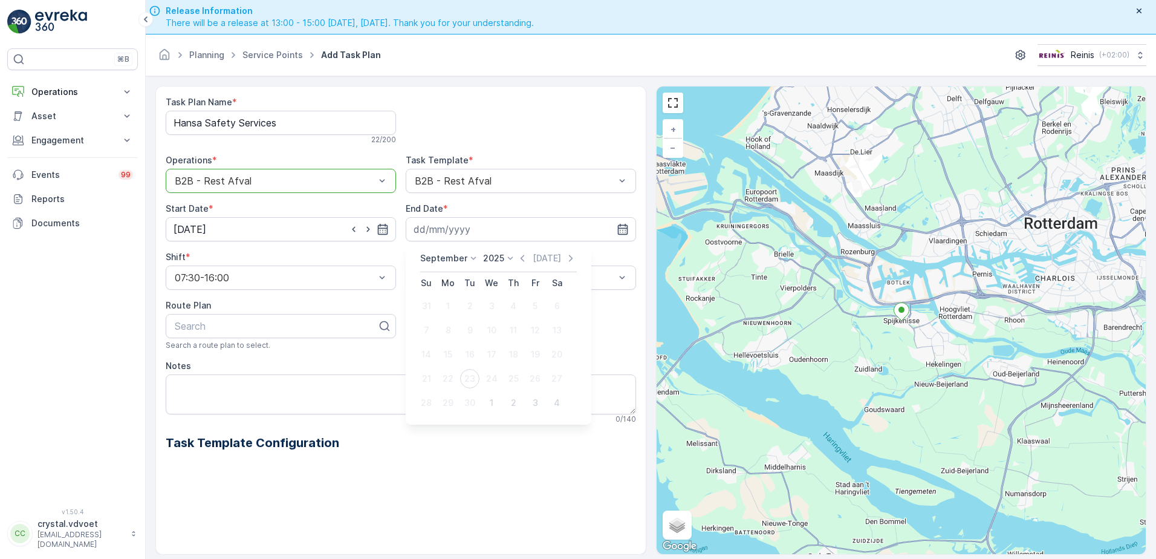
click at [436, 258] on p "September" at bounding box center [443, 258] width 47 height 12
click at [455, 371] on span "December" at bounding box center [448, 369] width 42 height 12
click at [491, 258] on p "2025" at bounding box center [489, 258] width 21 height 12
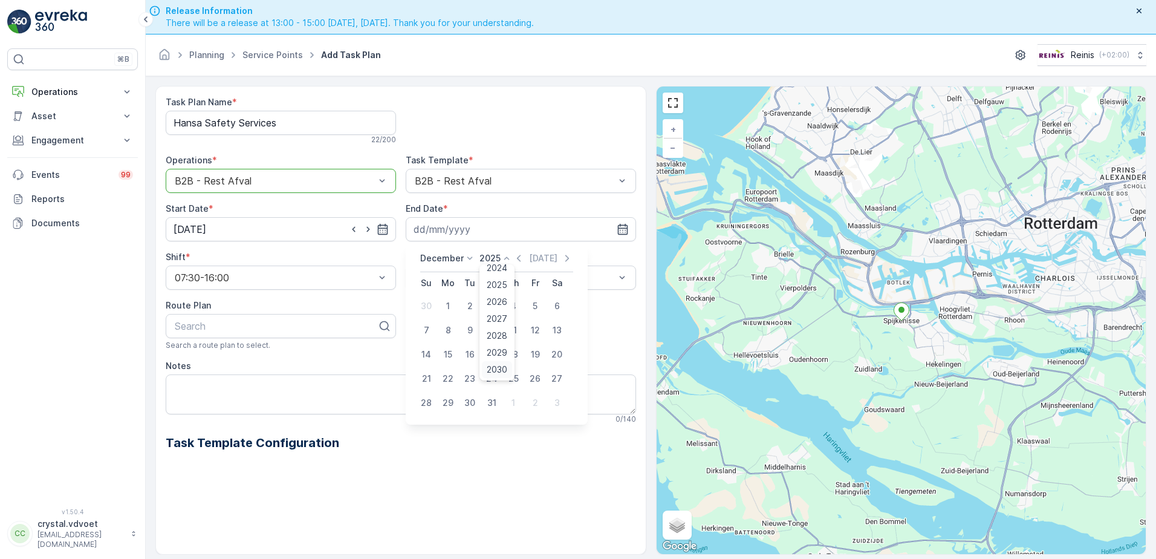
click at [508, 371] on div "2030" at bounding box center [497, 369] width 30 height 17
drag, startPoint x: 471, startPoint y: 400, endPoint x: 468, endPoint y: 392, distance: 9.0
click at [472, 401] on div "31" at bounding box center [469, 402] width 19 height 19
type input "[DATE]"
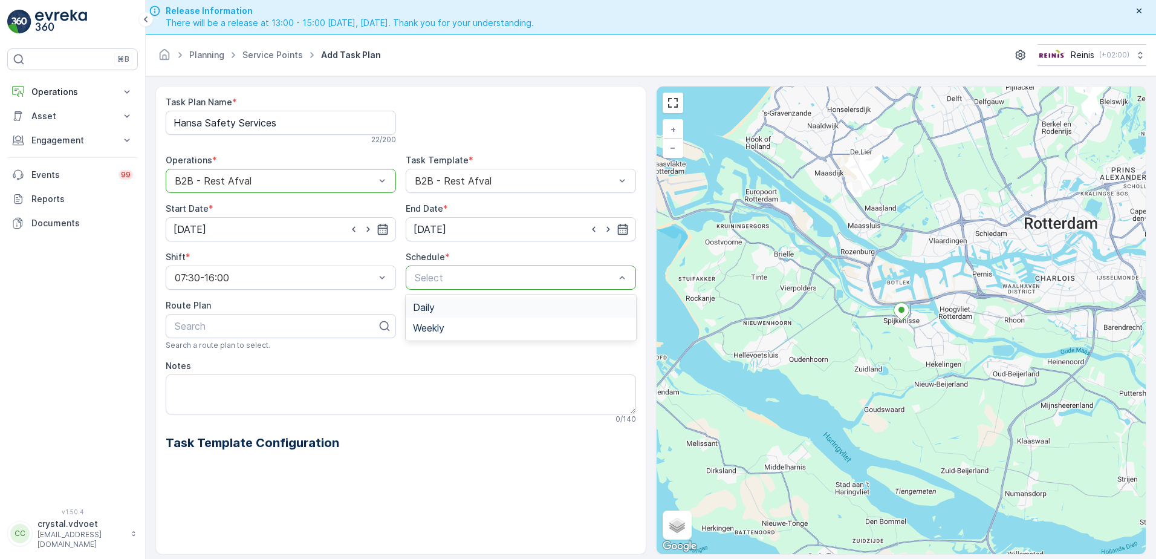
click at [443, 286] on div "Select" at bounding box center [521, 277] width 230 height 24
click at [446, 325] on div "Weekly" at bounding box center [521, 327] width 216 height 11
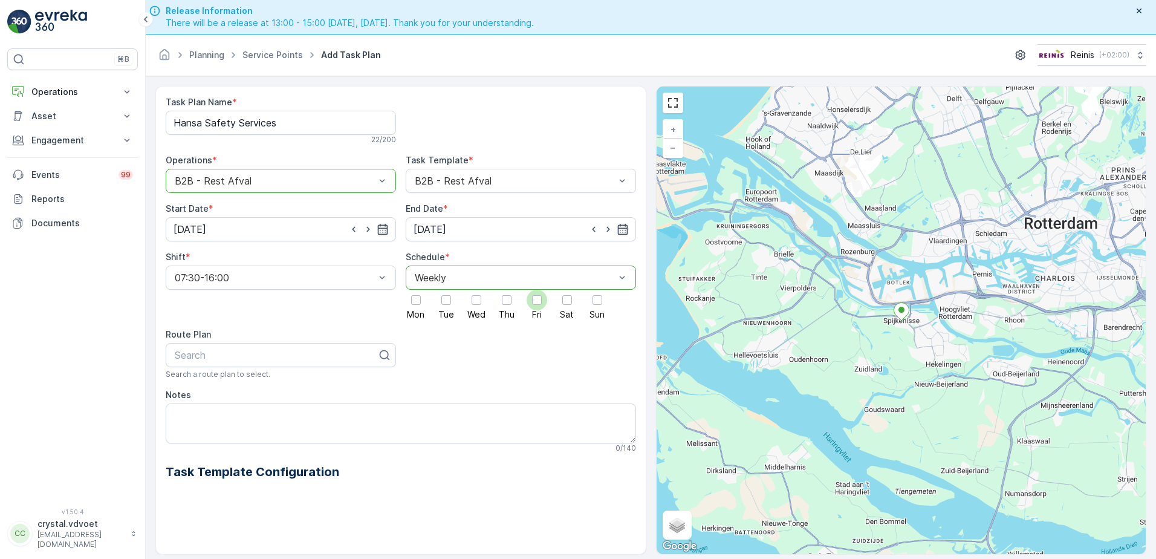
click at [535, 300] on div at bounding box center [537, 300] width 10 height 10
click at [537, 290] on input "Fri" at bounding box center [537, 290] width 0 height 0
drag, startPoint x: 167, startPoint y: 415, endPoint x: 182, endPoint y: 418, distance: 14.7
click at [180, 417] on textarea "Notes" at bounding box center [401, 423] width 470 height 40
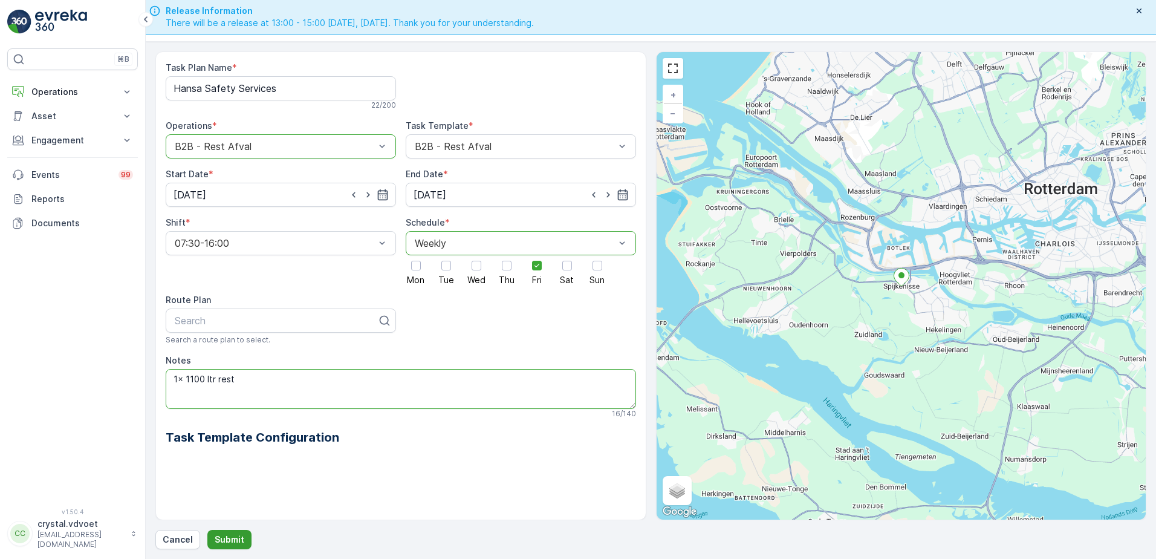
type textarea "1x 1100 ltr rest"
click at [238, 540] on p "Submit" at bounding box center [230, 539] width 30 height 12
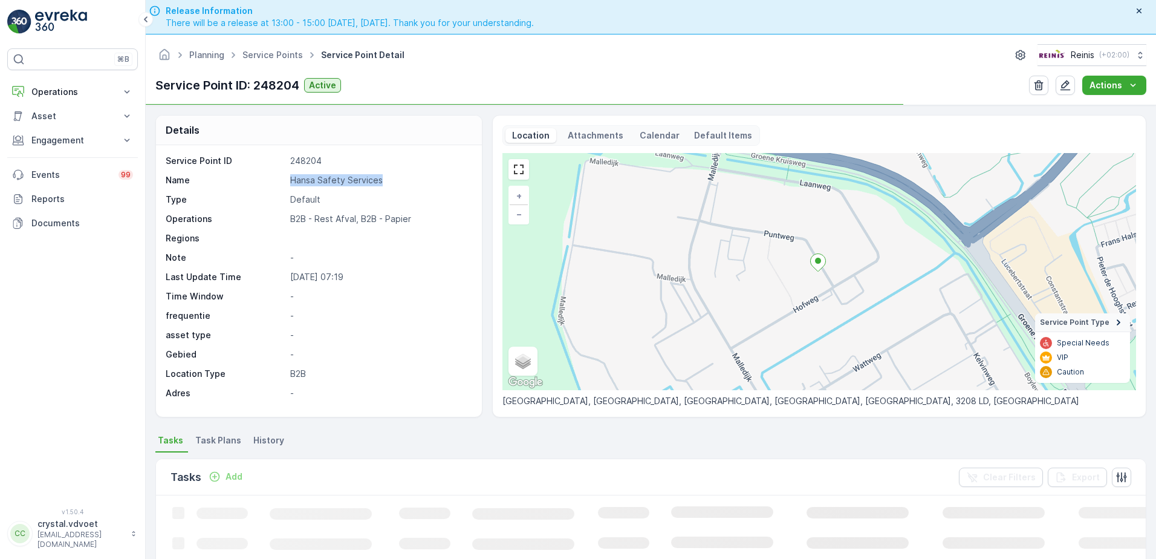
drag, startPoint x: 382, startPoint y: 180, endPoint x: 282, endPoint y: 181, distance: 100.4
click at [280, 181] on div "Name Hansa Safety Services" at bounding box center [317, 180] width 303 height 12
drag, startPoint x: 282, startPoint y: 181, endPoint x: 305, endPoint y: 185, distance: 23.3
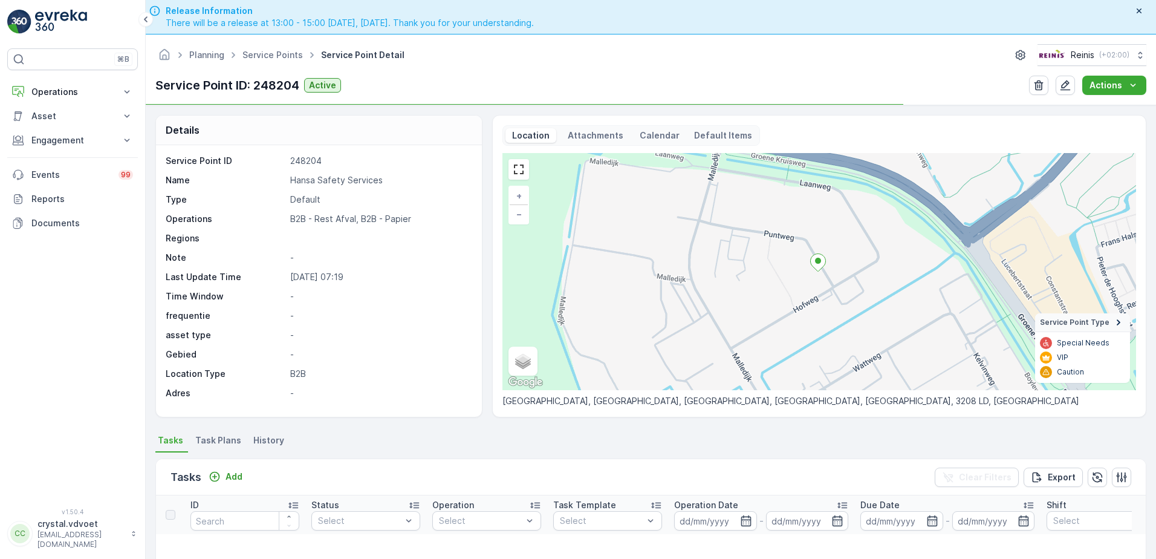
drag, startPoint x: 221, startPoint y: 442, endPoint x: 219, endPoint y: 449, distance: 7.4
click at [220, 442] on span "Task Plans" at bounding box center [218, 440] width 46 height 12
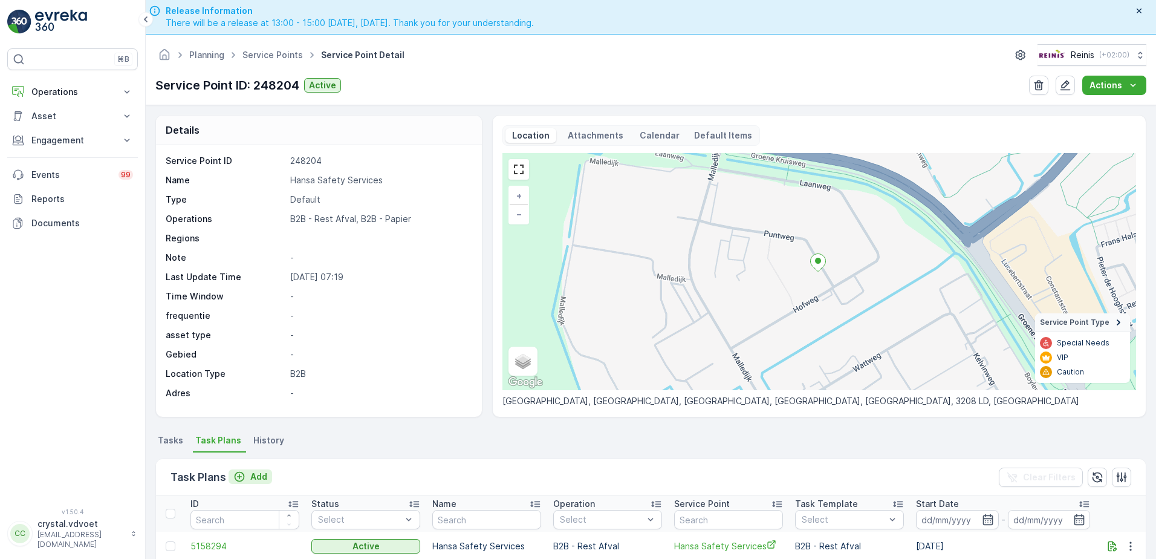
click at [239, 479] on icon "Add" at bounding box center [239, 476] width 12 height 12
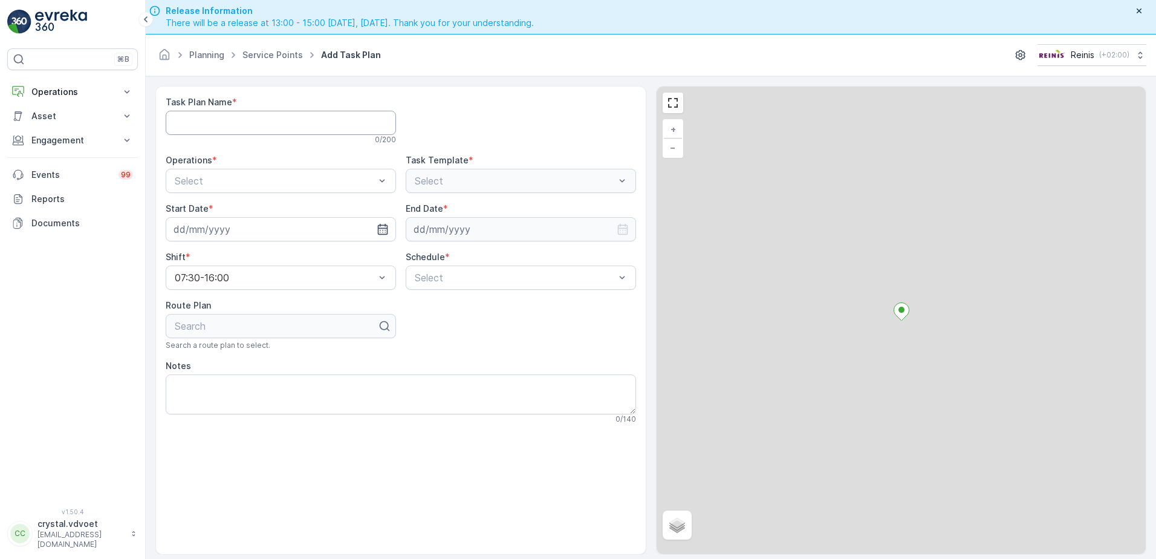
click at [189, 122] on Name "Task Plan Name" at bounding box center [281, 123] width 230 height 24
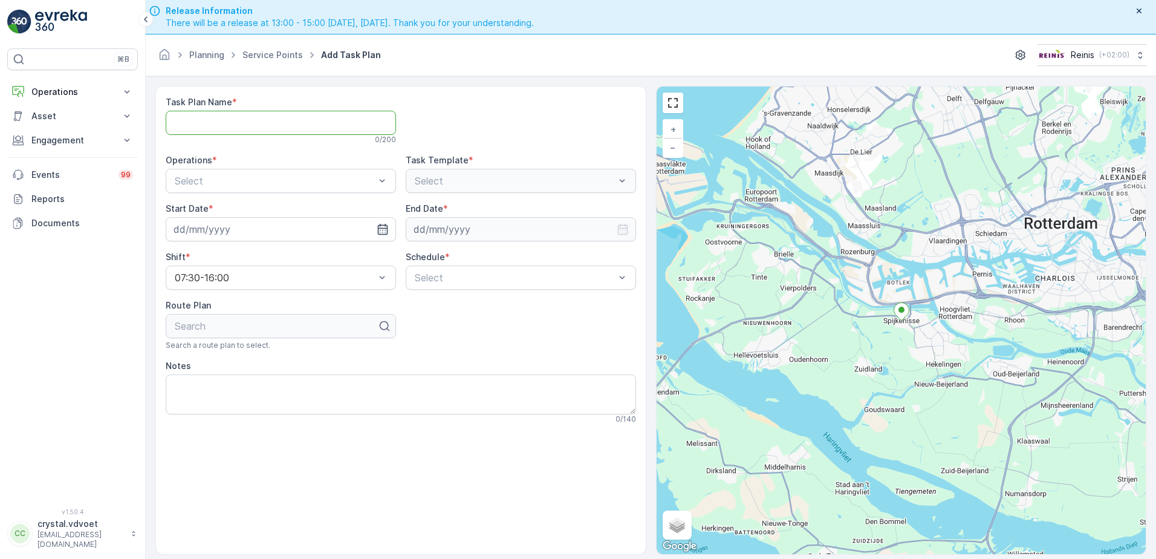
paste Name "Hansa Safety Services"
type Name "Hansa Safety Services"
click at [268, 202] on div "B2B - Papier" at bounding box center [281, 210] width 230 height 21
click at [361, 232] on input at bounding box center [281, 229] width 230 height 24
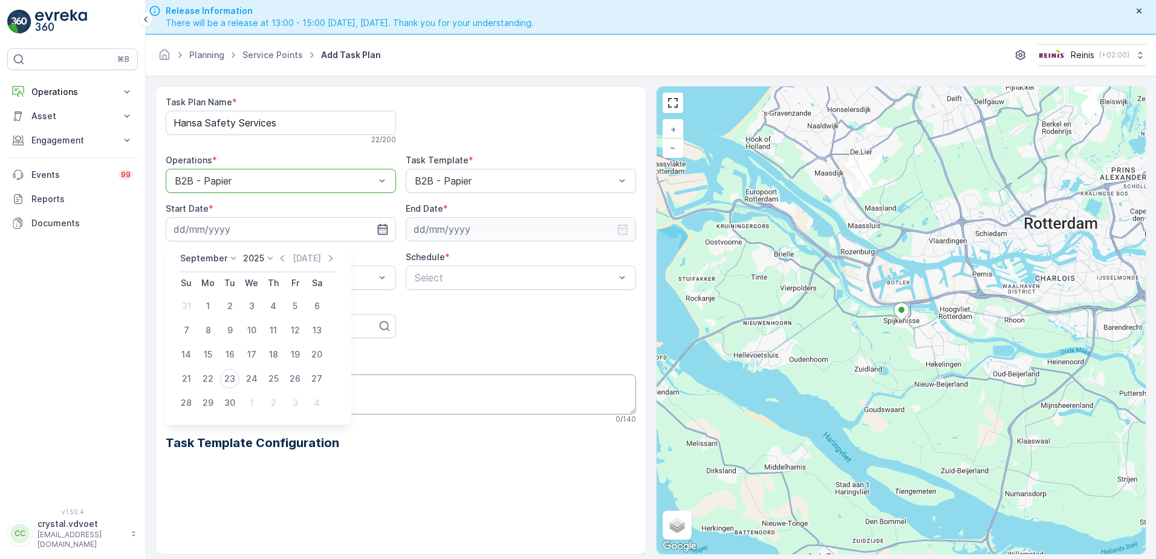
drag, startPoint x: 248, startPoint y: 404, endPoint x: 258, endPoint y: 394, distance: 13.7
click at [249, 404] on div "1" at bounding box center [251, 402] width 19 height 19
type input "[DATE]"
drag, startPoint x: 546, startPoint y: 222, endPoint x: 532, endPoint y: 232, distance: 17.3
click at [546, 222] on input at bounding box center [521, 229] width 230 height 24
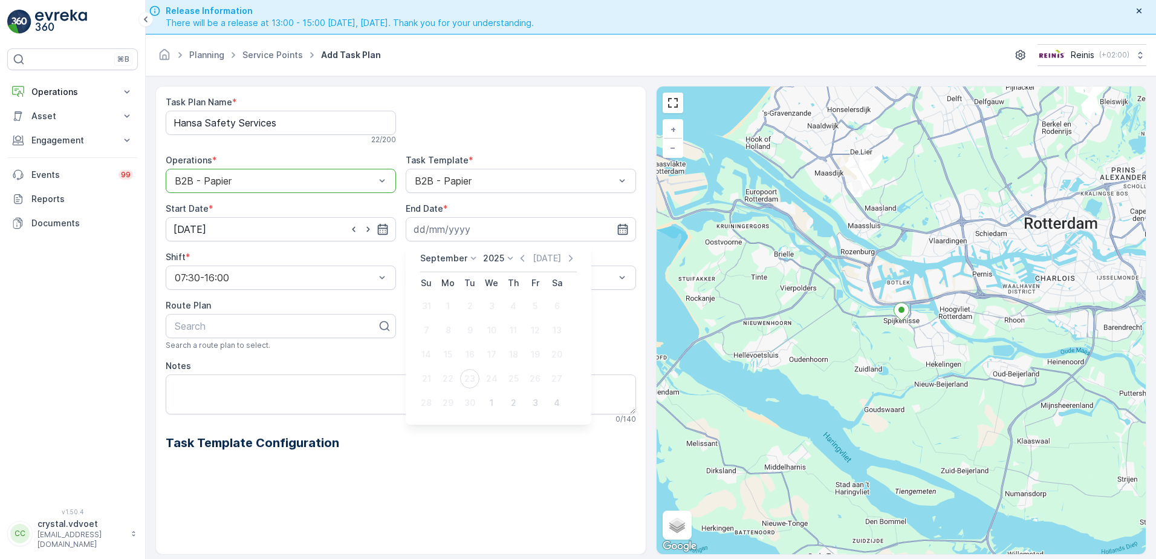
click at [456, 264] on p "September" at bounding box center [443, 258] width 47 height 12
click at [444, 367] on span "December" at bounding box center [448, 369] width 42 height 12
click at [498, 261] on p "2025" at bounding box center [489, 258] width 21 height 12
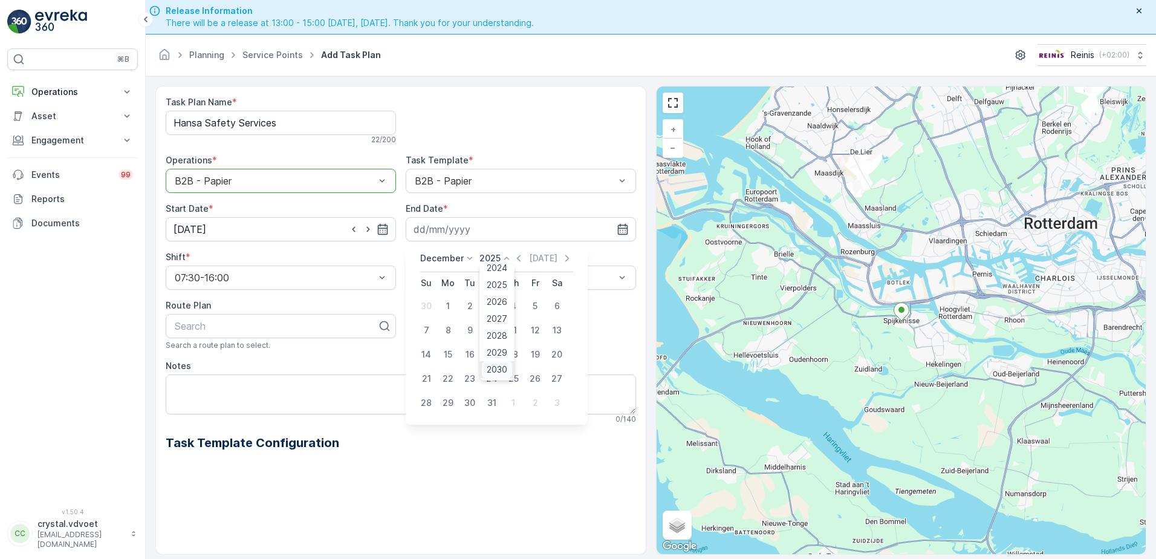
click at [493, 370] on span "2030" at bounding box center [497, 369] width 21 height 12
click at [470, 404] on div "31" at bounding box center [469, 402] width 19 height 19
type input "[DATE]"
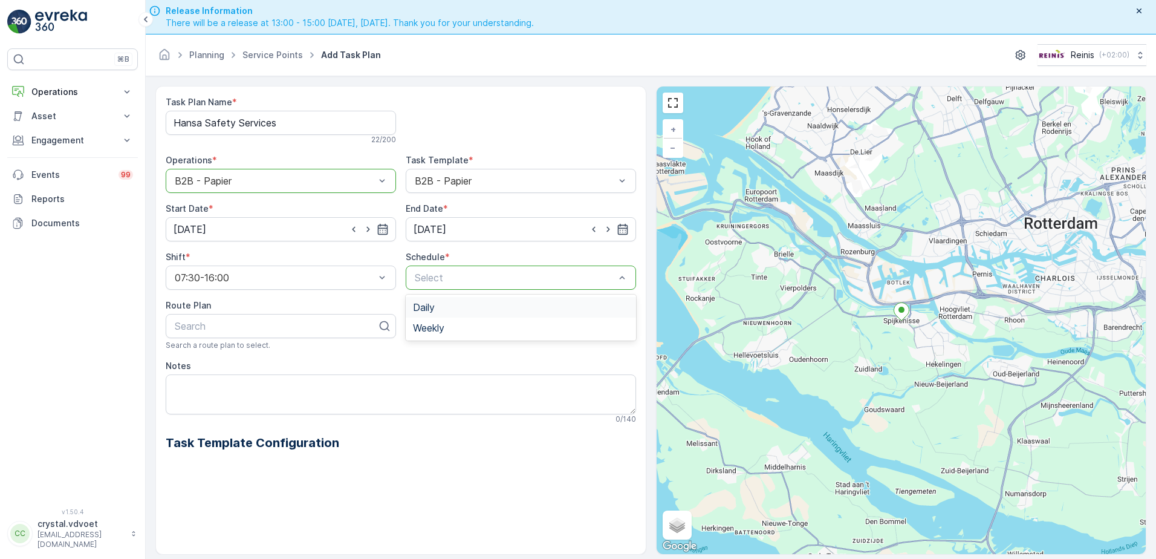
click at [453, 288] on div "Select" at bounding box center [521, 277] width 230 height 24
click at [453, 329] on div "Weekly" at bounding box center [521, 327] width 216 height 11
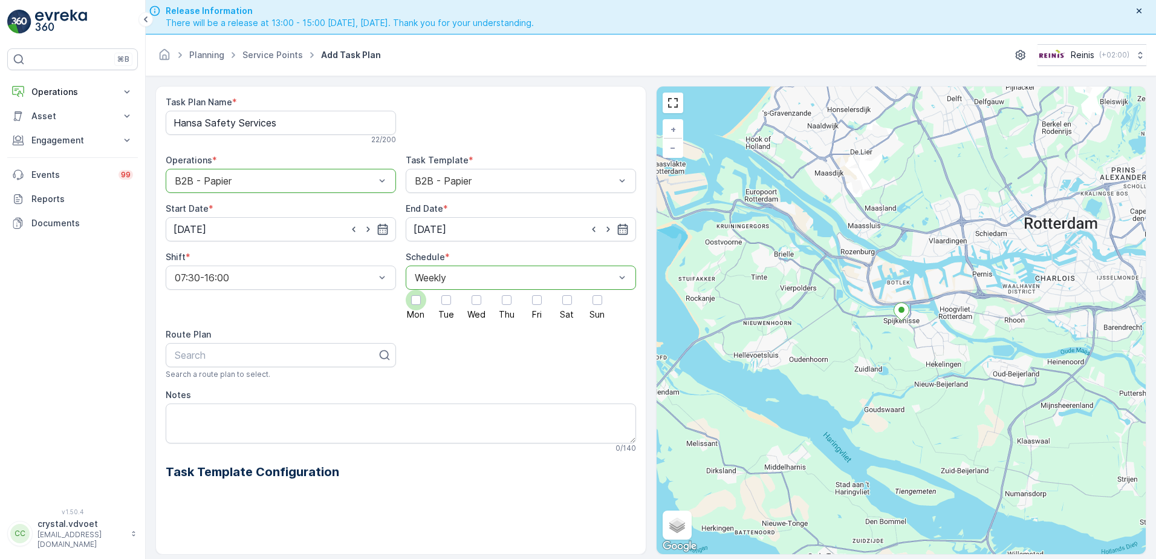
click at [421, 306] on div at bounding box center [416, 300] width 21 height 21
click at [416, 290] on input "Mon" at bounding box center [416, 290] width 0 height 0
click at [175, 413] on textarea "Notes" at bounding box center [401, 423] width 470 height 40
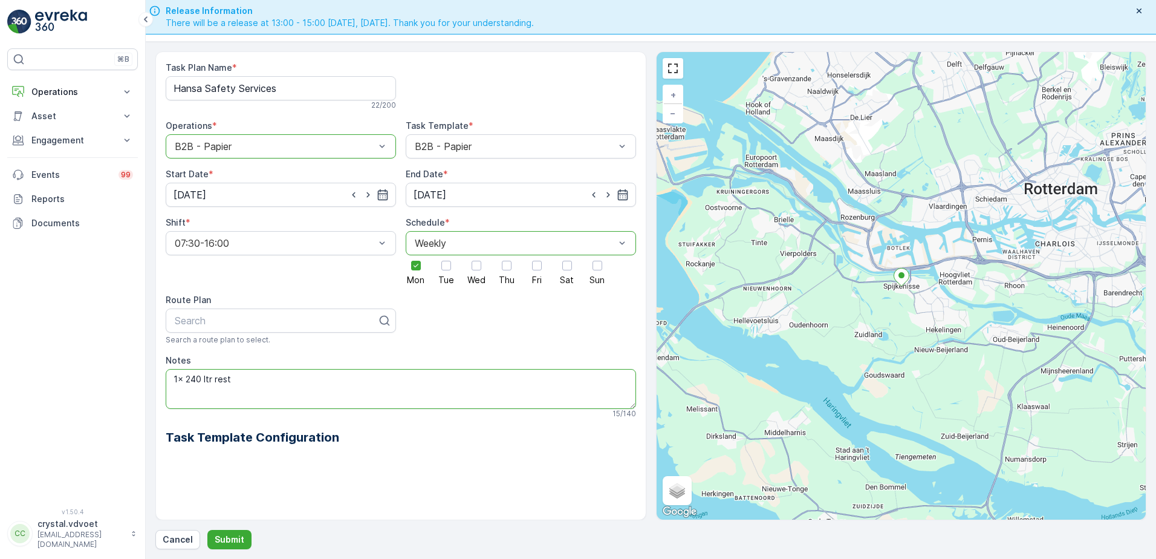
type textarea "1x 240 ltr rest"
click at [221, 550] on form "Task Plan Name * Hansa Safety Services 22 / 200 Operations * option B2B - Papie…" at bounding box center [651, 300] width 1010 height 517
click at [222, 540] on p "Submit" at bounding box center [230, 539] width 30 height 12
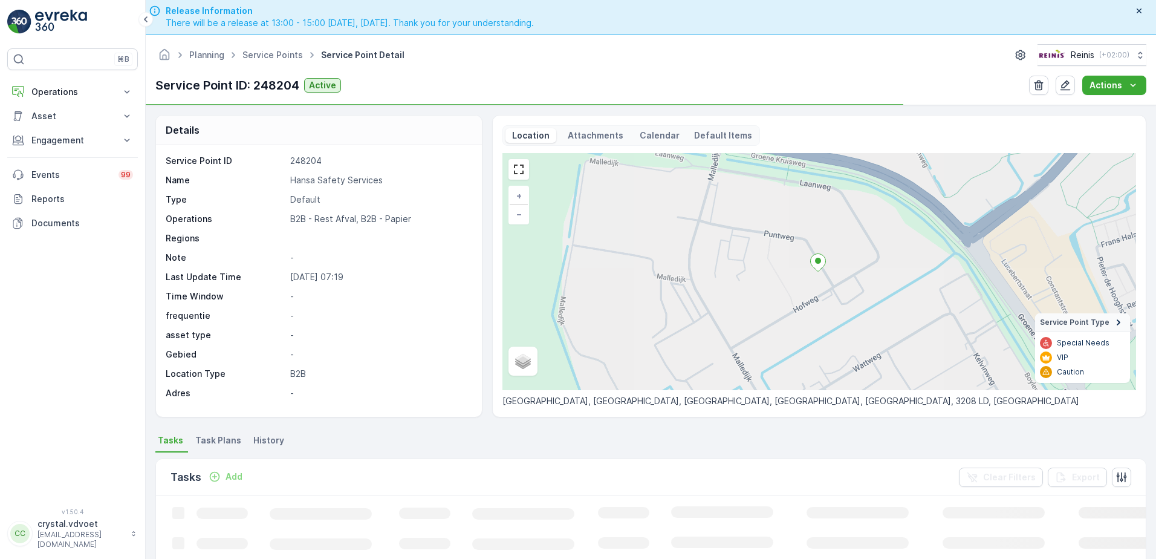
drag, startPoint x: 223, startPoint y: 439, endPoint x: 788, endPoint y: 424, distance: 565.4
click at [222, 439] on span "Task Plans" at bounding box center [218, 440] width 46 height 12
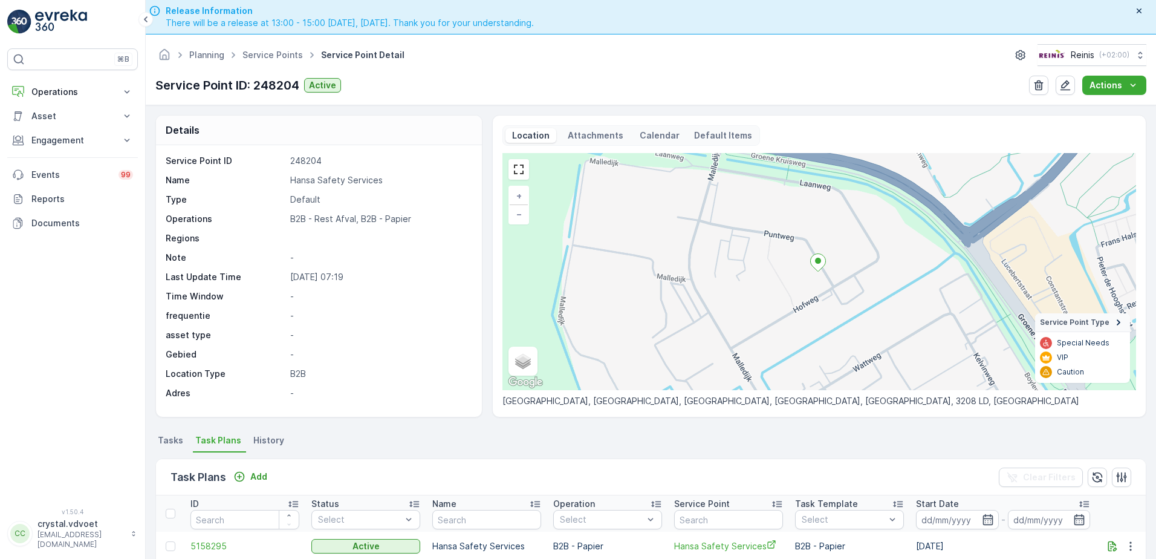
scroll to position [60, 0]
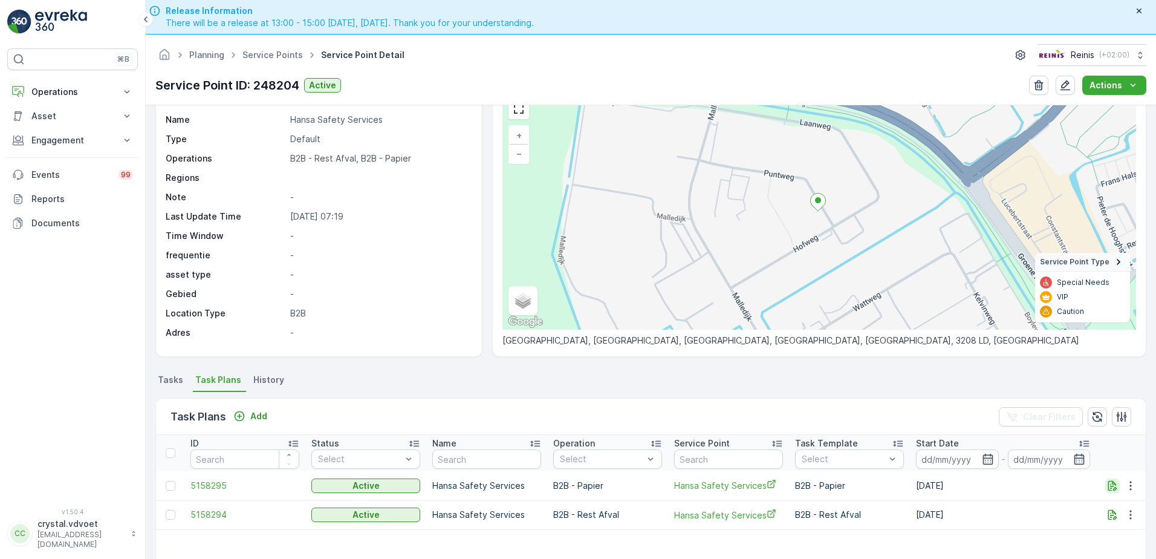
click at [1113, 484] on icon "button" at bounding box center [1112, 485] width 12 height 12
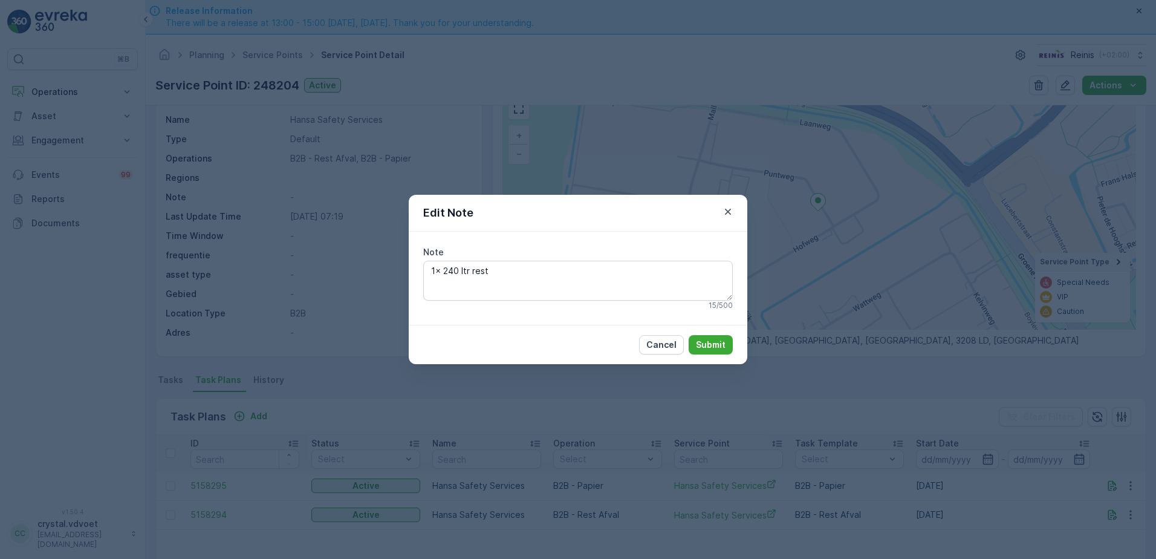
click at [730, 209] on icon "button" at bounding box center [728, 212] width 12 height 12
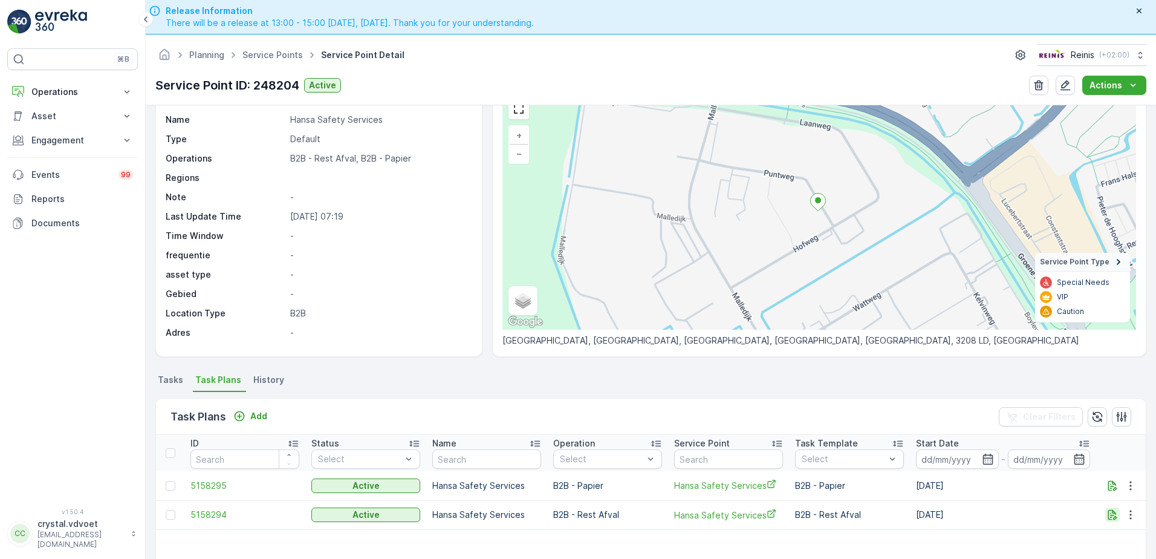
click at [1111, 513] on icon "button" at bounding box center [1112, 515] width 9 height 10
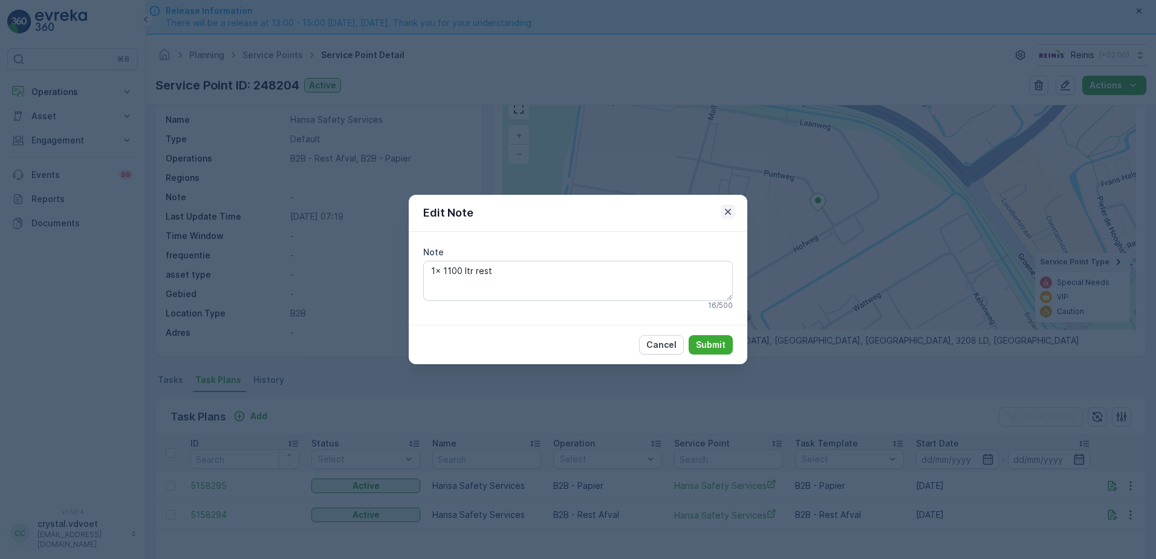
click at [721, 215] on div "Edit Note" at bounding box center [578, 213] width 339 height 37
click at [736, 206] on div "Edit Note" at bounding box center [578, 213] width 339 height 37
click at [731, 207] on icon "button" at bounding box center [728, 212] width 12 height 12
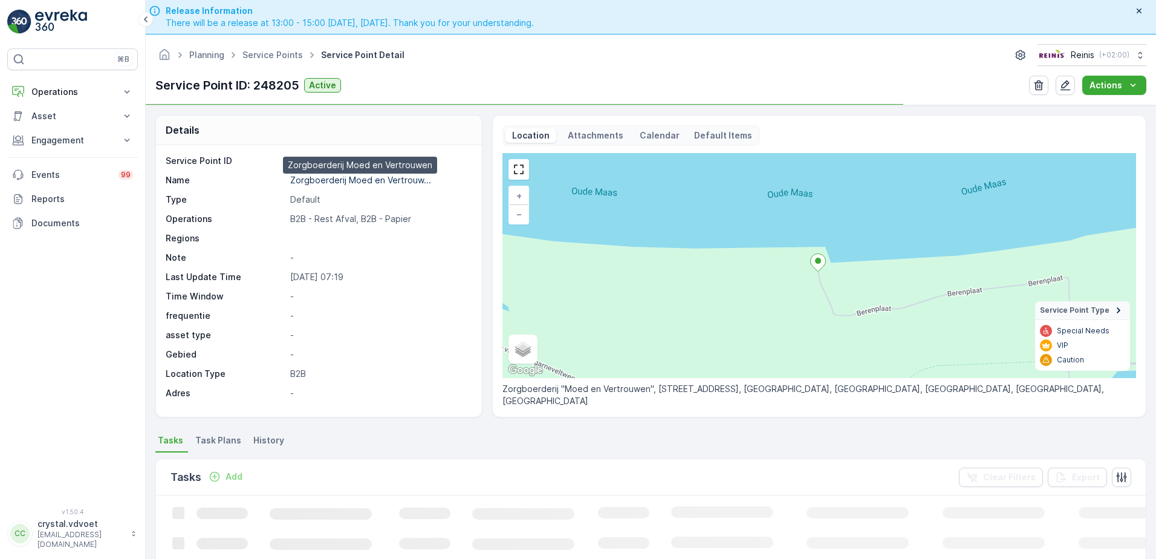
click at [384, 178] on p "Zorgboerderij Moed en Vertrouw..." at bounding box center [360, 180] width 141 height 10
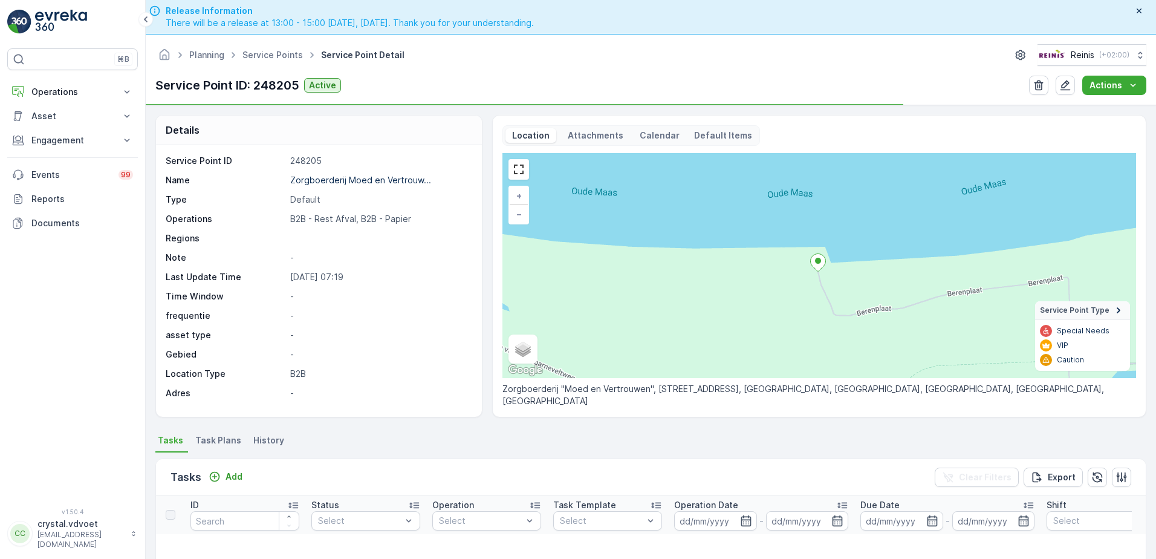
click at [224, 439] on span "Task Plans" at bounding box center [218, 440] width 46 height 12
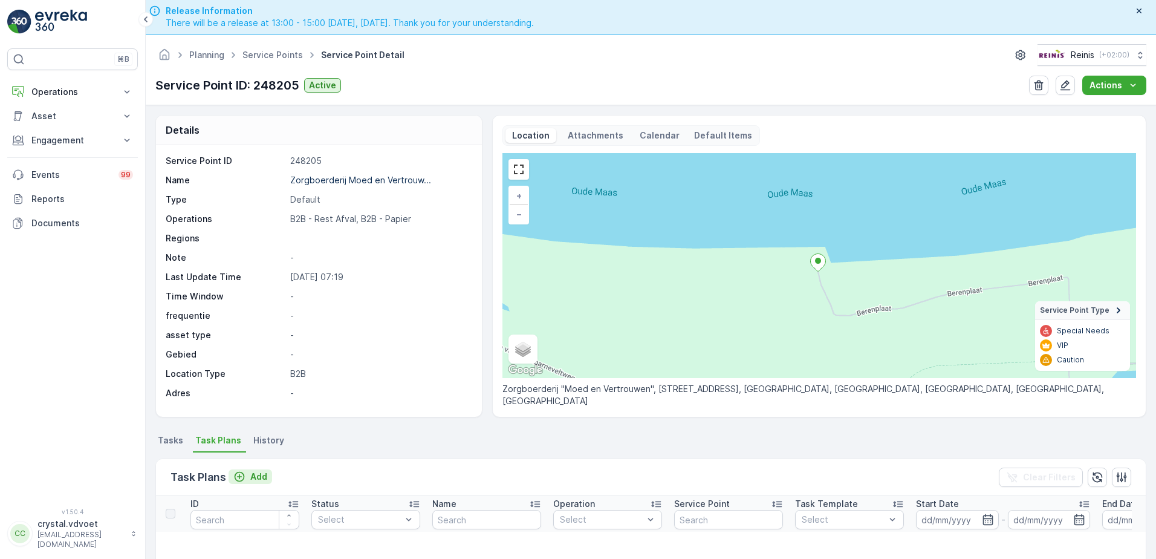
click at [240, 478] on icon "Add" at bounding box center [240, 476] width 10 height 10
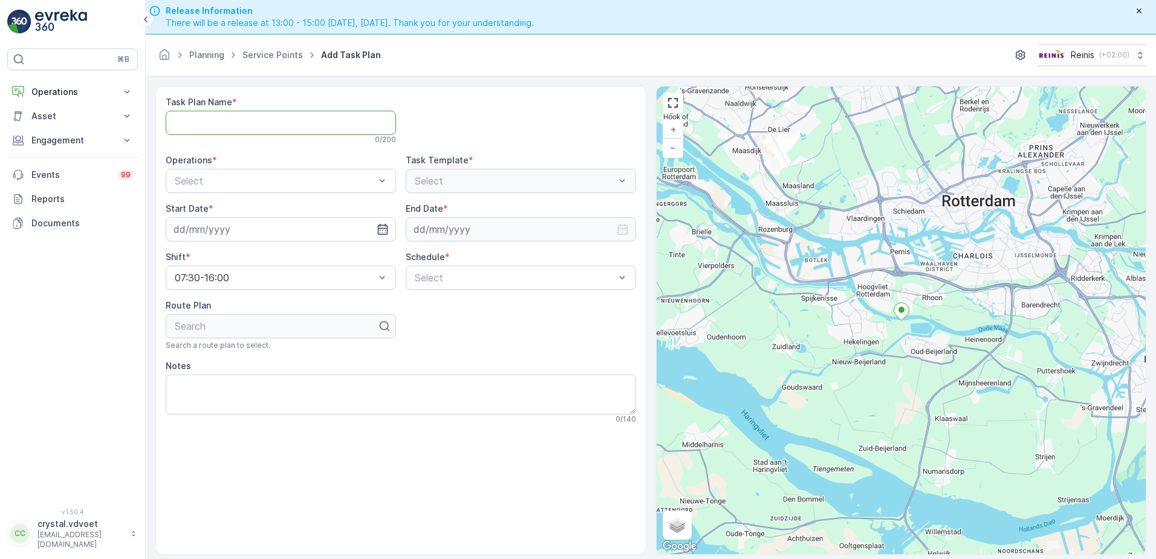
paste Name "Zorgboerderij Moed en Vertrouwen"
type Name "Zorgboerderij Moed en Vertrouwen"
click at [236, 237] on div "B2B - Rest Afval" at bounding box center [281, 231] width 230 height 21
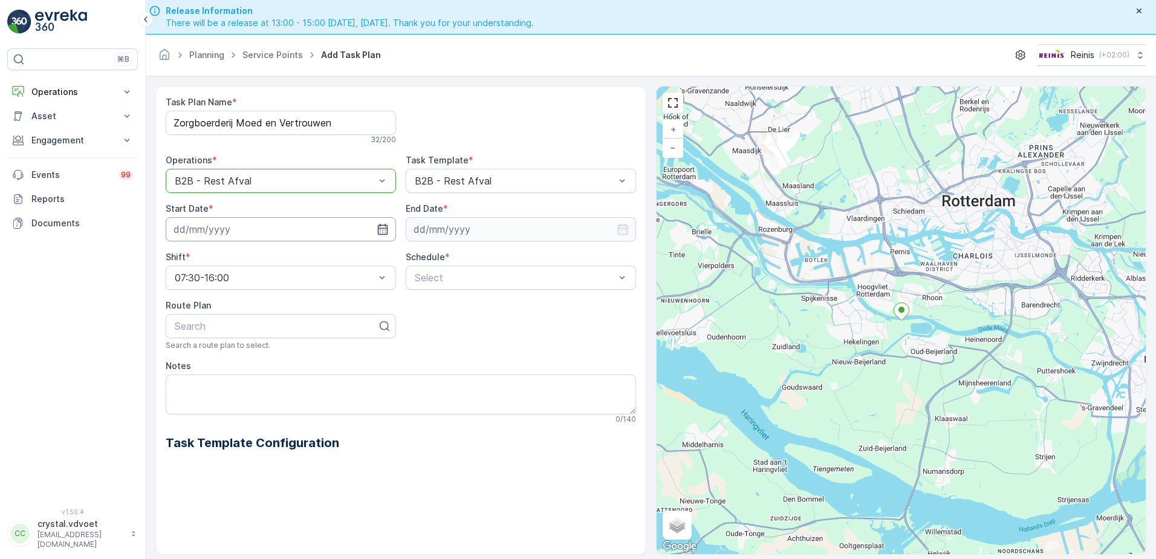
drag, startPoint x: 315, startPoint y: 227, endPoint x: 292, endPoint y: 235, distance: 24.3
click at [315, 227] on input at bounding box center [281, 229] width 230 height 24
click at [325, 257] on icon "button" at bounding box center [331, 258] width 12 height 12
drag, startPoint x: 228, startPoint y: 326, endPoint x: 280, endPoint y: 304, distance: 56.6
click at [230, 326] on div "7" at bounding box center [229, 329] width 19 height 19
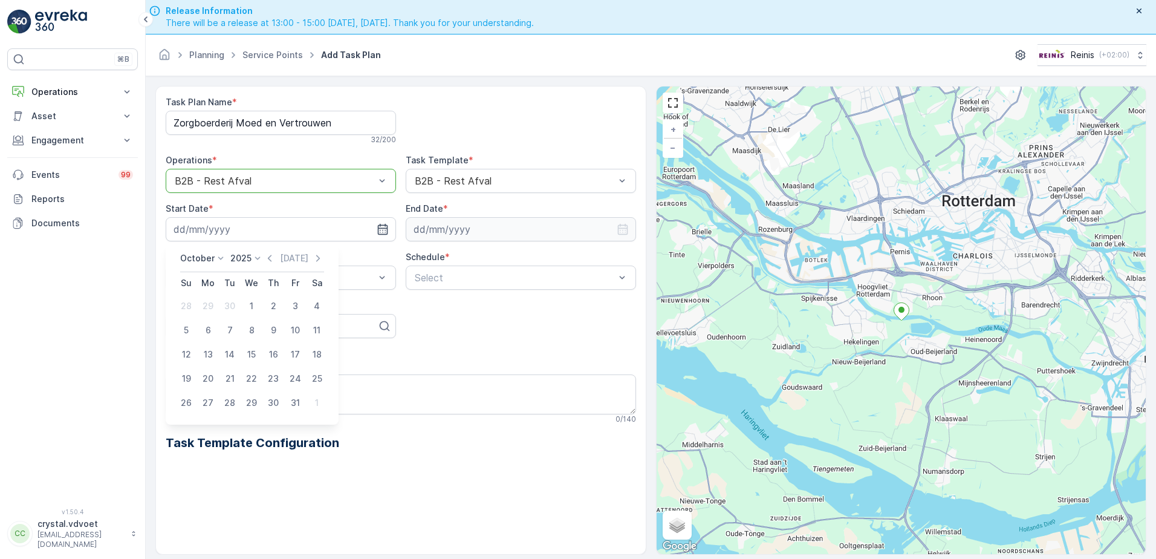
type input "[DATE]"
click at [442, 229] on input at bounding box center [521, 229] width 230 height 24
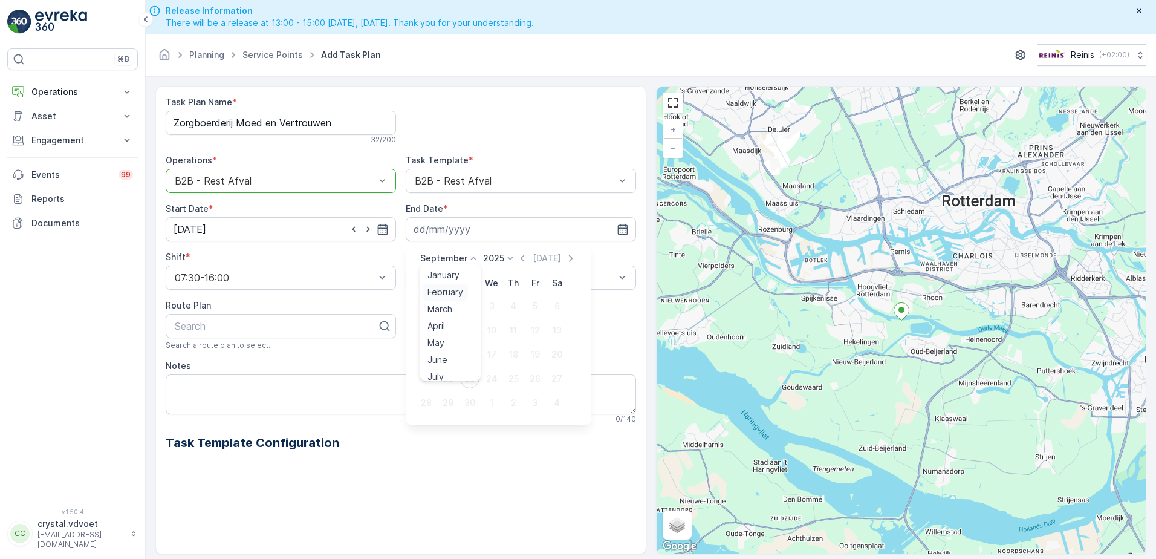
drag, startPoint x: 444, startPoint y: 258, endPoint x: 455, endPoint y: 291, distance: 35.7
click at [444, 257] on p "September" at bounding box center [443, 258] width 47 height 12
click at [427, 370] on div "December" at bounding box center [449, 369] width 52 height 17
click at [502, 264] on icon at bounding box center [507, 258] width 12 height 12
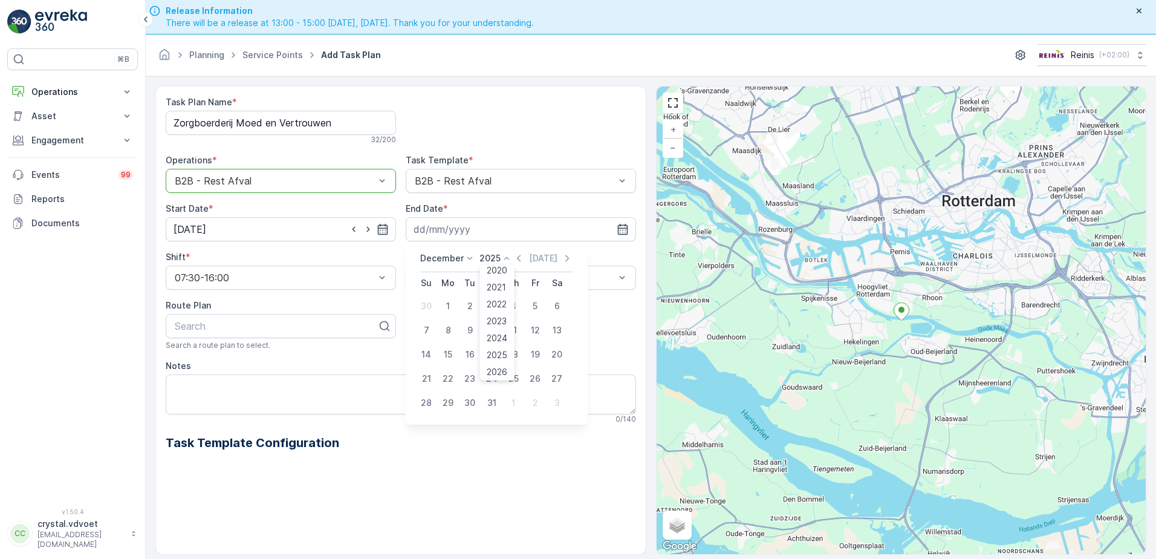
scroll to position [75, 0]
click at [494, 370] on span "2030" at bounding box center [497, 369] width 21 height 12
click at [470, 406] on div "31" at bounding box center [469, 402] width 19 height 19
type input "[DATE]"
click at [435, 305] on span "Daily" at bounding box center [424, 307] width 22 height 11
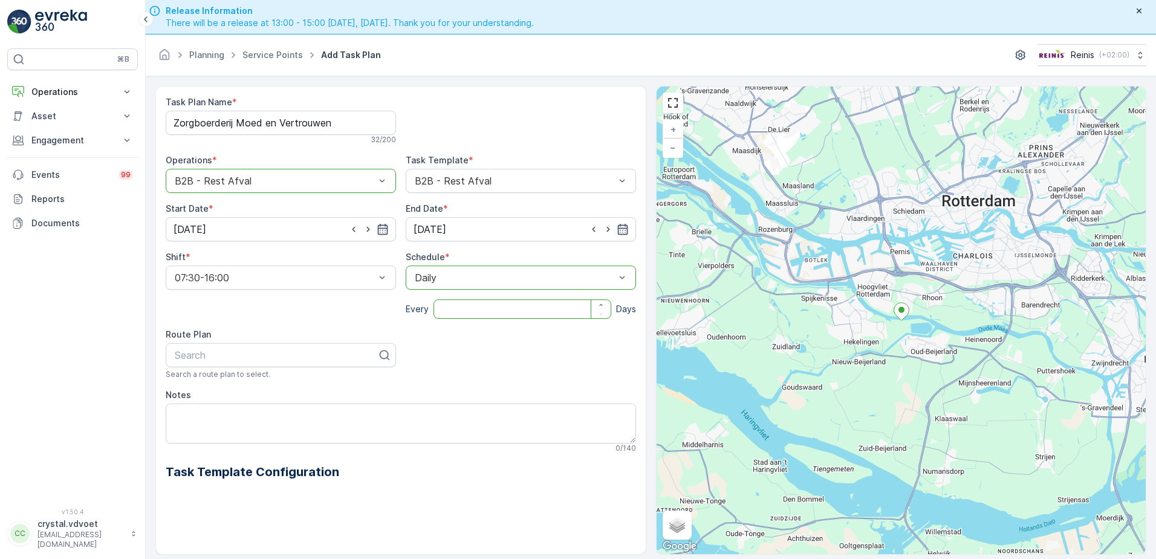
drag, startPoint x: 439, startPoint y: 315, endPoint x: 462, endPoint y: 332, distance: 28.4
click at [442, 317] on input "number" at bounding box center [522, 308] width 178 height 19
type input "14"
click at [175, 418] on textarea "Notes" at bounding box center [401, 423] width 470 height 40
click at [177, 416] on textarea "Notes" at bounding box center [401, 423] width 470 height 40
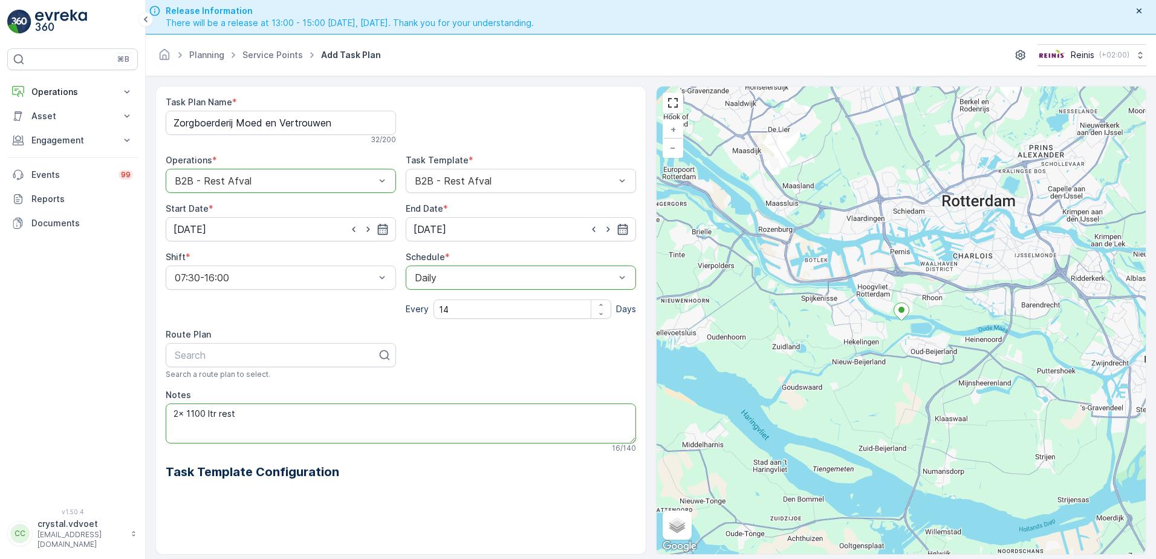
scroll to position [34, 0]
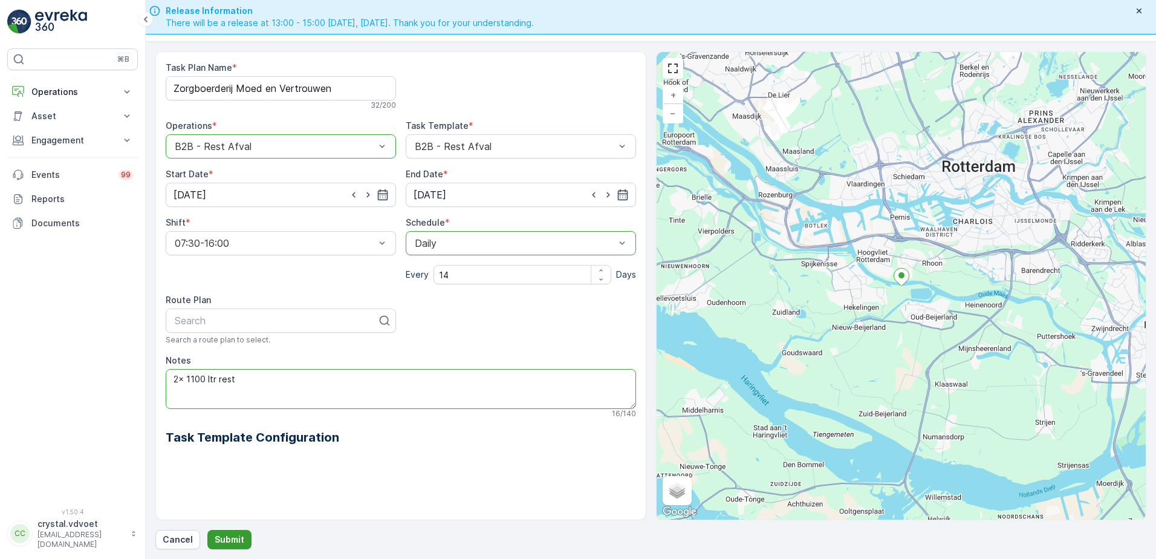
type textarea "2x 1100 ltr rest"
click at [222, 544] on p "Submit" at bounding box center [230, 539] width 30 height 12
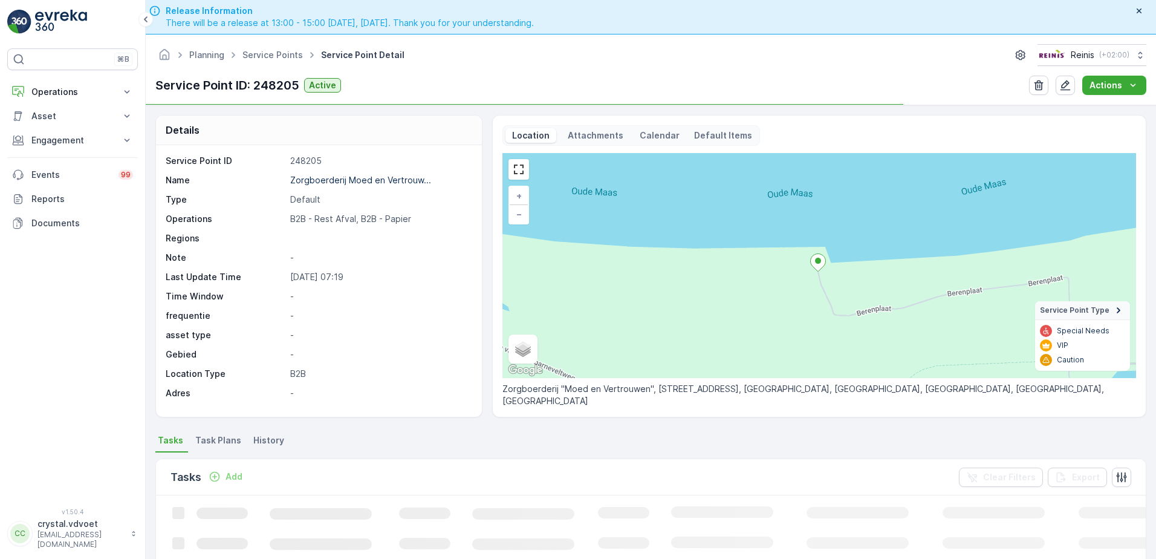
click at [345, 184] on p "Zorgboerderij Moed en Vertrouw..." at bounding box center [360, 180] width 141 height 10
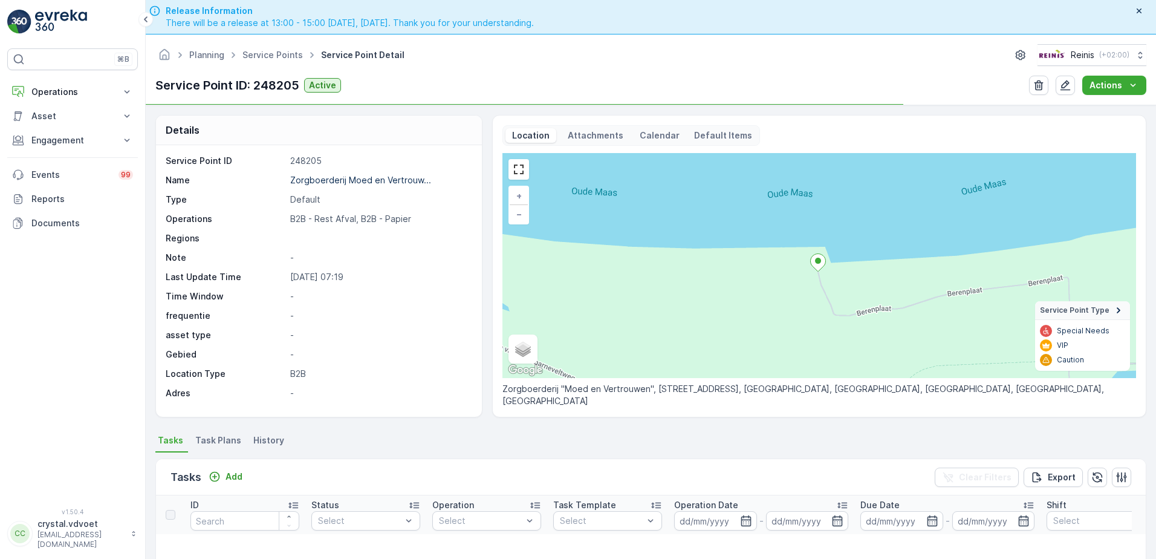
click at [226, 443] on span "Task Plans" at bounding box center [218, 440] width 46 height 12
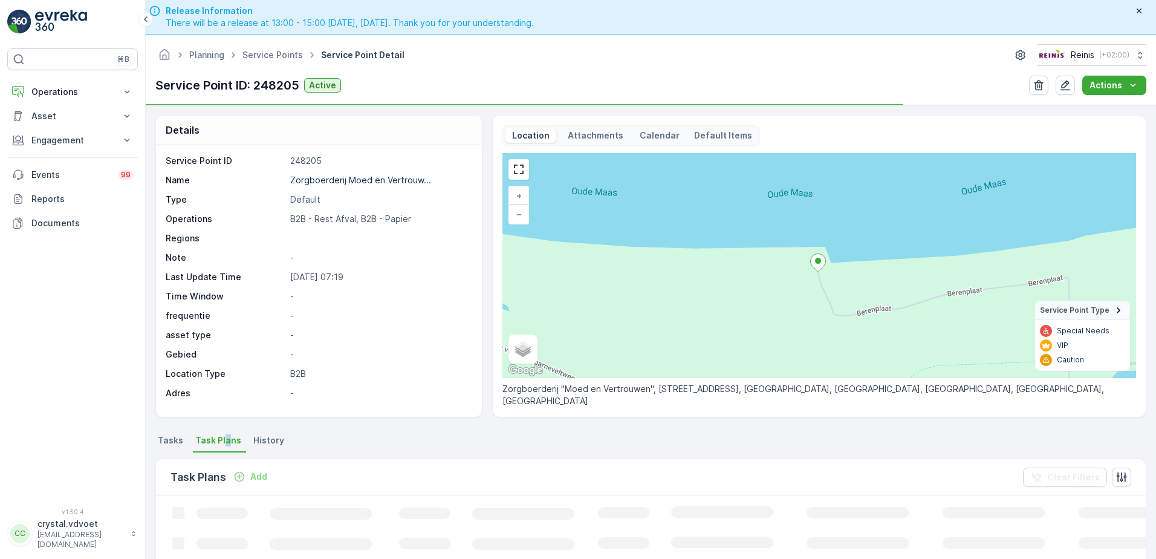
scroll to position [60, 0]
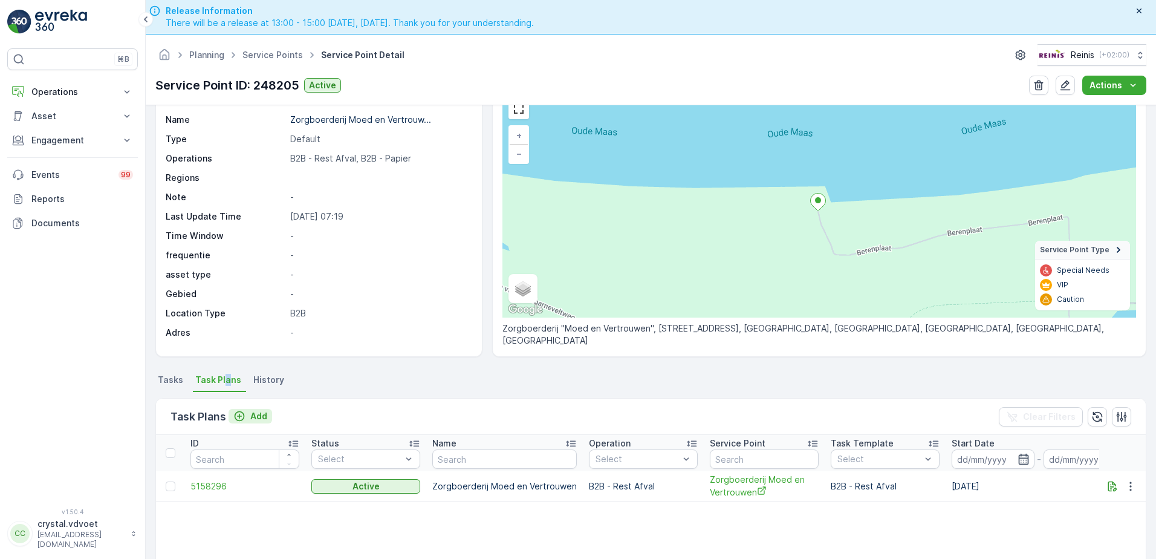
click at [254, 410] on p "Add" at bounding box center [258, 416] width 17 height 12
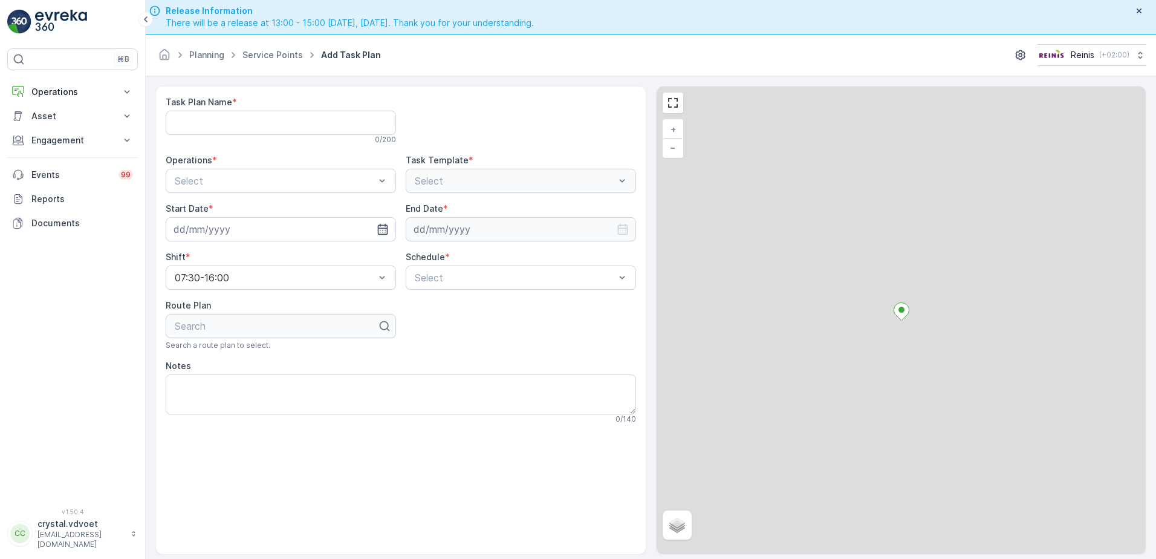
click at [213, 109] on div "Task Plan Name * 0 / 200" at bounding box center [281, 120] width 230 height 48
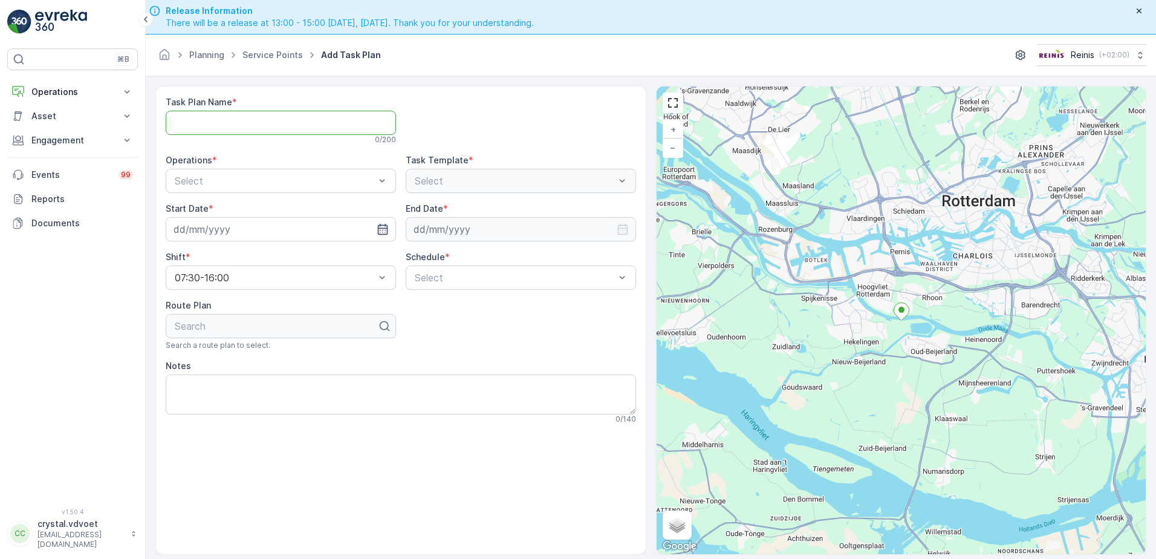
click at [219, 126] on Name "Task Plan Name" at bounding box center [281, 123] width 230 height 24
paste Name "Zorgboerderij Moed en Vertrouwen"
type Name "Zorgboerderij Moed en Vertrouwen"
drag, startPoint x: 242, startPoint y: 195, endPoint x: 241, endPoint y: 184, distance: 10.9
click at [242, 195] on div "Task Plan Name * Zorgboerderij Moed en Vertrouwen 32 / 200 Operations * Select …" at bounding box center [401, 260] width 470 height 328
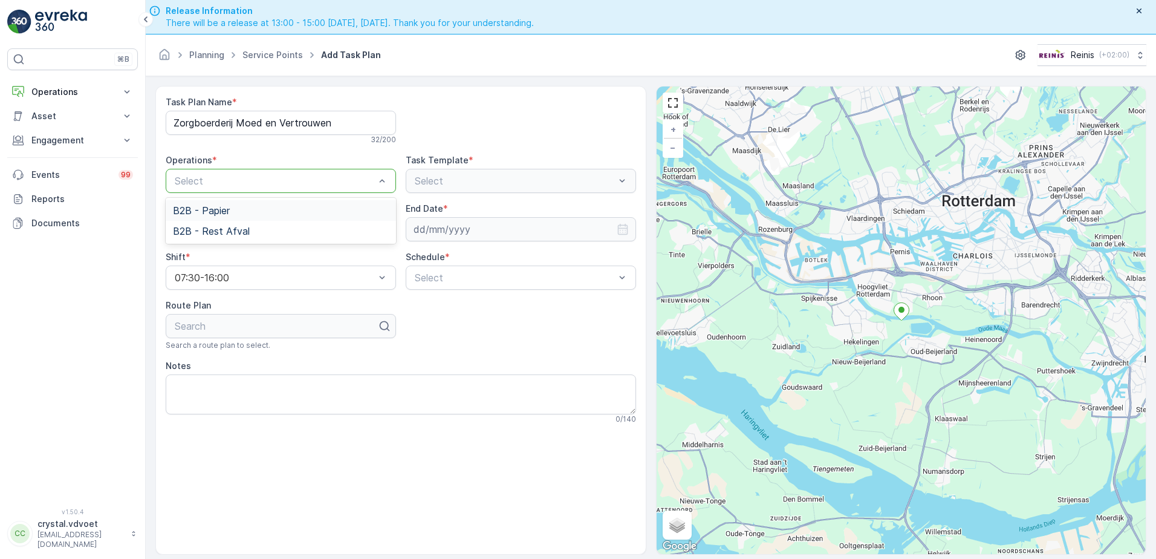
click at [236, 207] on div "B2B - Papier" at bounding box center [281, 210] width 216 height 11
click at [225, 236] on input at bounding box center [281, 229] width 230 height 24
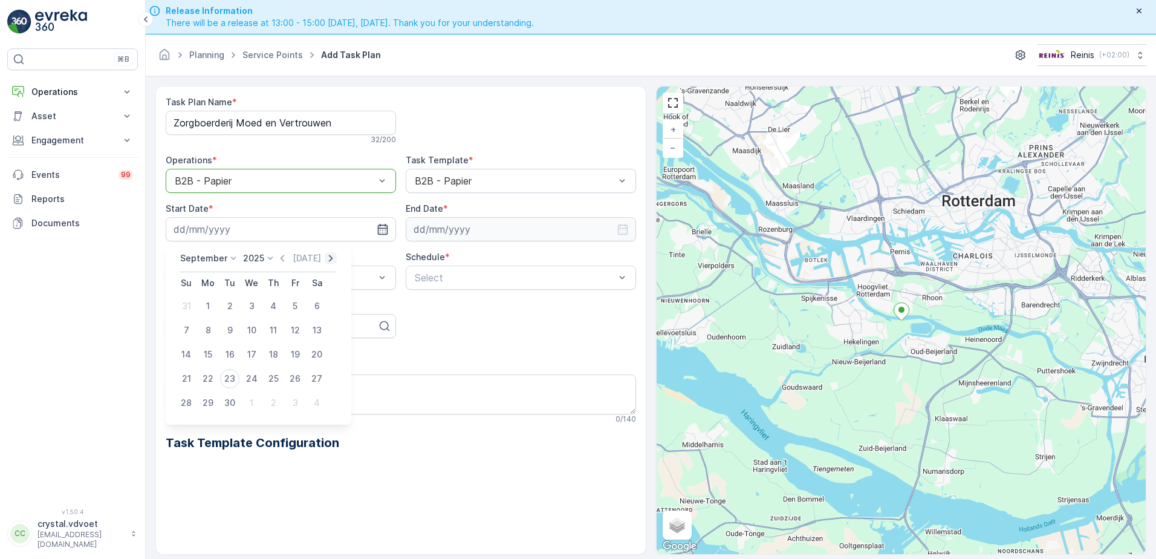
click at [325, 259] on icon "button" at bounding box center [331, 258] width 12 height 12
click at [204, 323] on div "6" at bounding box center [207, 329] width 19 height 19
type input "[DATE]"
click at [551, 228] on input at bounding box center [521, 229] width 230 height 24
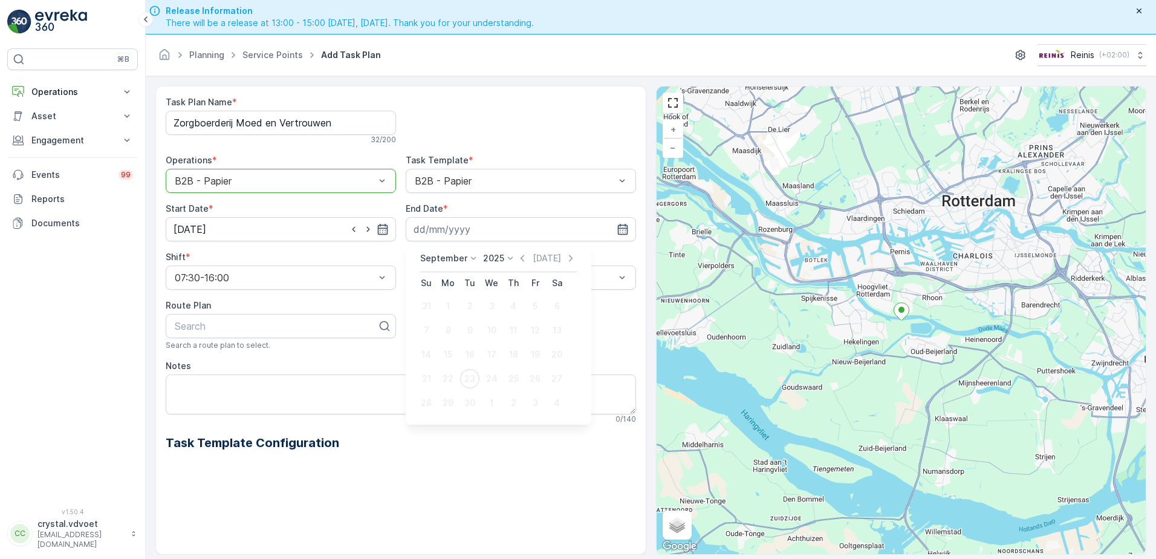
click at [428, 261] on p "September" at bounding box center [443, 258] width 47 height 12
drag, startPoint x: 442, startPoint y: 368, endPoint x: 548, endPoint y: 232, distance: 172.3
click at [441, 368] on span "December" at bounding box center [448, 369] width 42 height 12
click at [484, 264] on div "[DATE] [DATE]" at bounding box center [496, 262] width 153 height 20
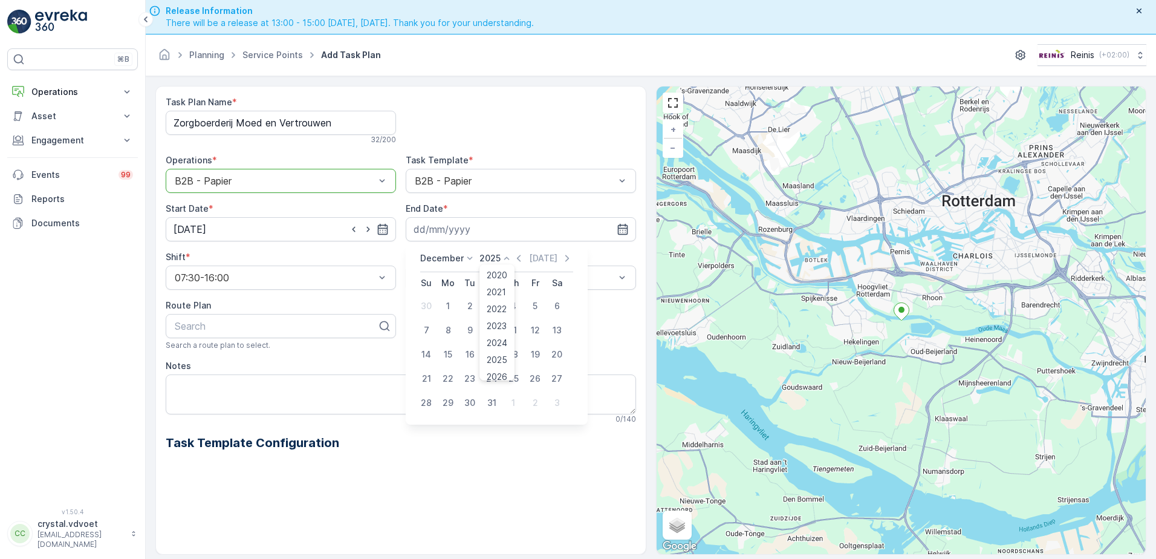
click at [484, 260] on p "2025" at bounding box center [489, 258] width 21 height 12
click at [502, 370] on span "2030" at bounding box center [497, 369] width 21 height 12
click at [471, 396] on div "31" at bounding box center [469, 402] width 19 height 19
type input "[DATE]"
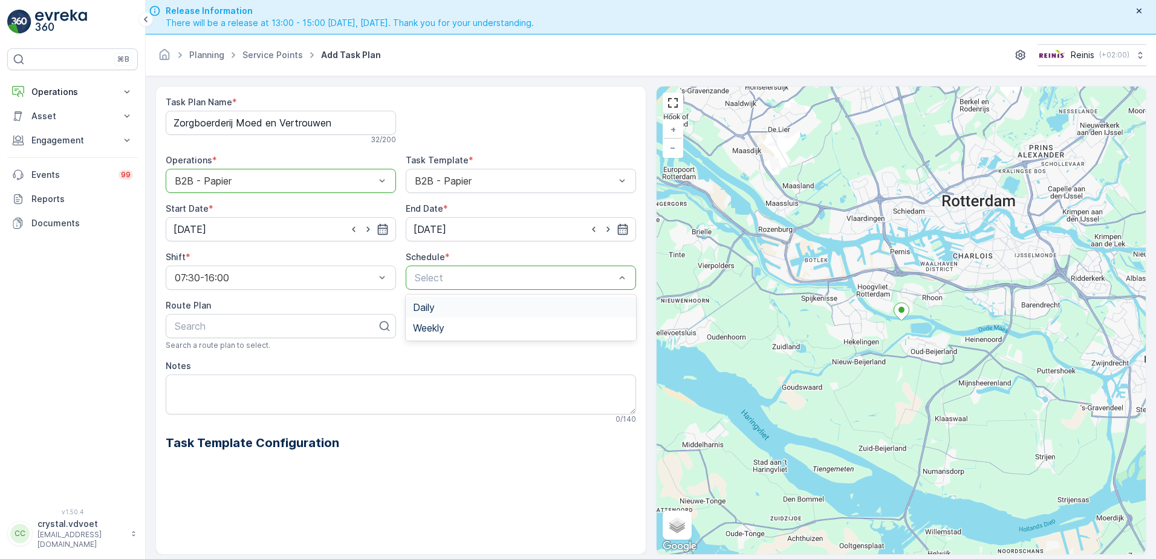
click at [449, 306] on div "Daily" at bounding box center [521, 307] width 216 height 11
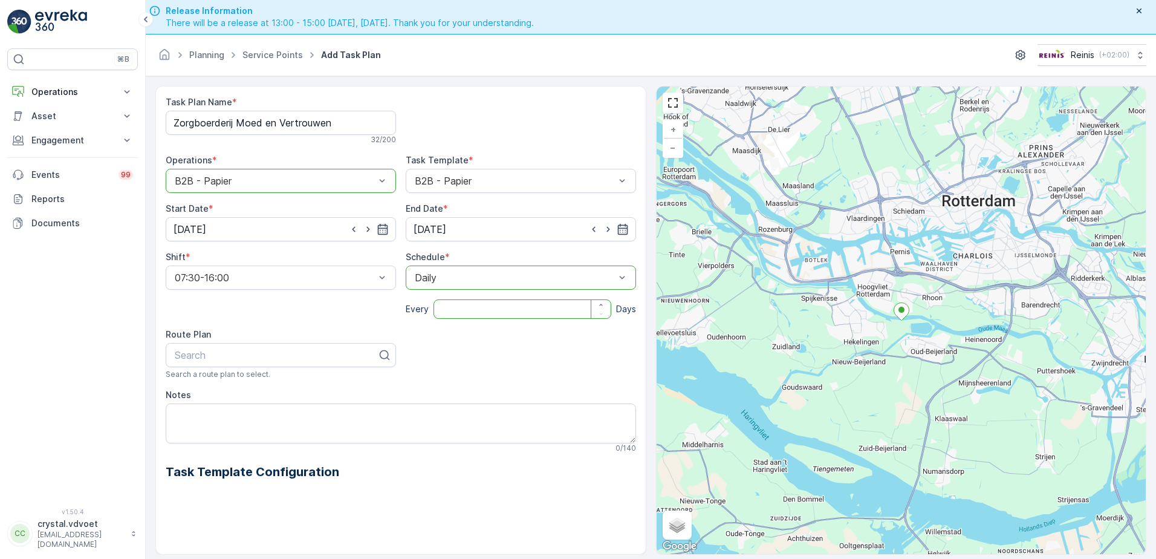
click at [449, 306] on input "number" at bounding box center [522, 308] width 178 height 19
type input "14"
drag, startPoint x: 175, startPoint y: 413, endPoint x: 187, endPoint y: 423, distance: 15.1
click at [174, 415] on textarea "Notes" at bounding box center [401, 423] width 470 height 40
click at [180, 409] on textarea "Notes" at bounding box center [401, 423] width 470 height 40
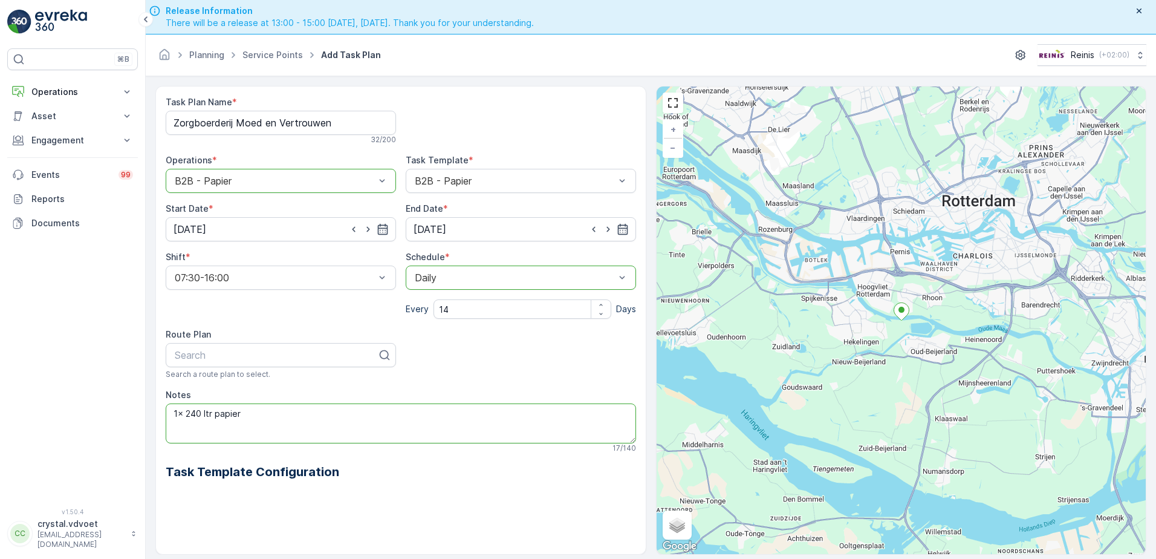
click at [244, 409] on textarea "1x 240 ltr papier" at bounding box center [401, 423] width 470 height 40
paste textarea "container staat achter op het terrein!!!"
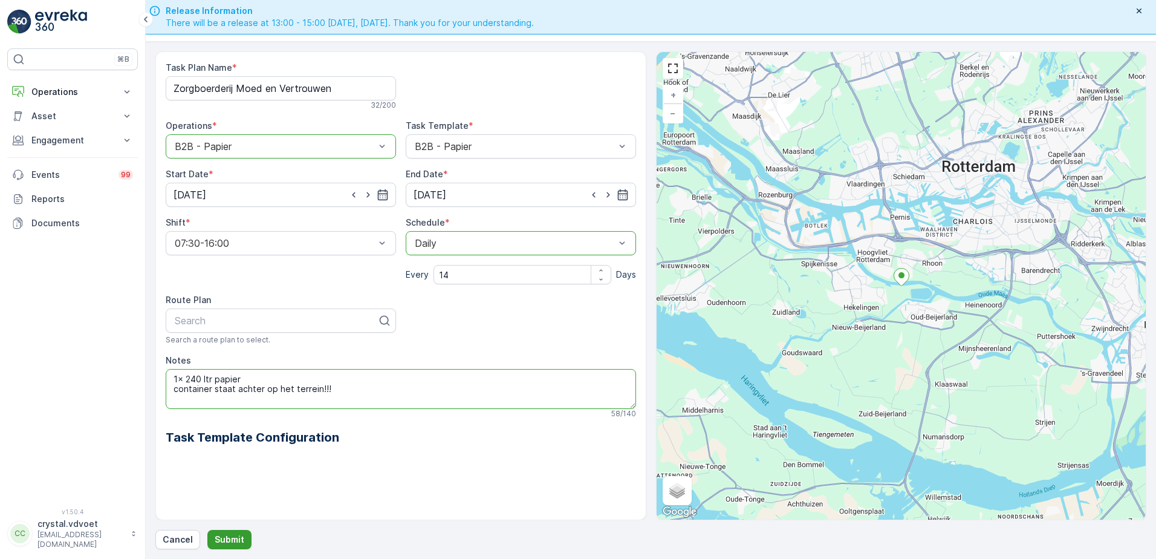
type textarea "1x 240 ltr papier container staat achter op het terrein!!!"
click at [236, 542] on p "Submit" at bounding box center [230, 539] width 30 height 12
